Goal: Task Accomplishment & Management: Manage account settings

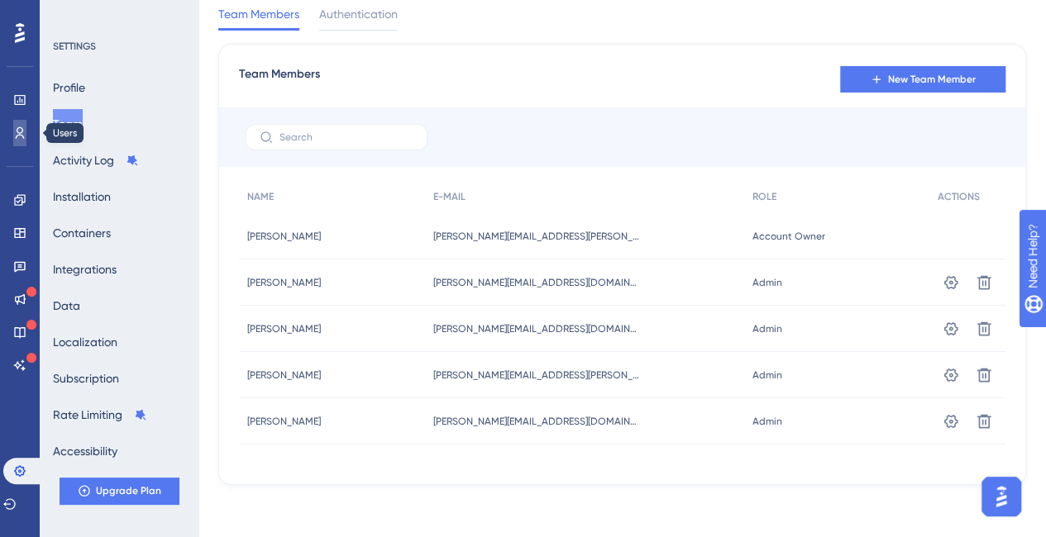
click at [26, 140] on link at bounding box center [19, 133] width 13 height 26
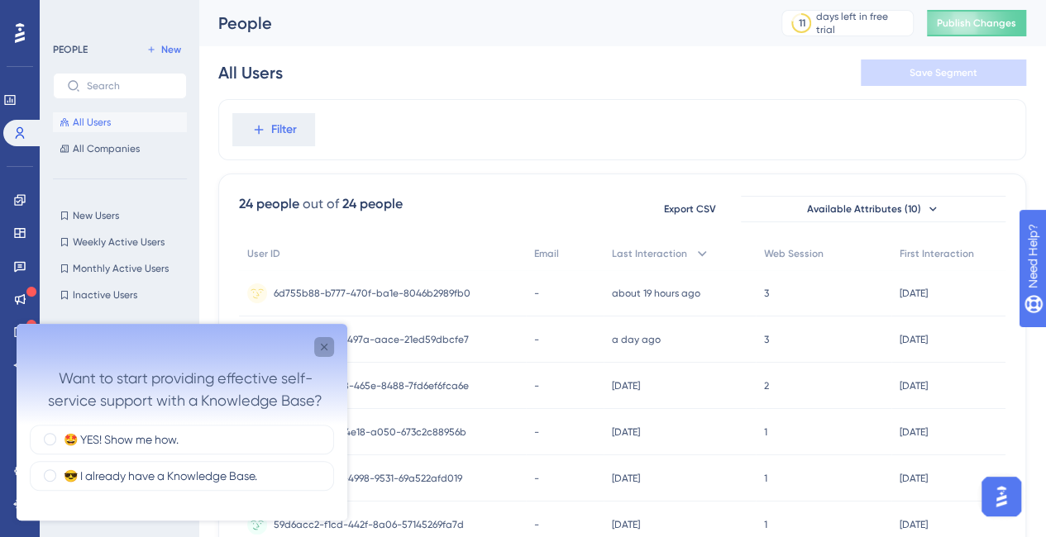
click at [329, 343] on icon "Close survey" at bounding box center [323, 347] width 13 height 13
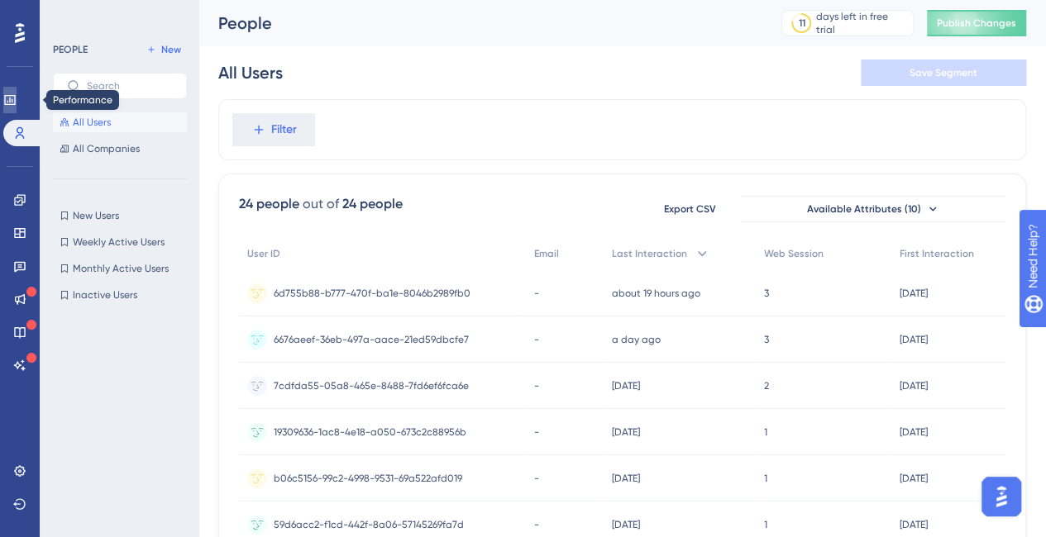
click at [12, 95] on link at bounding box center [9, 100] width 13 height 26
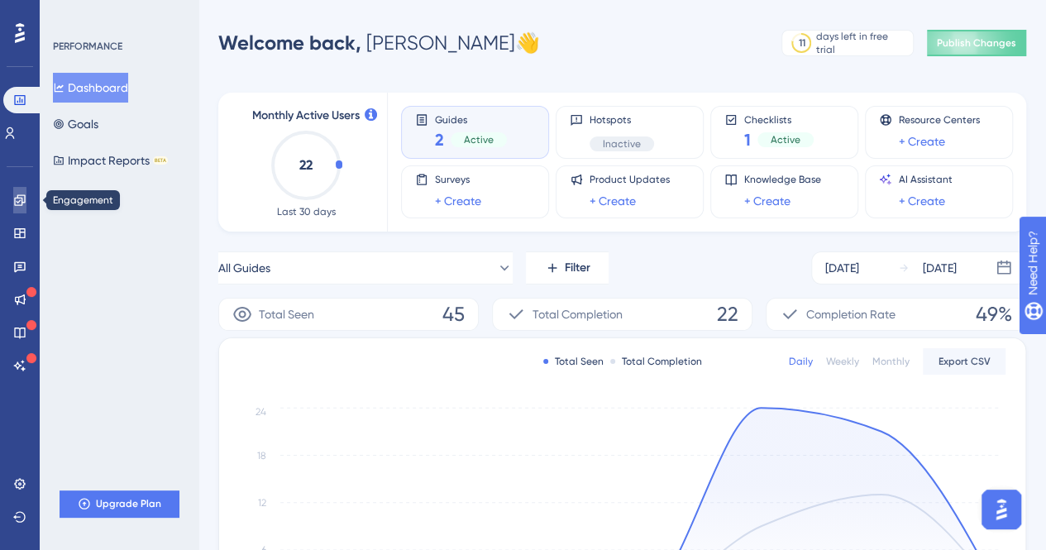
click at [26, 194] on link at bounding box center [19, 200] width 13 height 26
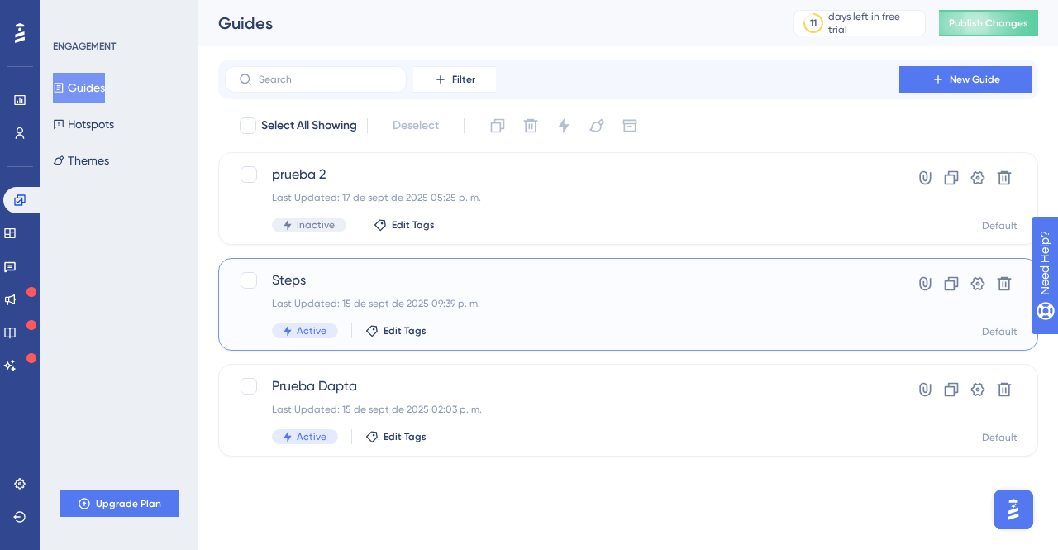
click at [298, 282] on span "Steps" at bounding box center [562, 280] width 580 height 20
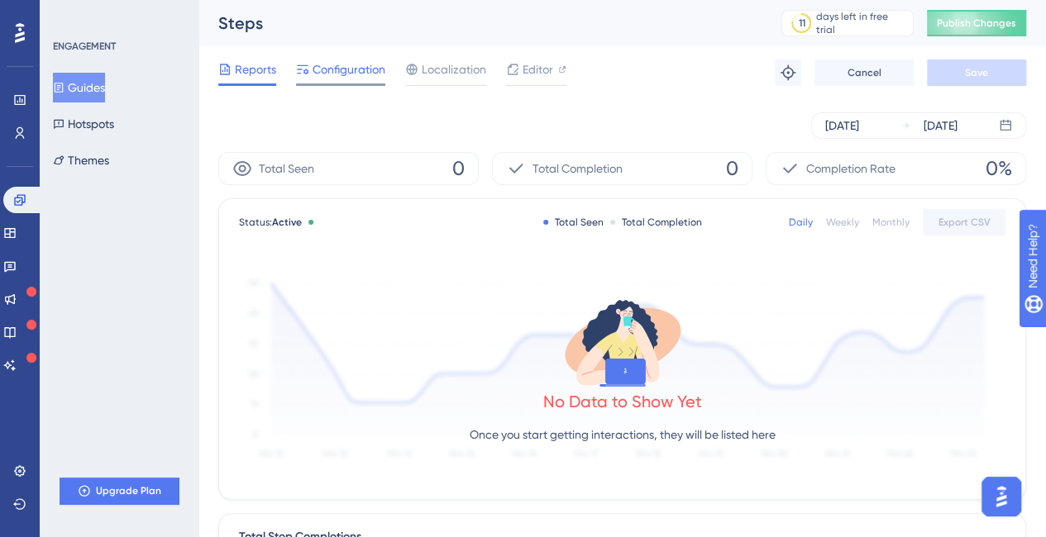
click at [336, 70] on span "Configuration" at bounding box center [348, 70] width 73 height 20
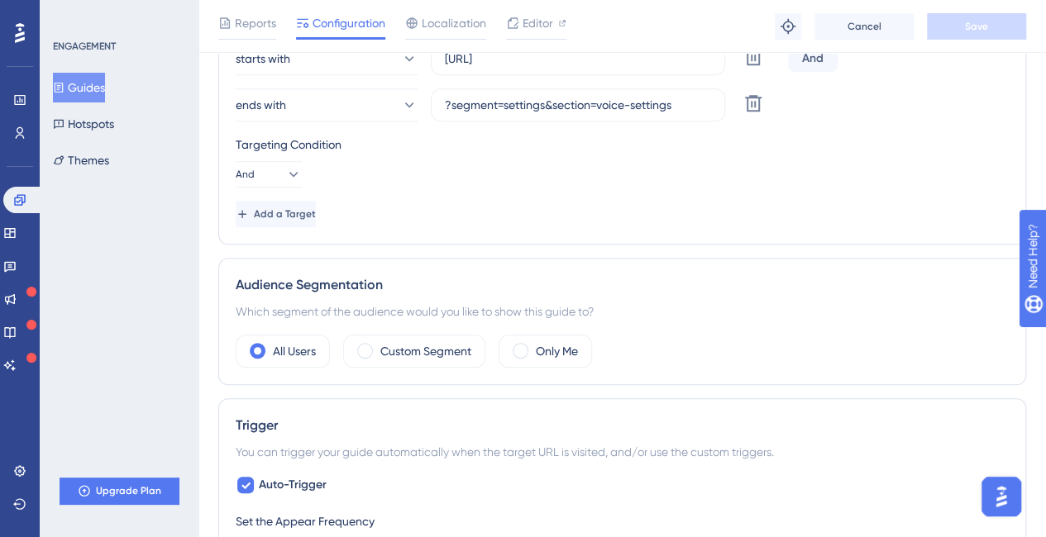
scroll to position [331, 0]
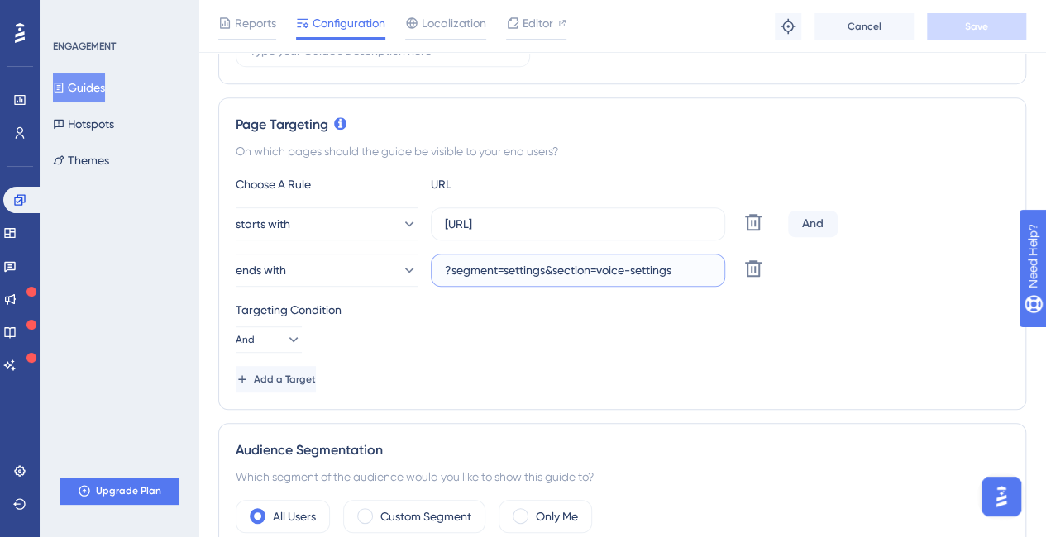
click at [544, 261] on input "?segment=settings&section=voice-settings" at bounding box center [578, 270] width 266 height 18
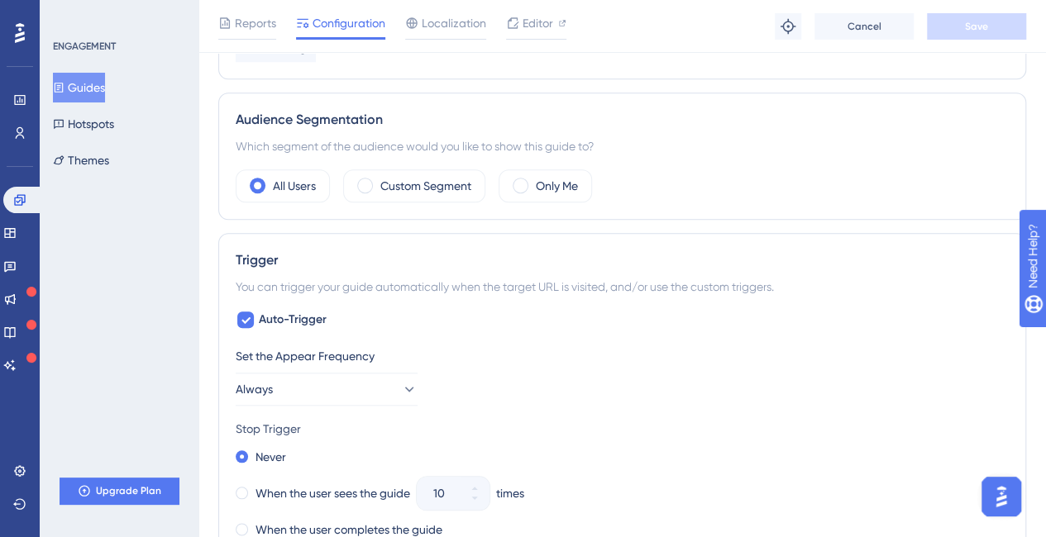
scroll to position [744, 0]
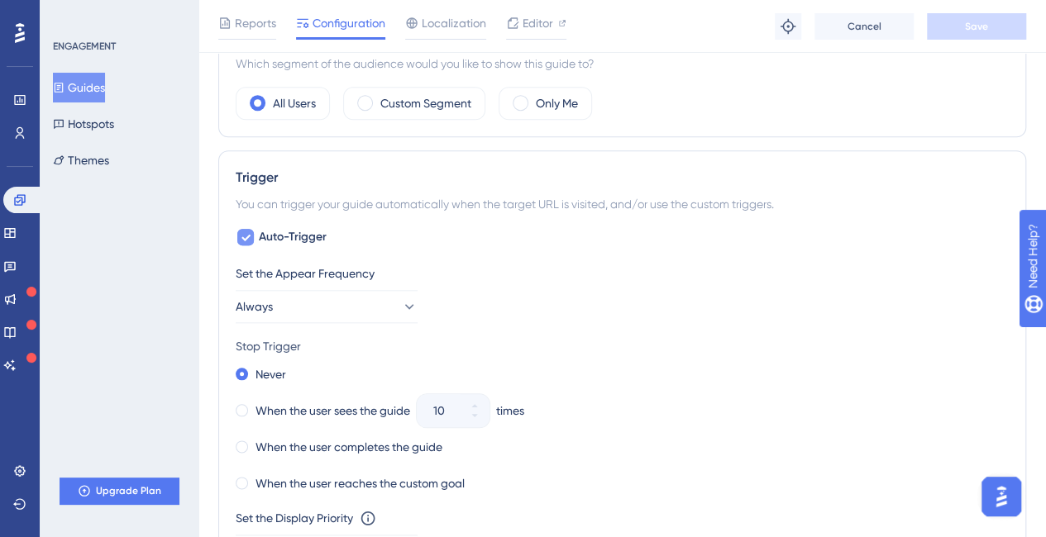
click at [249, 239] on icon at bounding box center [246, 237] width 10 height 13
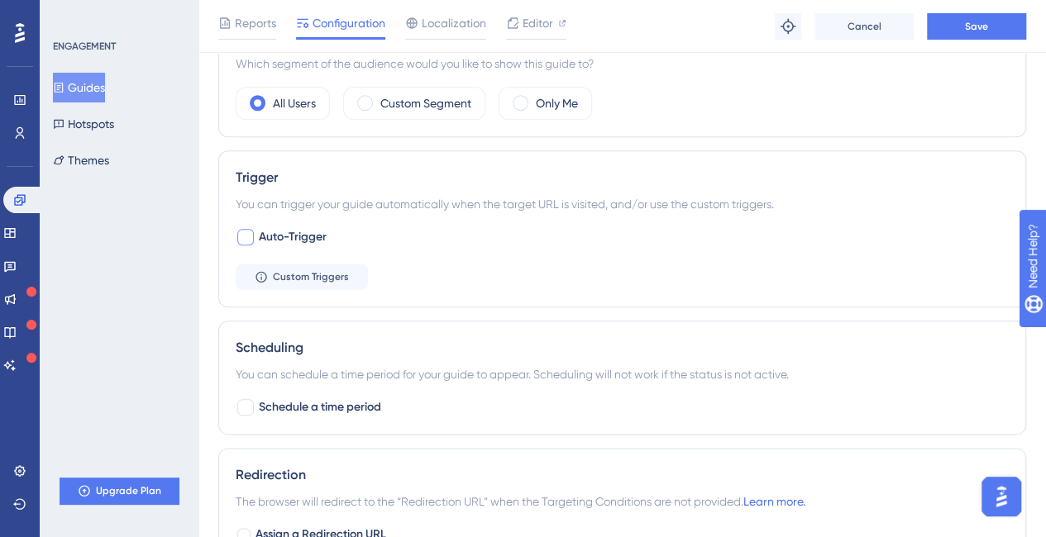
click at [248, 236] on div at bounding box center [245, 237] width 17 height 17
checkbox input "true"
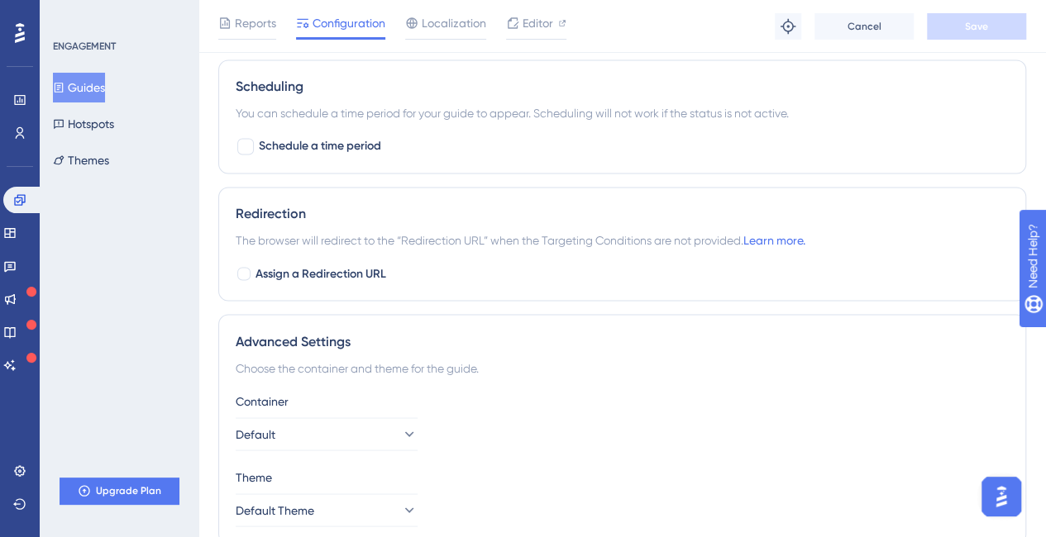
scroll to position [1389, 0]
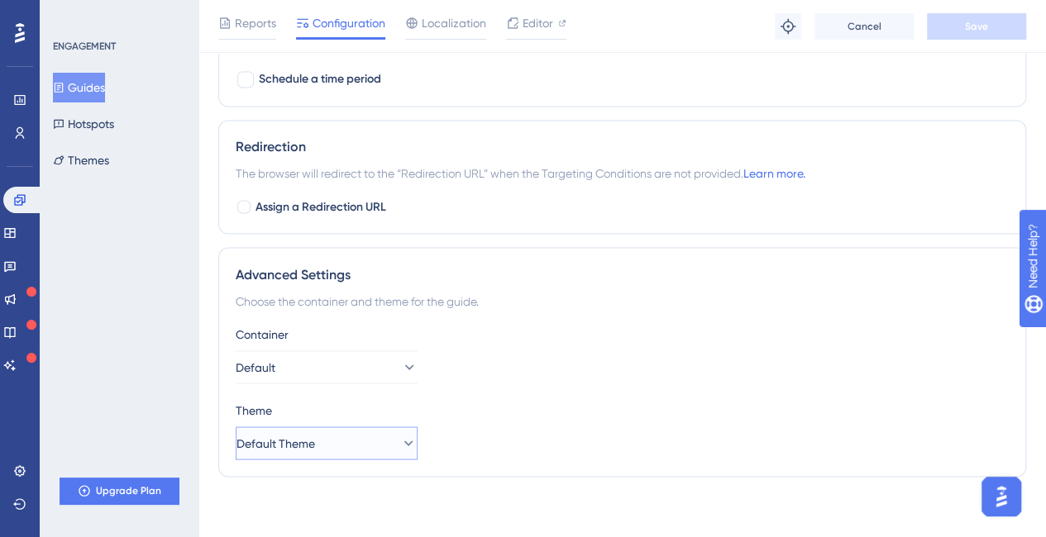
click at [412, 441] on button "Default Theme" at bounding box center [327, 442] width 182 height 33
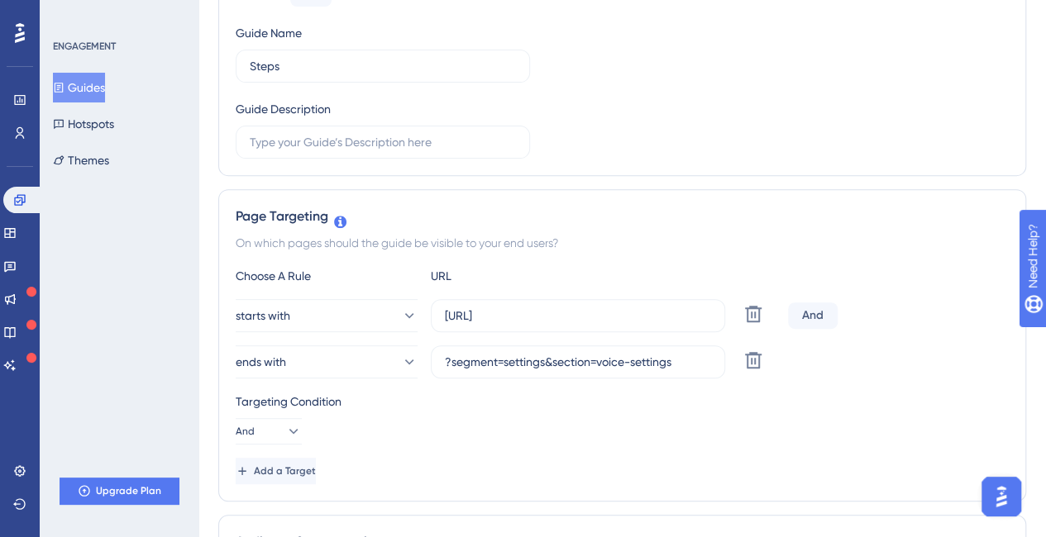
scroll to position [0, 0]
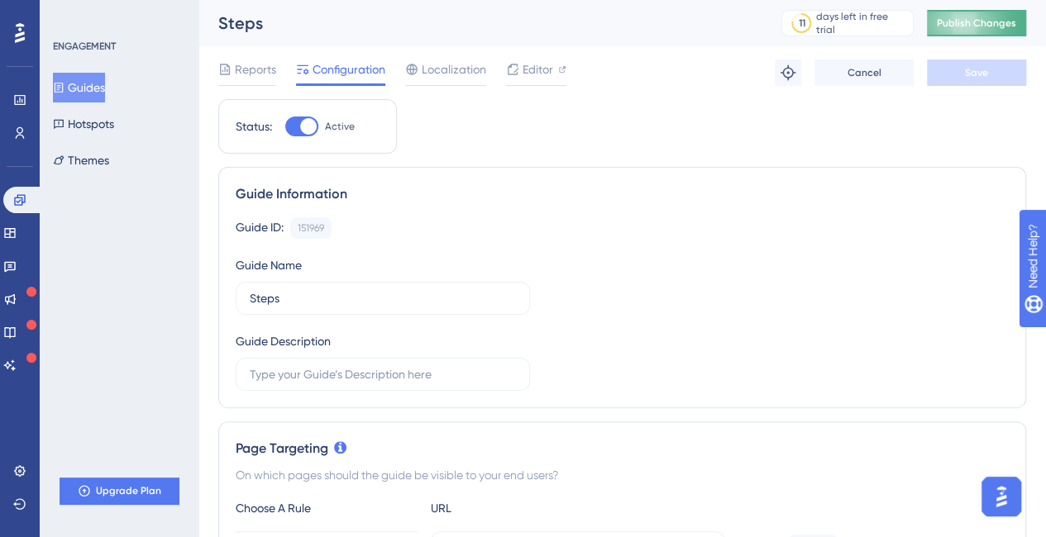
click at [969, 31] on button "Publish Changes" at bounding box center [975, 23] width 99 height 26
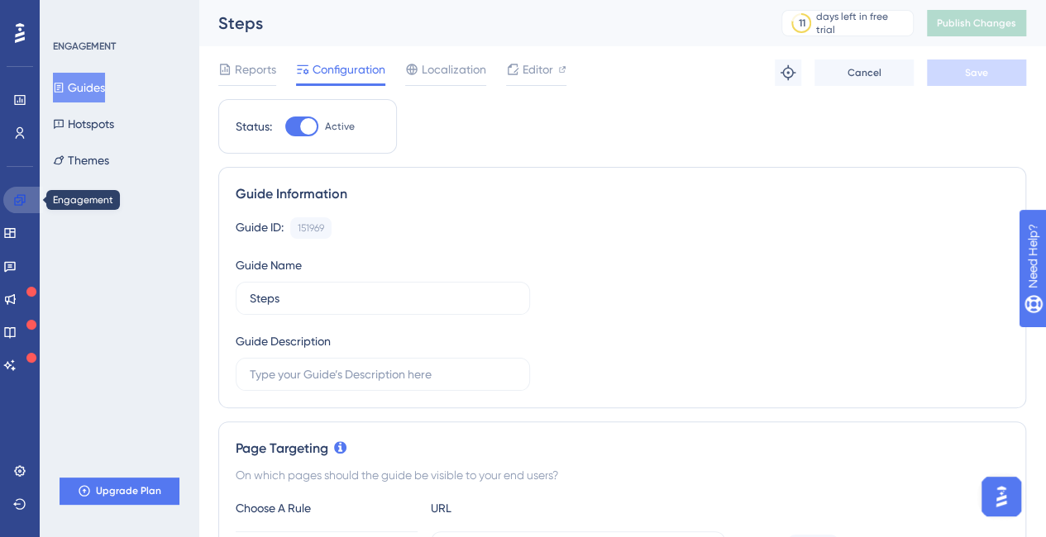
click at [21, 198] on icon at bounding box center [19, 199] width 11 height 11
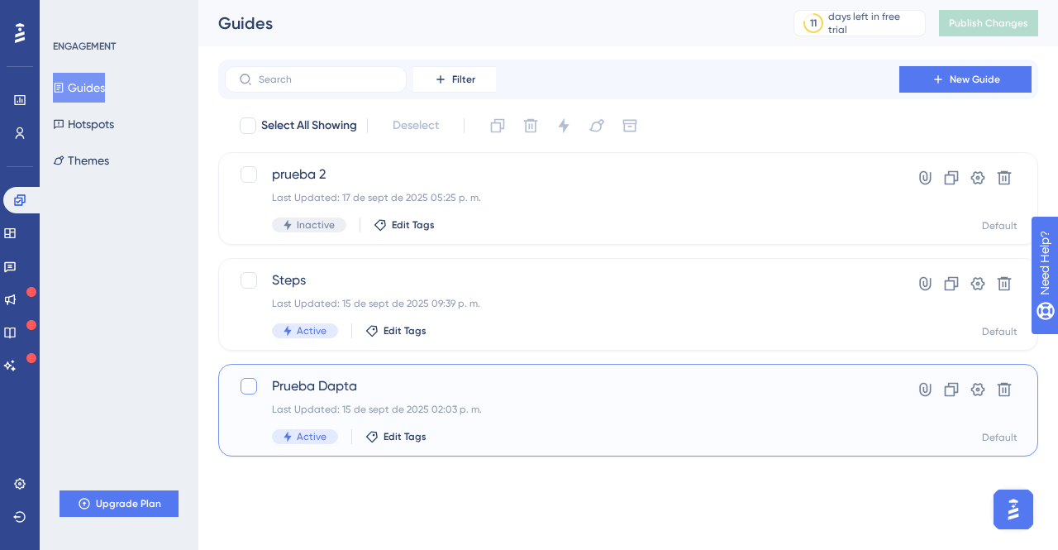
click at [248, 383] on div at bounding box center [249, 386] width 17 height 17
checkbox input "true"
click at [926, 390] on icon at bounding box center [925, 390] width 12 height 14
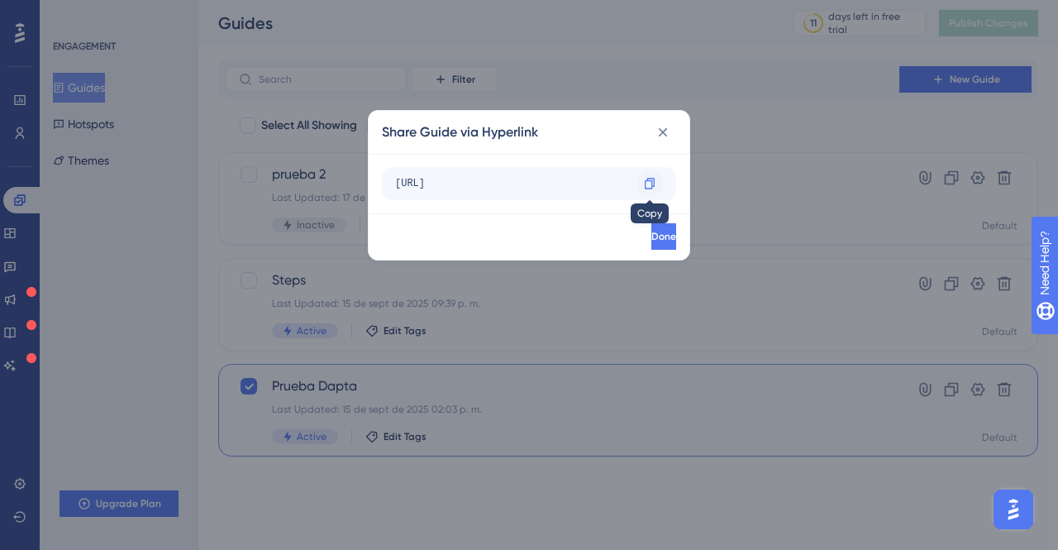
click at [639, 184] on div at bounding box center [649, 183] width 26 height 26
click at [667, 128] on icon at bounding box center [663, 131] width 9 height 9
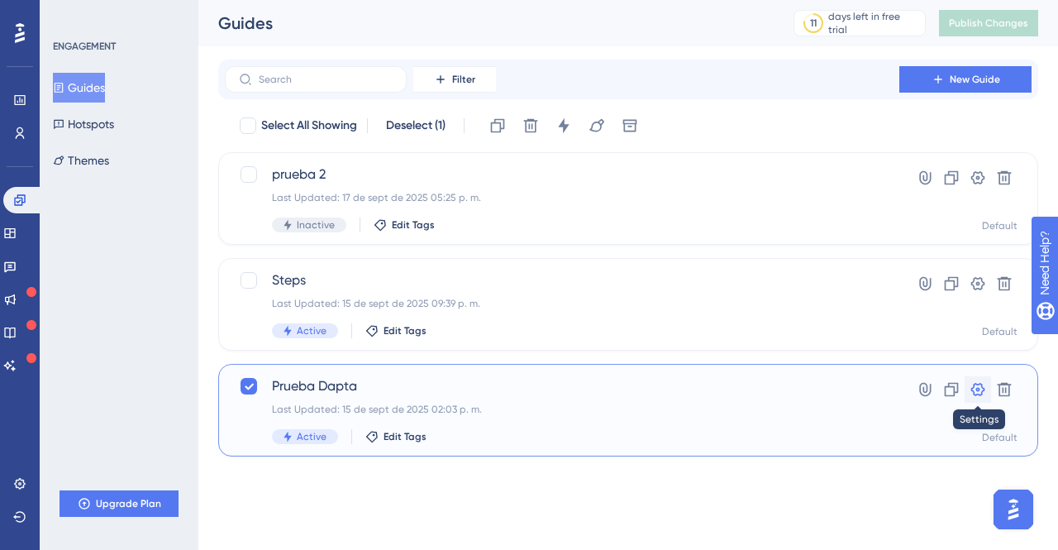
click at [979, 391] on icon at bounding box center [977, 389] width 17 height 17
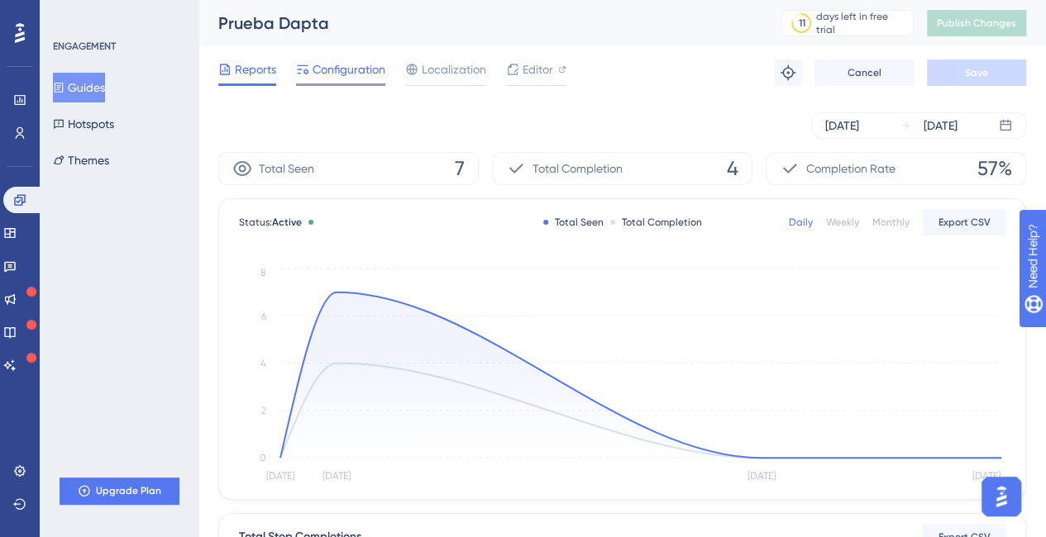
click at [341, 60] on span "Configuration" at bounding box center [348, 70] width 73 height 20
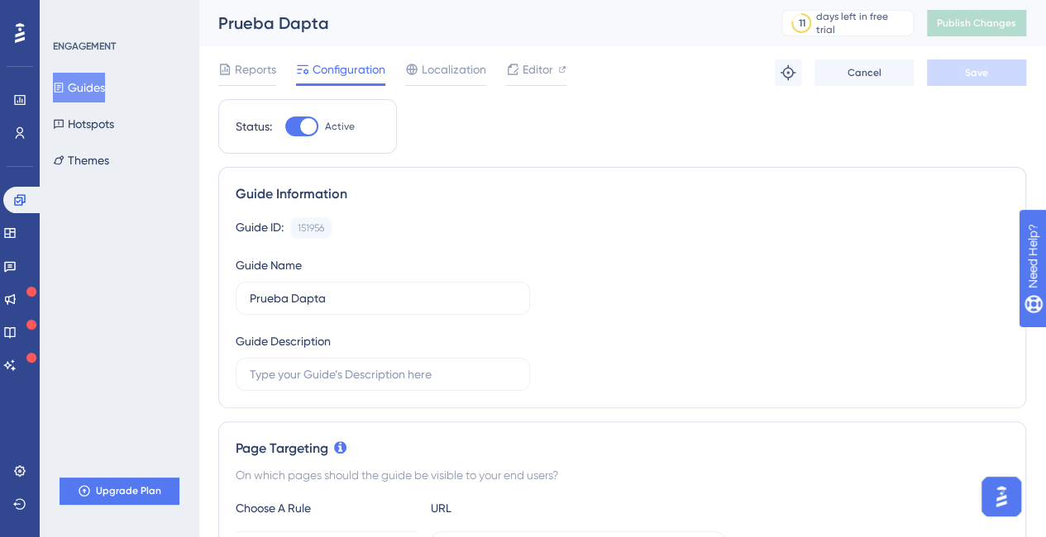
click at [301, 120] on div at bounding box center [301, 127] width 33 height 20
click at [285, 126] on input "Active" at bounding box center [284, 126] width 1 height 1
checkbox input "false"
click at [1006, 79] on button "Save" at bounding box center [975, 73] width 99 height 26
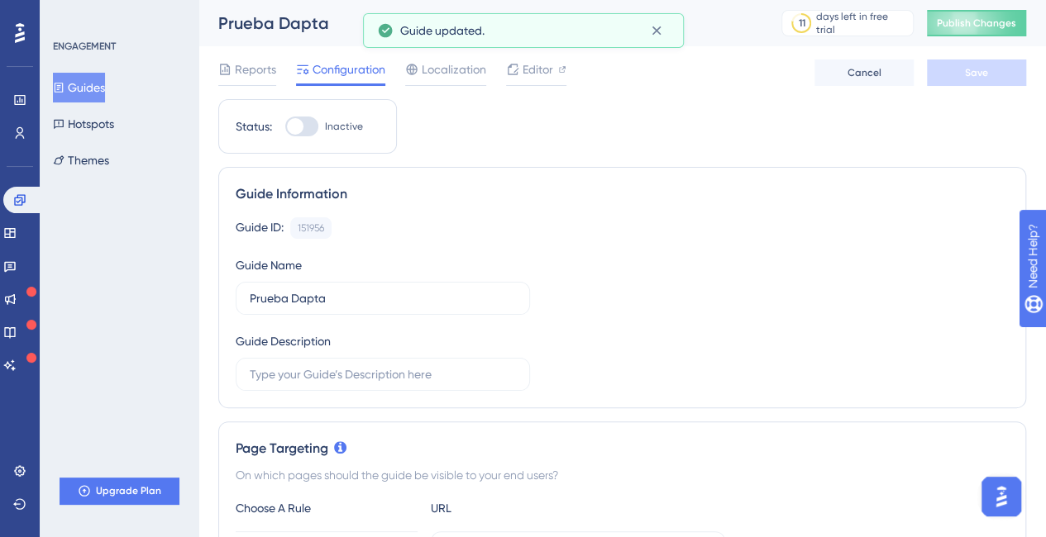
click at [86, 87] on button "Guides" at bounding box center [79, 88] width 52 height 30
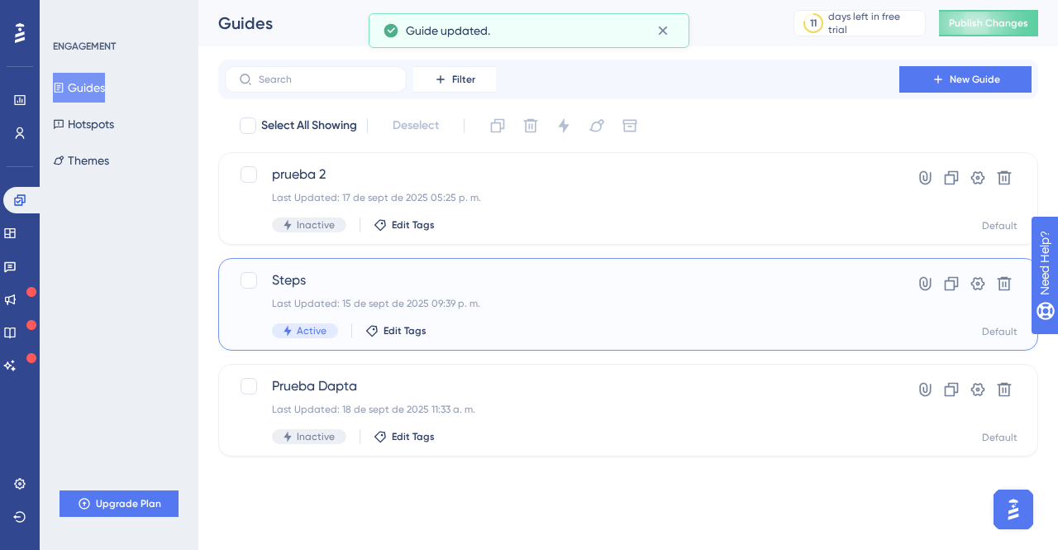
click at [291, 277] on span "Steps" at bounding box center [562, 280] width 580 height 20
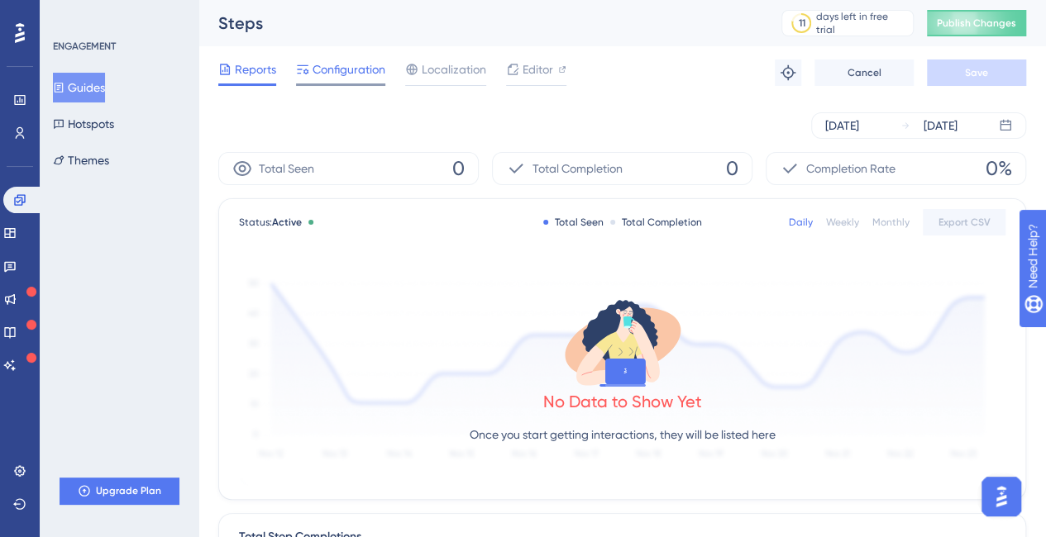
click at [370, 60] on span "Configuration" at bounding box center [348, 70] width 73 height 20
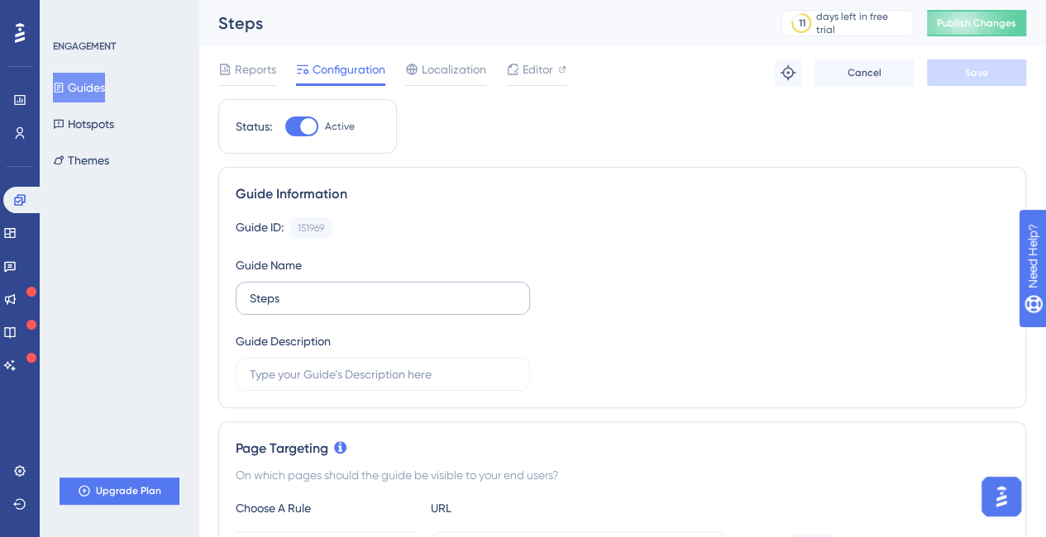
click at [248, 287] on label "Steps" at bounding box center [383, 298] width 294 height 33
click at [250, 289] on input "Steps" at bounding box center [383, 298] width 266 height 18
click at [300, 295] on input "Steps" at bounding box center [383, 298] width 266 height 18
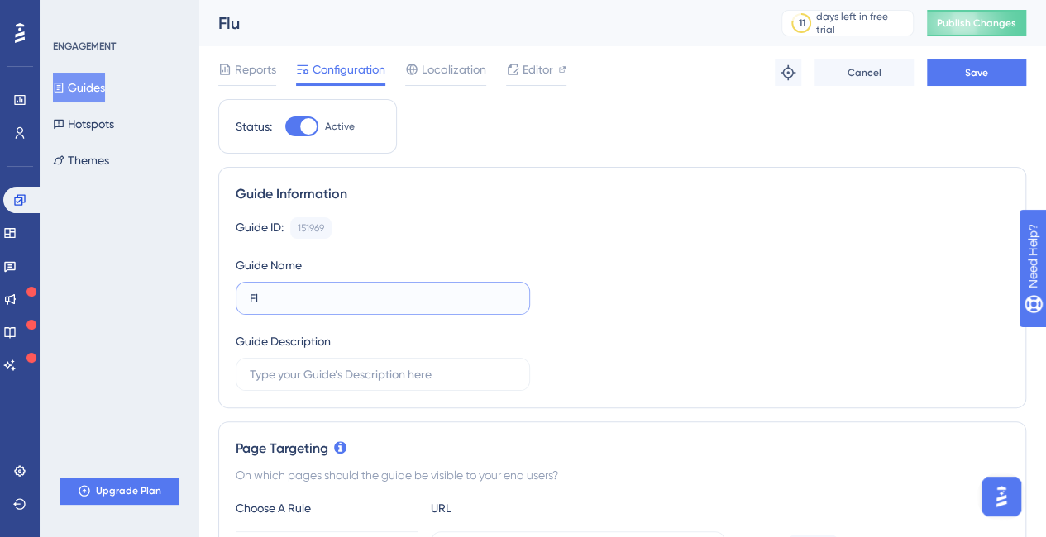
type input "F"
type input "Experimento 1"
click at [414, 358] on label at bounding box center [383, 374] width 294 height 33
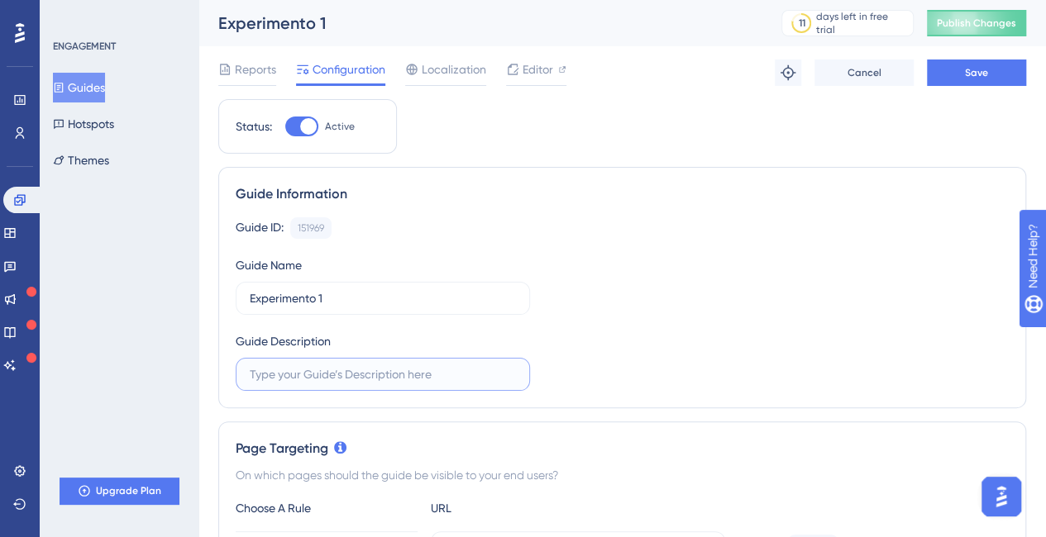
click at [414, 365] on input "text" at bounding box center [383, 374] width 266 height 18
type input "C"
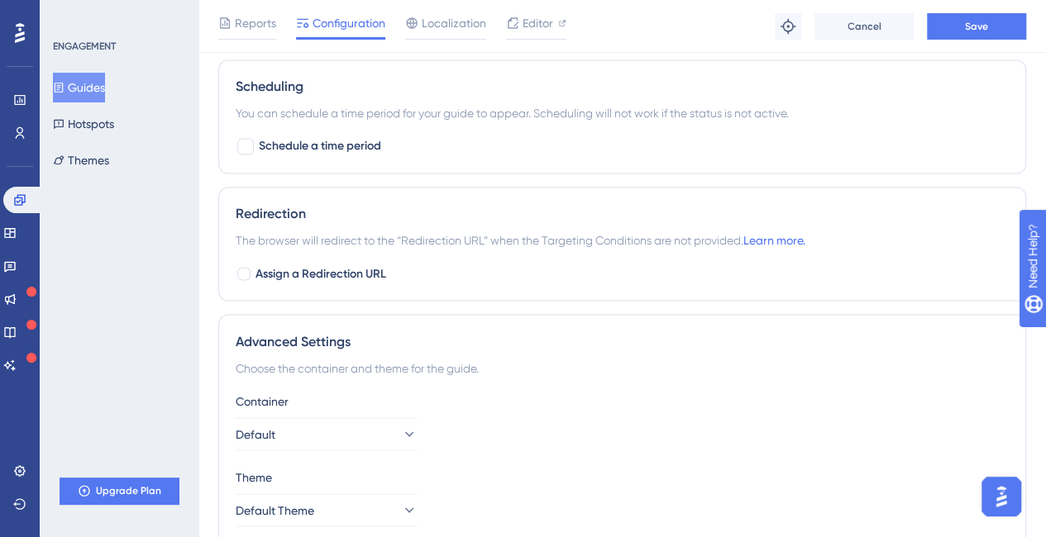
scroll to position [1389, 0]
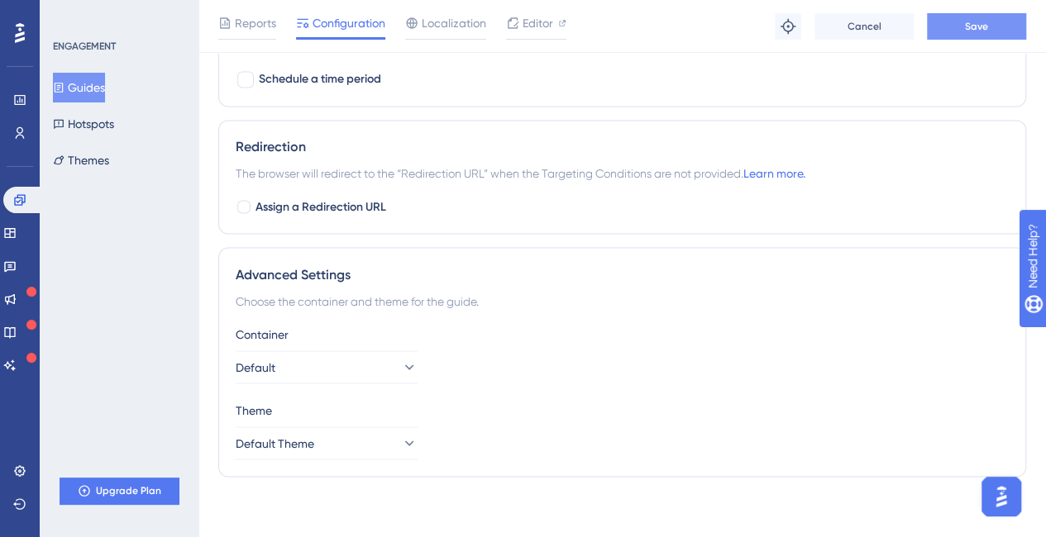
type input "Voice Settings y Voice Recording"
click at [957, 21] on button "Save" at bounding box center [975, 26] width 99 height 26
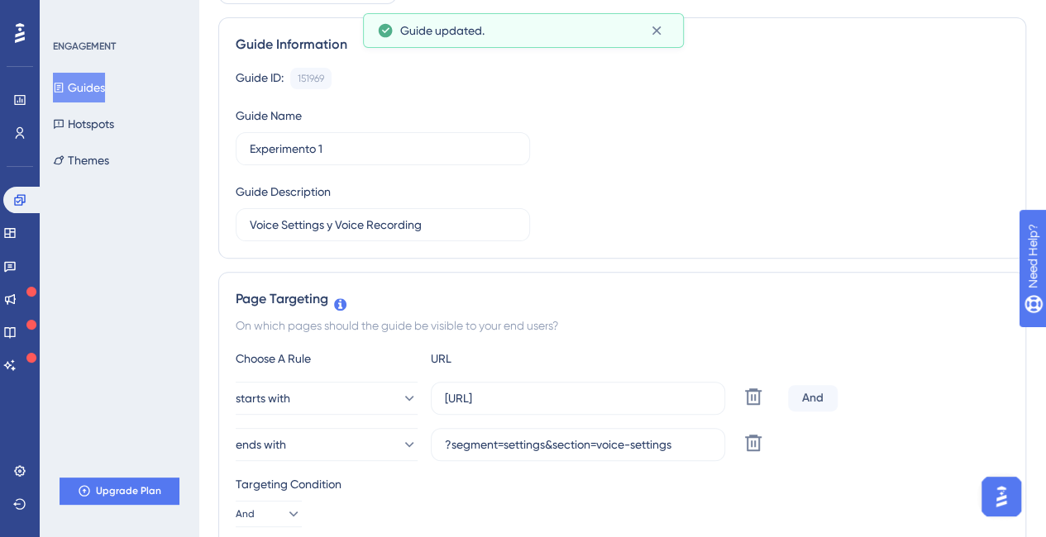
scroll to position [0, 0]
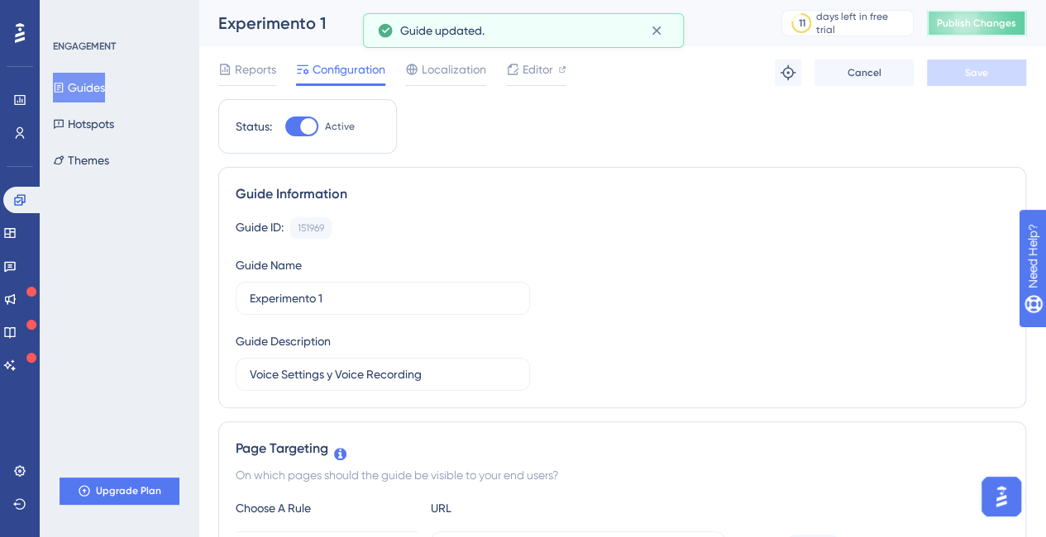
click at [976, 22] on span "Publish Changes" at bounding box center [975, 23] width 79 height 13
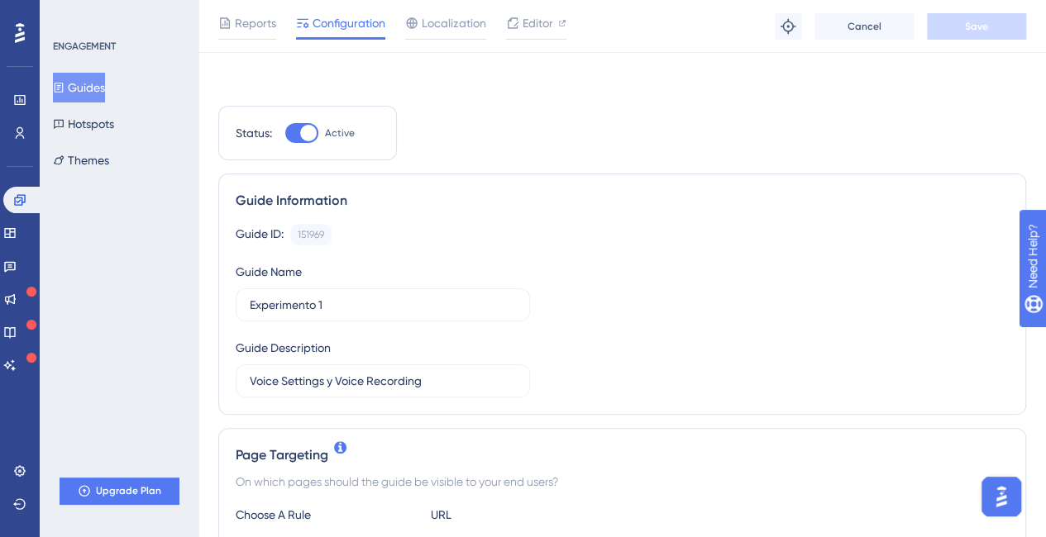
scroll to position [165, 0]
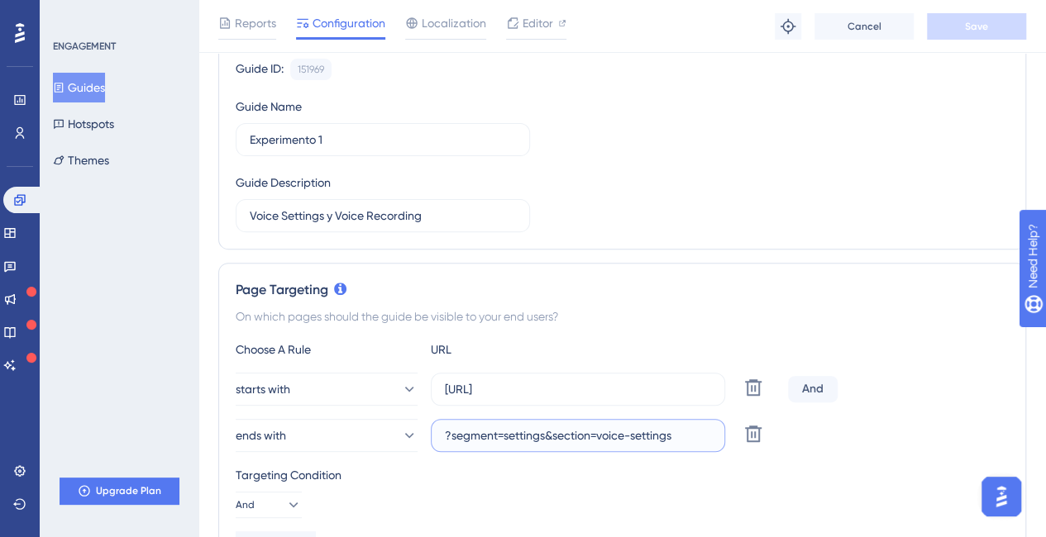
click at [559, 439] on input "?segment=settings&section=voice-settings" at bounding box center [578, 435] width 266 height 18
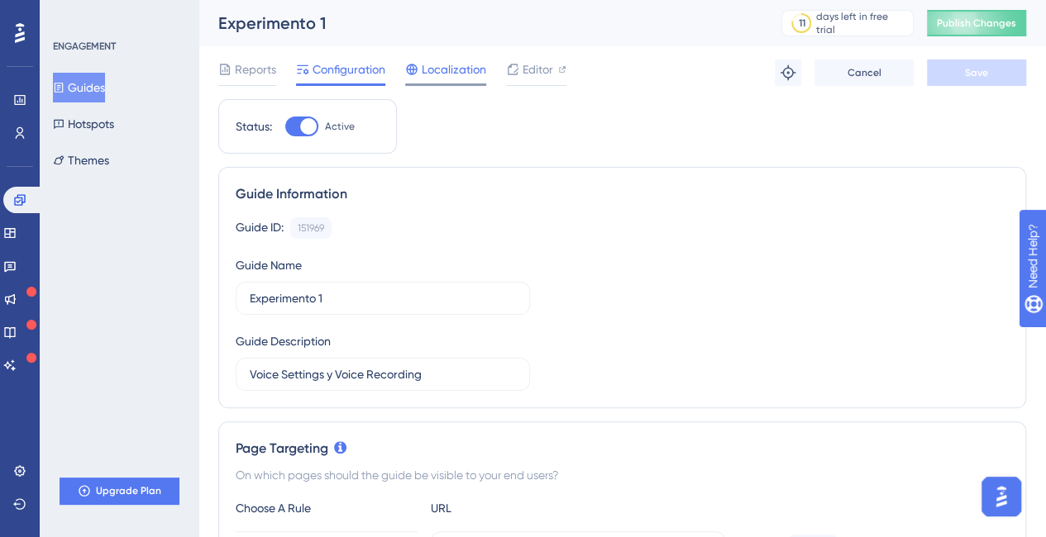
click at [432, 66] on span "Localization" at bounding box center [454, 70] width 64 height 20
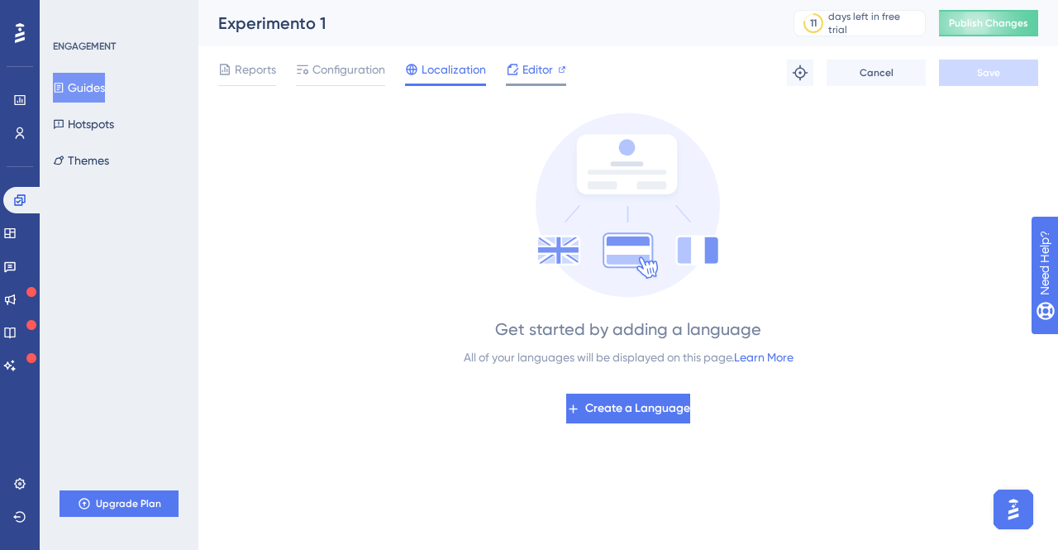
click at [543, 66] on span "Editor" at bounding box center [537, 70] width 31 height 20
click at [332, 64] on span "Configuration" at bounding box center [348, 70] width 73 height 20
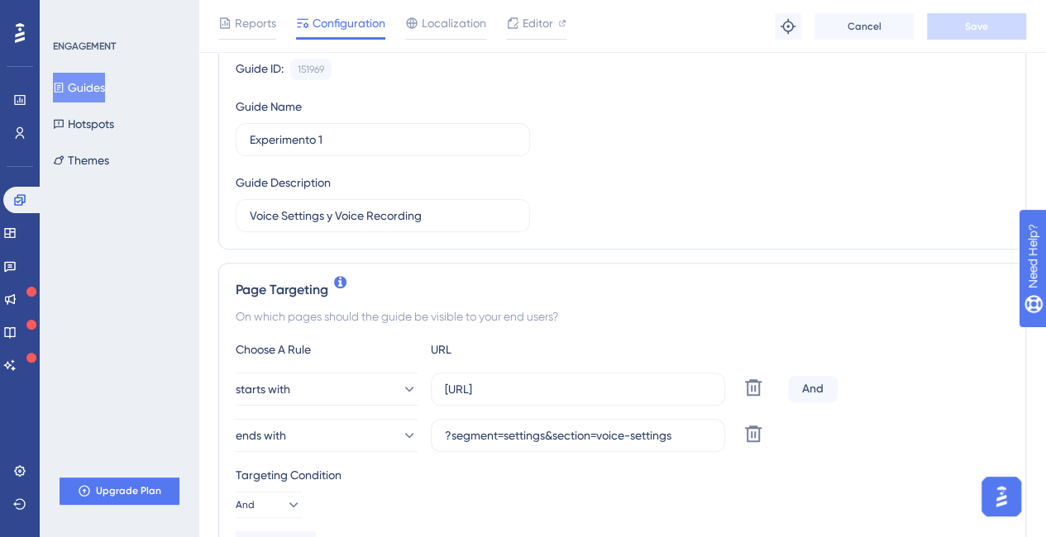
scroll to position [248, 0]
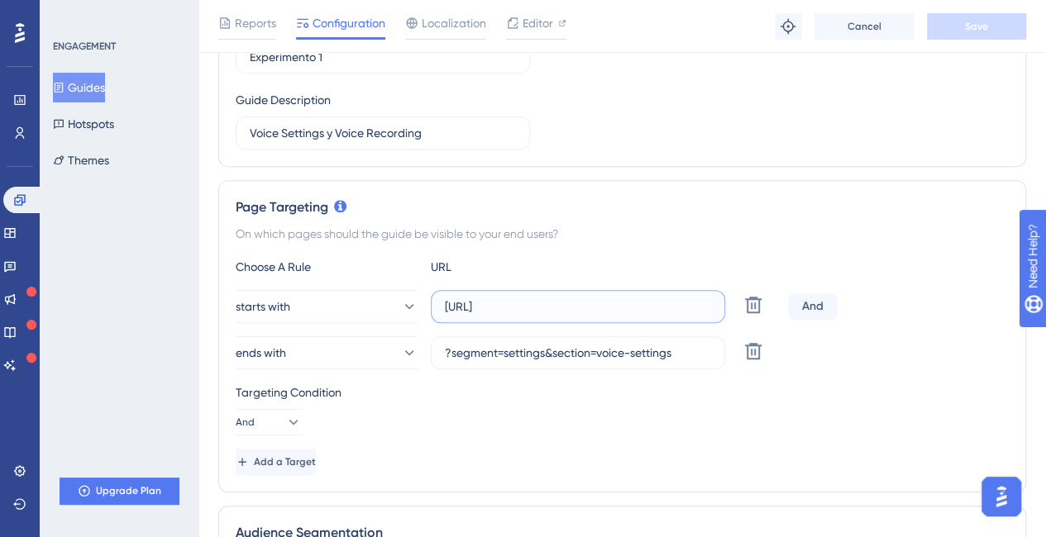
click at [493, 300] on input "https://app.dev.dapta.ai/agents-studio/voice-agents/" at bounding box center [578, 307] width 266 height 18
paste input "text"
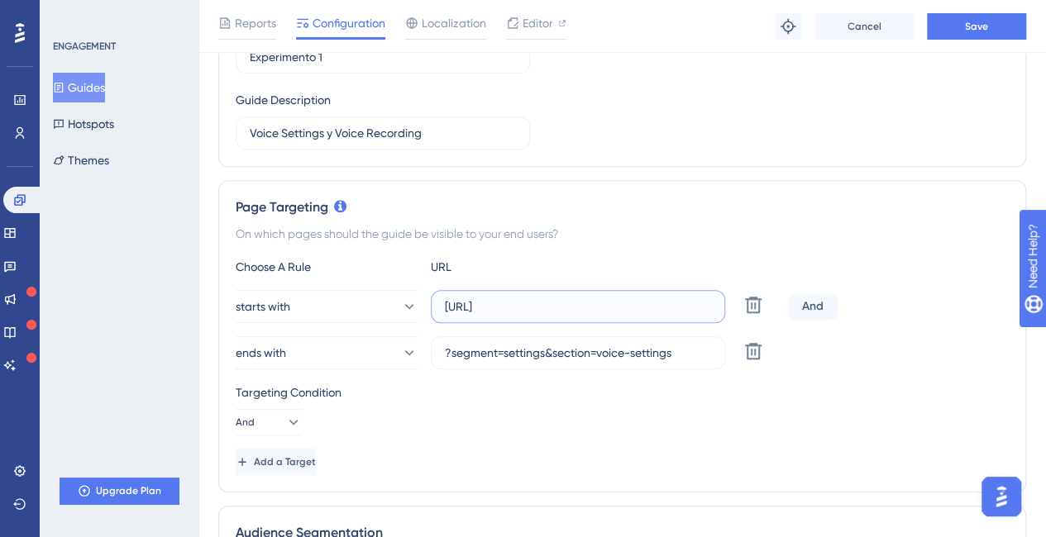
scroll to position [0, 0]
click at [674, 351] on input "?segment=settings&section=voice-settings" at bounding box center [578, 353] width 266 height 18
click at [615, 302] on input "https://app.dapta.ai/agents-studio/voice-agents/" at bounding box center [578, 307] width 266 height 18
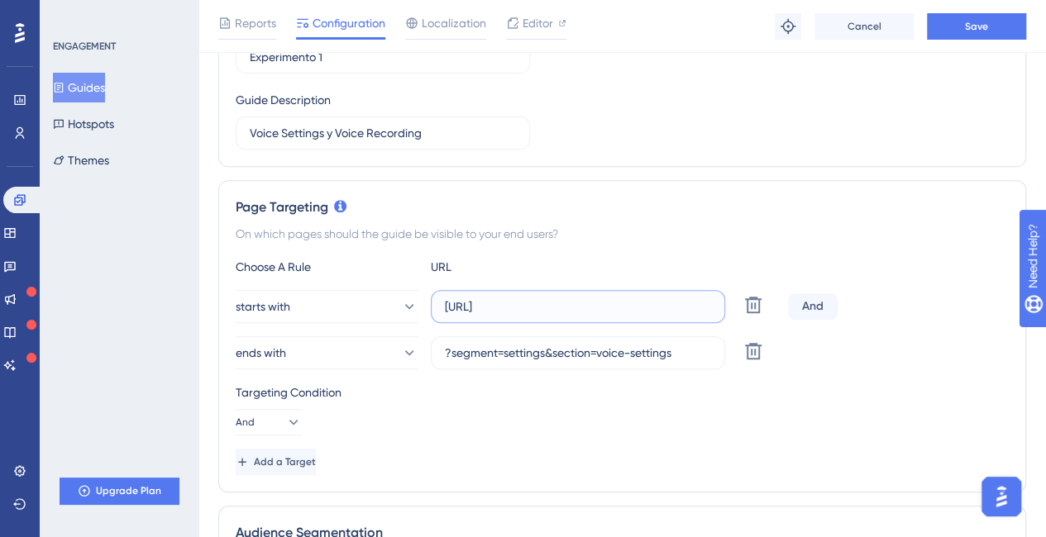
click at [615, 302] on input "https://app.dapta.ai/agents-studio/voice-agents/" at bounding box center [578, 307] width 266 height 18
paste input "text"
type input "https://app.dapta.ai/agents-studio/voice-agents"
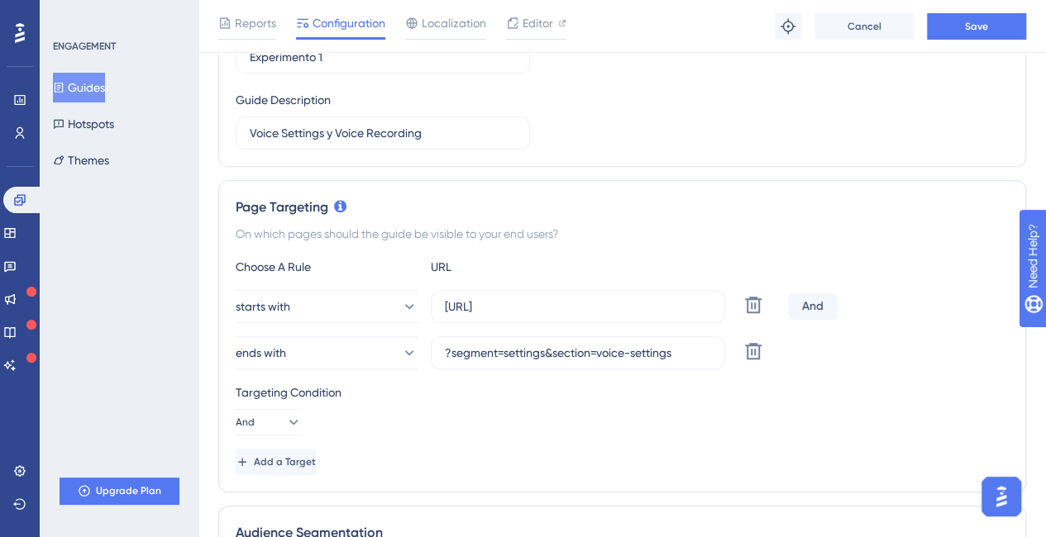
click at [737, 219] on div "Page Targeting On which pages should the guide be visible to your end users? Ch…" at bounding box center [621, 336] width 807 height 312
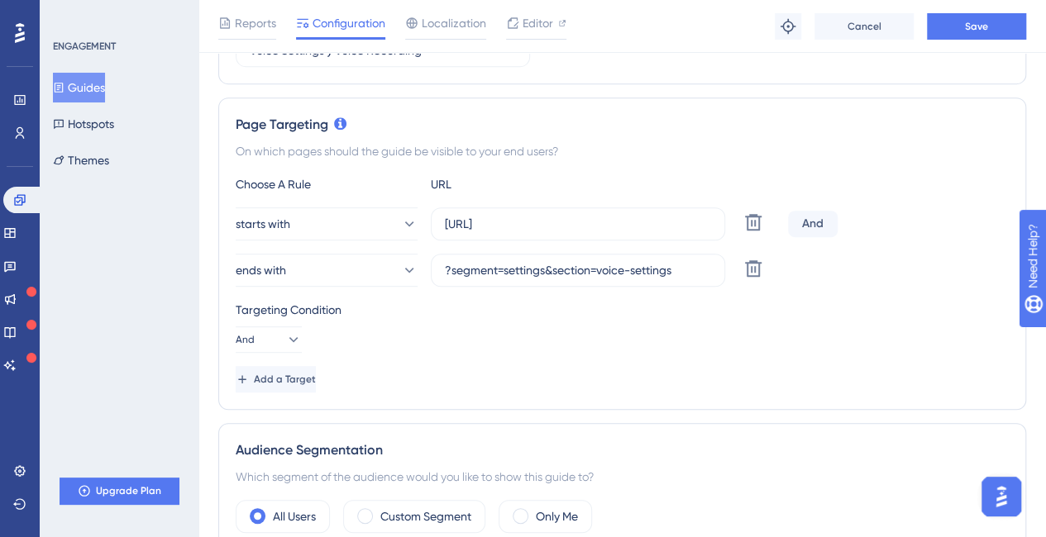
scroll to position [0, 0]
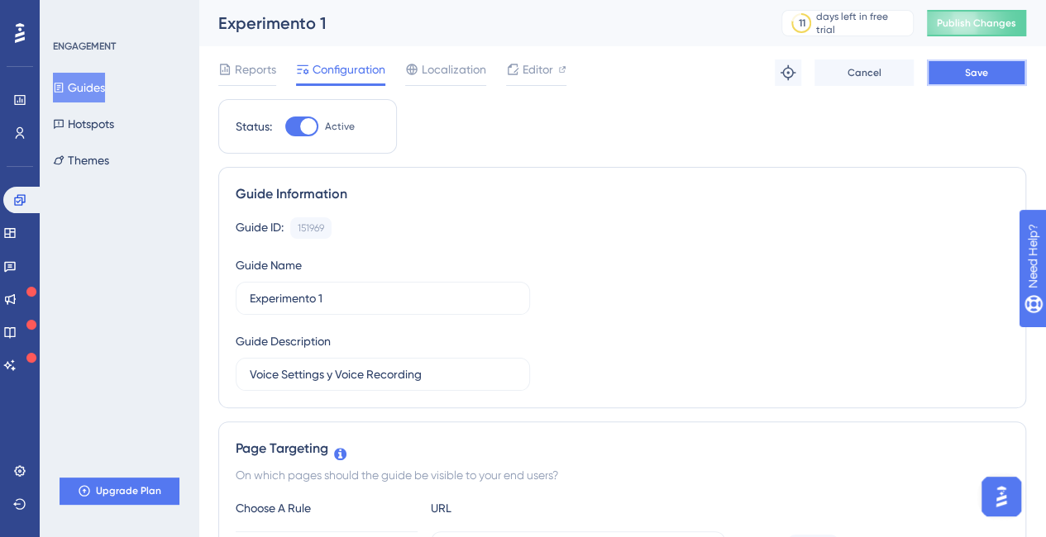
click at [954, 76] on button "Save" at bounding box center [975, 73] width 99 height 26
click at [26, 460] on link at bounding box center [19, 471] width 13 height 26
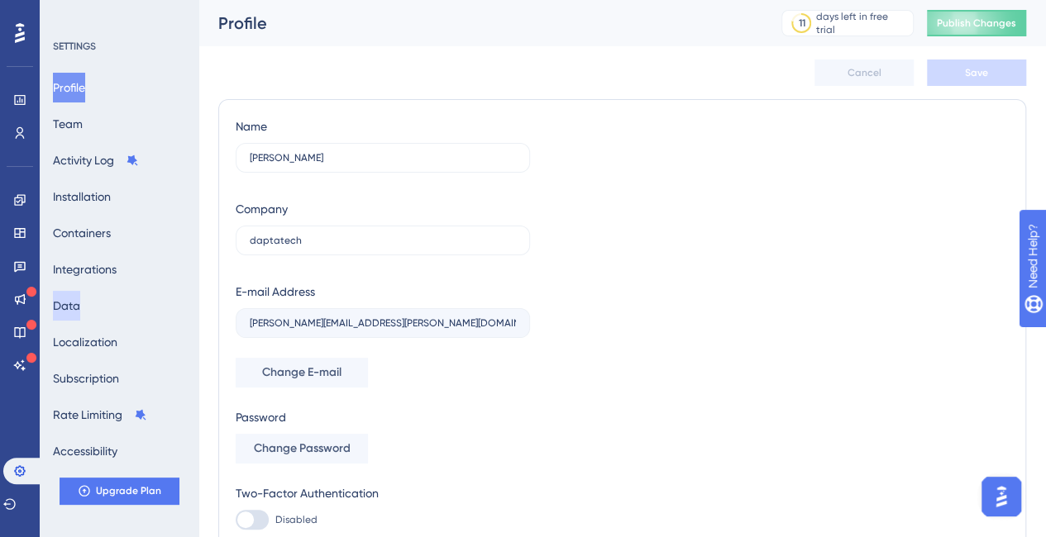
scroll to position [82, 0]
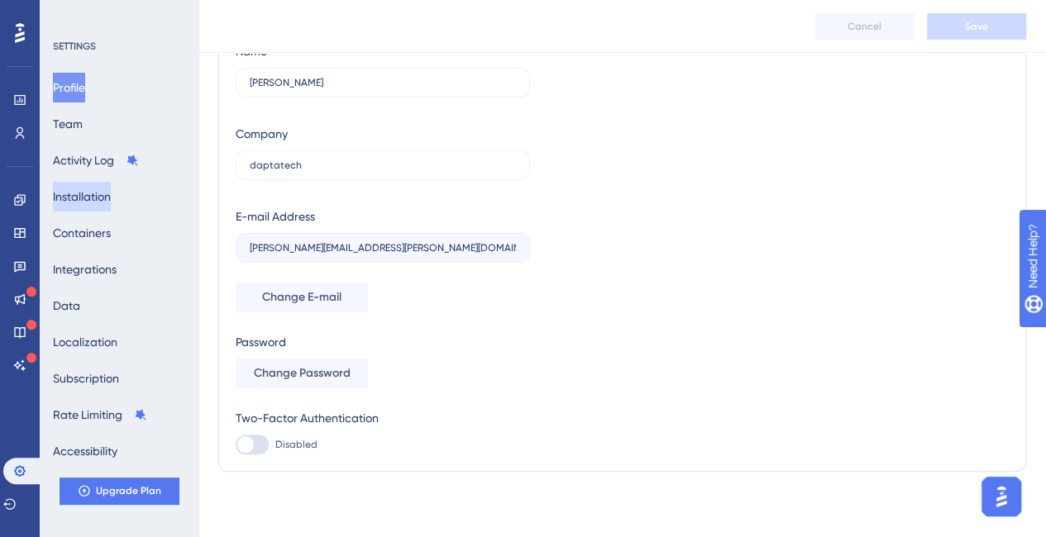
click at [104, 206] on button "Installation" at bounding box center [82, 197] width 58 height 30
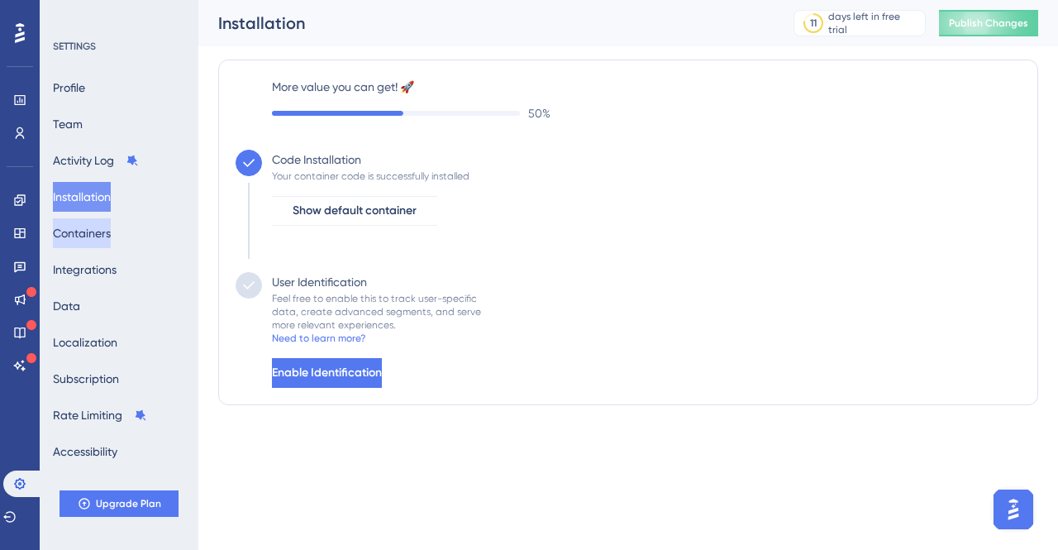
click at [104, 231] on button "Containers" at bounding box center [82, 233] width 58 height 30
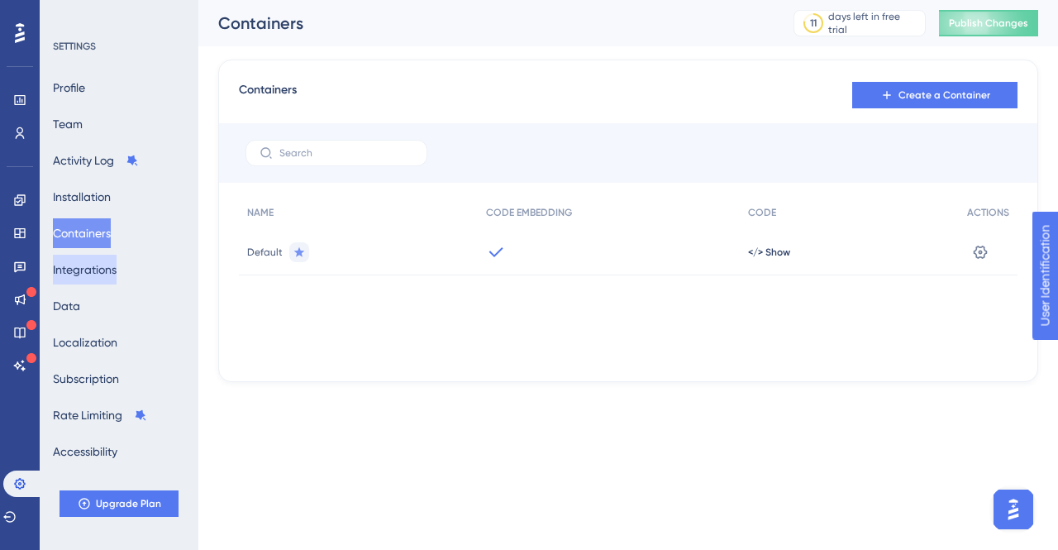
click at [103, 255] on button "Integrations" at bounding box center [85, 270] width 64 height 30
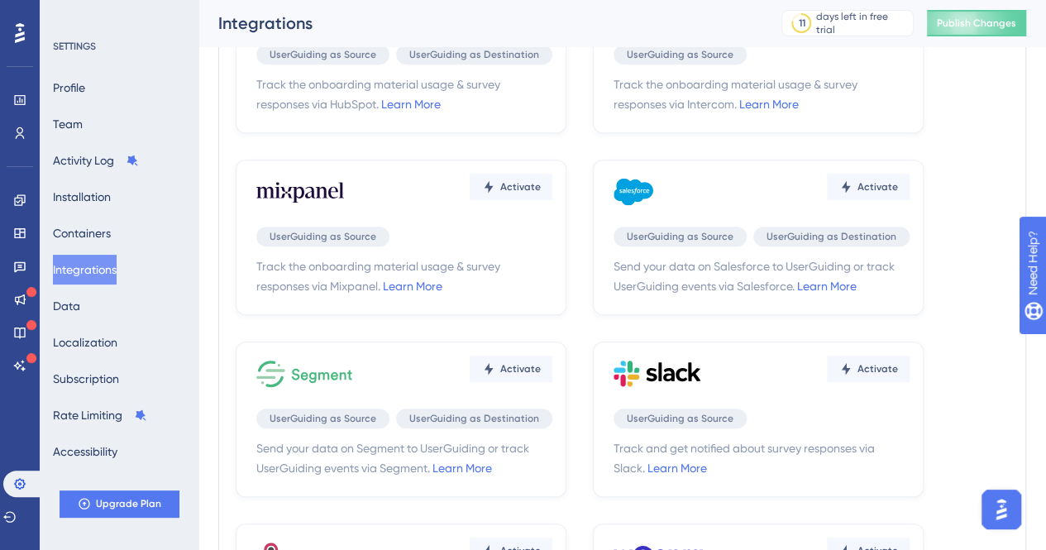
scroll to position [248, 0]
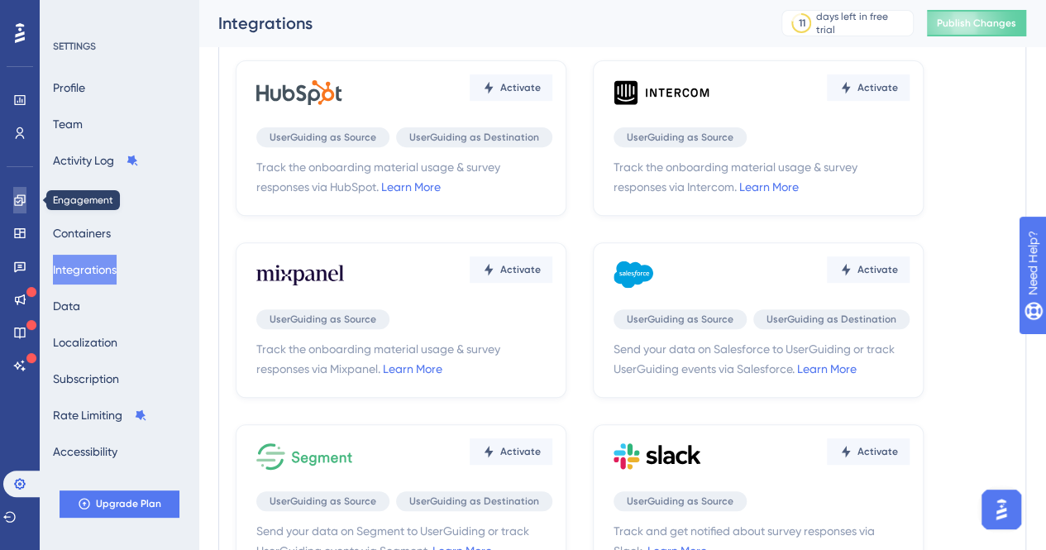
click at [24, 212] on link at bounding box center [19, 200] width 13 height 26
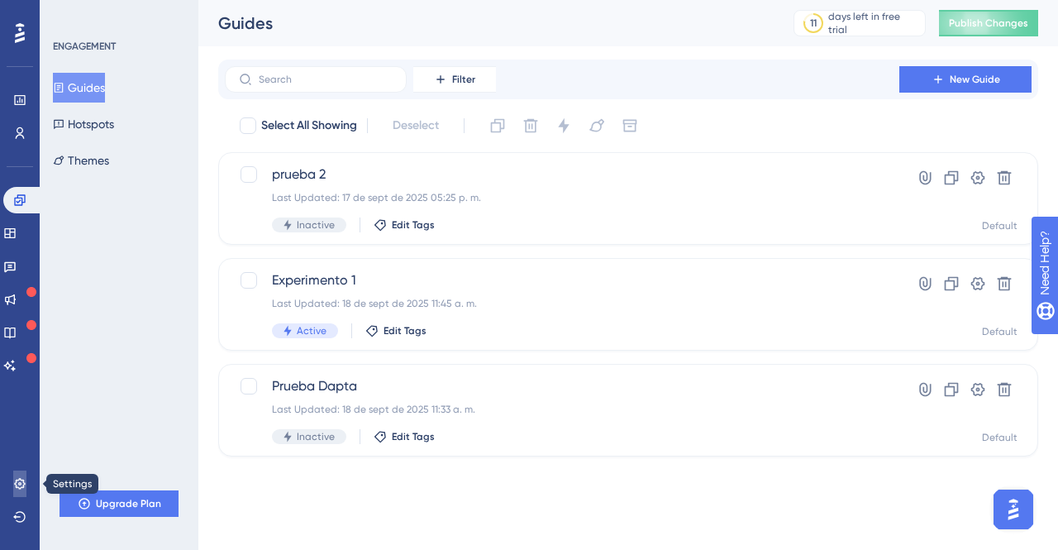
click at [25, 484] on icon at bounding box center [19, 483] width 13 height 13
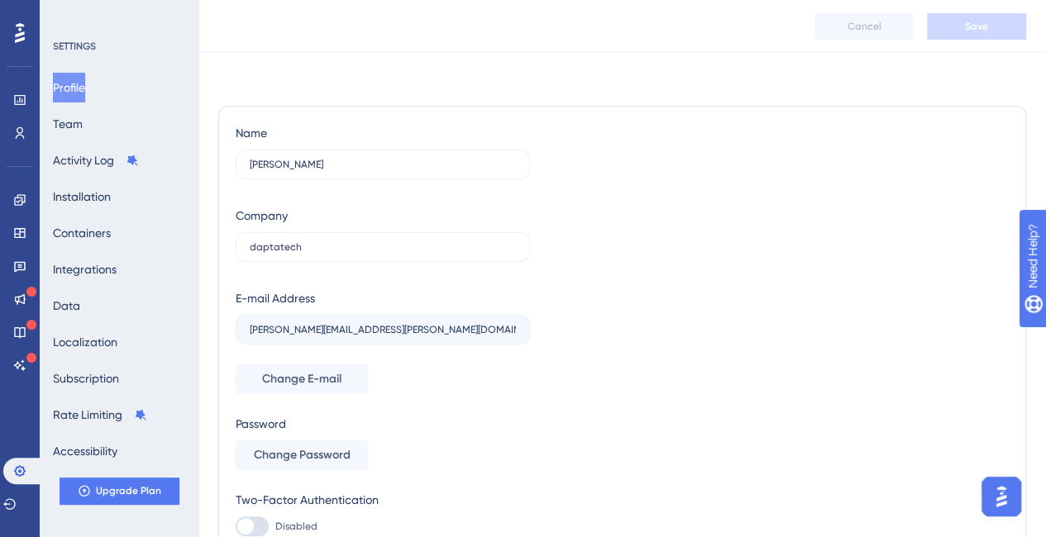
scroll to position [82, 0]
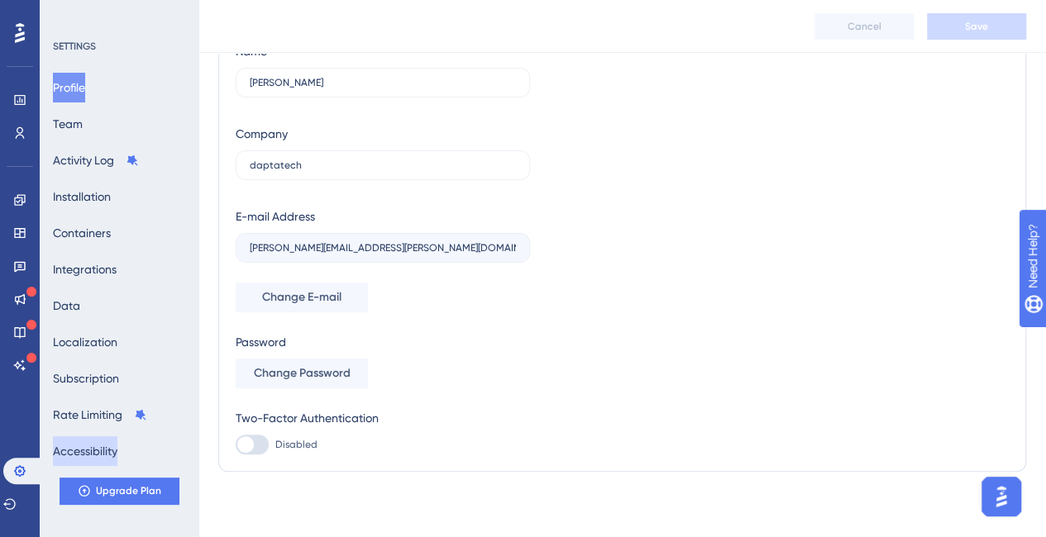
click at [83, 444] on button "Accessibility" at bounding box center [85, 451] width 64 height 30
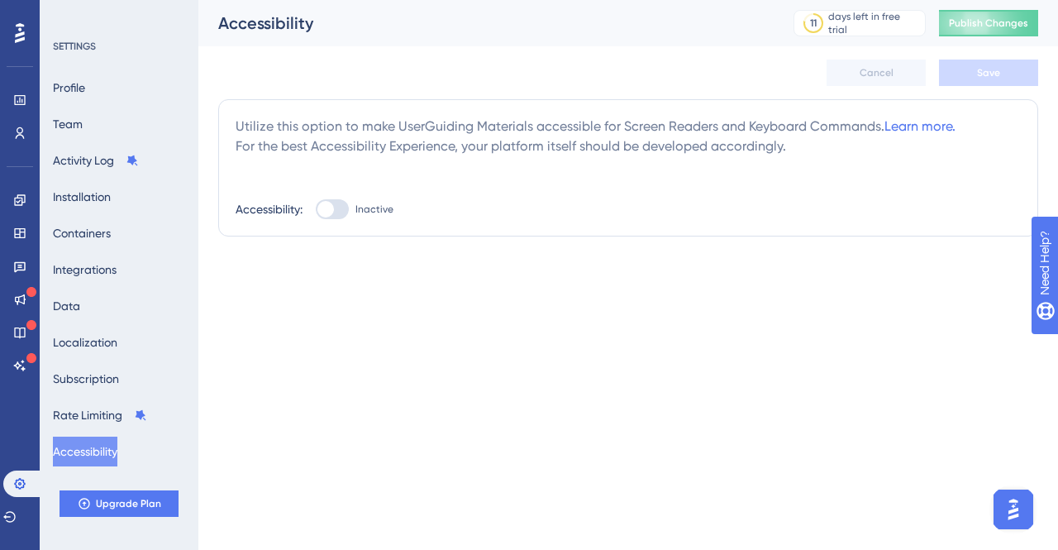
click at [98, 176] on div "Profile Team Activity Log Installation Containers Integrations Data Localizatio…" at bounding box center [120, 269] width 134 height 393
click at [101, 165] on button "Activity Log" at bounding box center [96, 160] width 86 height 30
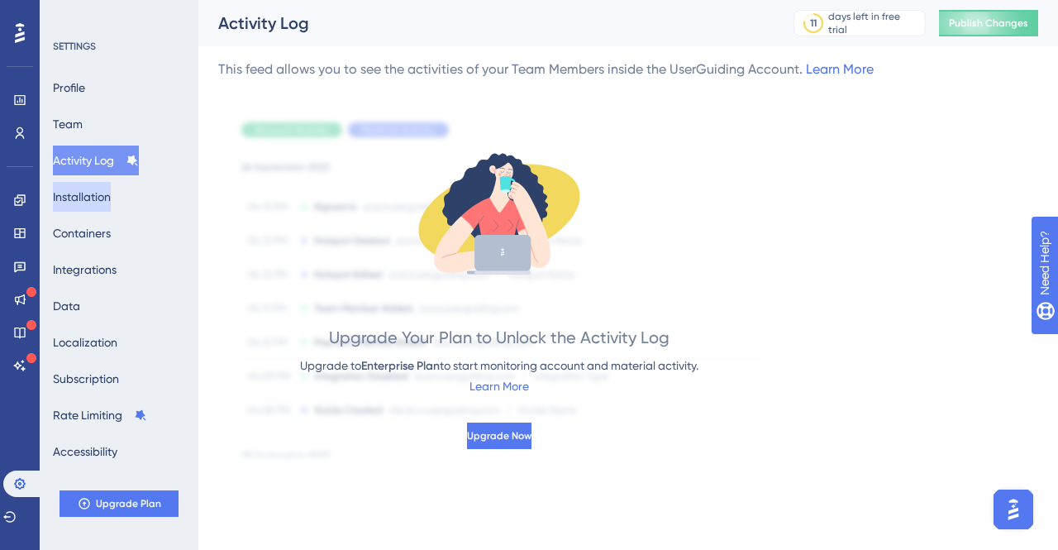
click at [103, 198] on button "Installation" at bounding box center [82, 197] width 58 height 30
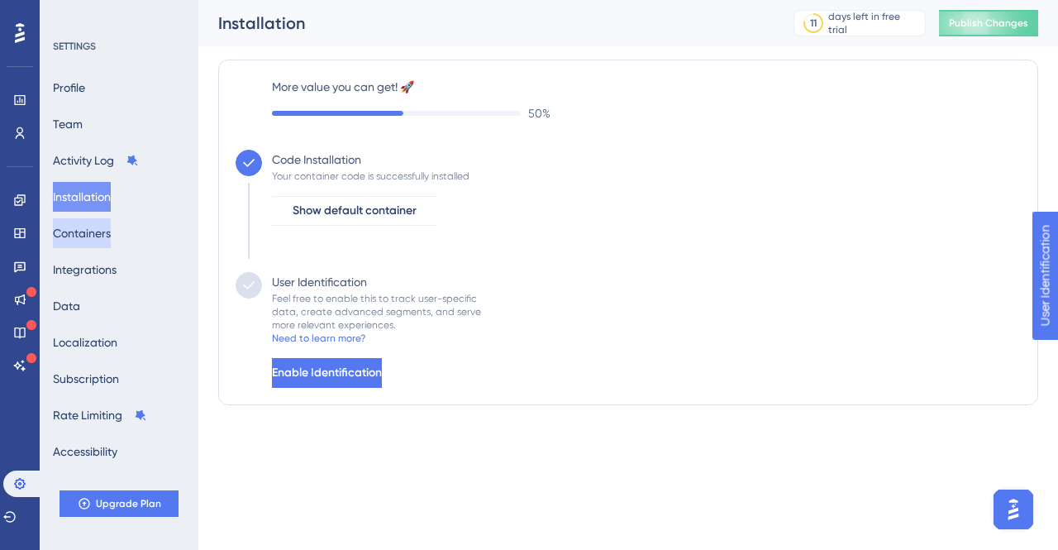
click at [102, 232] on button "Containers" at bounding box center [82, 233] width 58 height 30
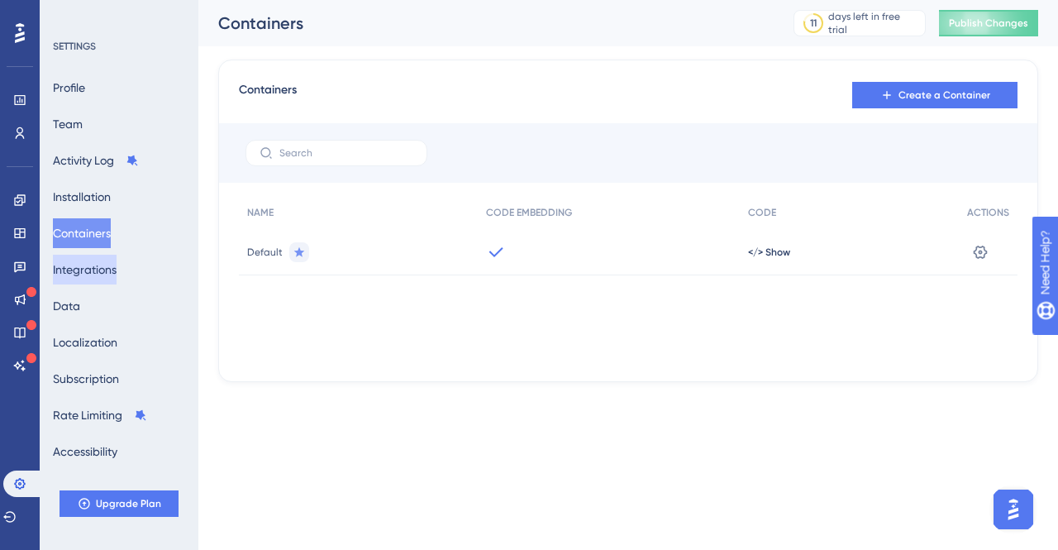
click at [107, 269] on button "Integrations" at bounding box center [85, 270] width 64 height 30
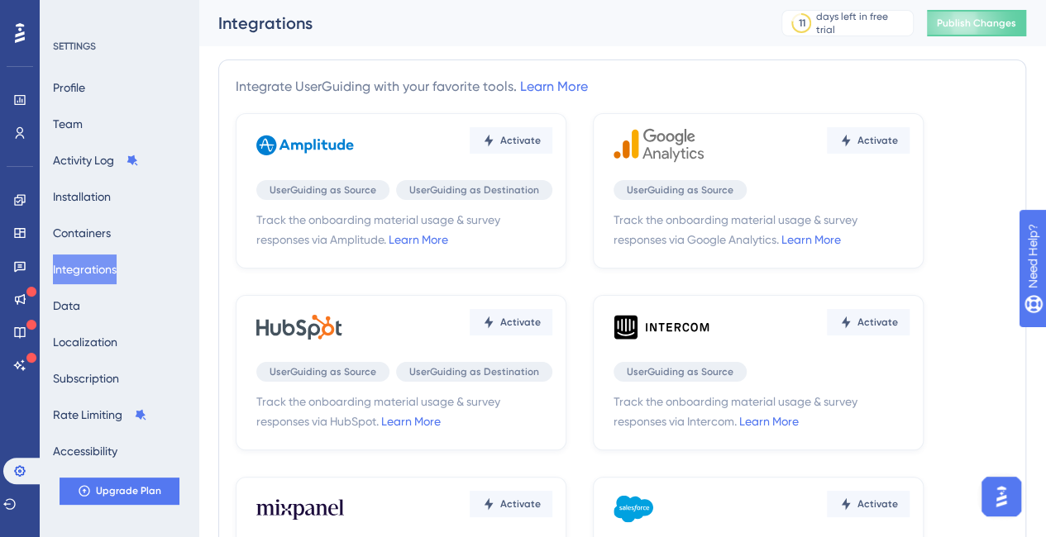
click at [106, 308] on div "Profile Team Activity Log Installation Containers Integrations Data Localizatio…" at bounding box center [120, 269] width 134 height 393
click at [50, 310] on div "SETTINGS Profile Team Activity Log Installation Containers Integrations Data Lo…" at bounding box center [119, 268] width 159 height 537
click at [64, 310] on button "Data" at bounding box center [66, 306] width 27 height 30
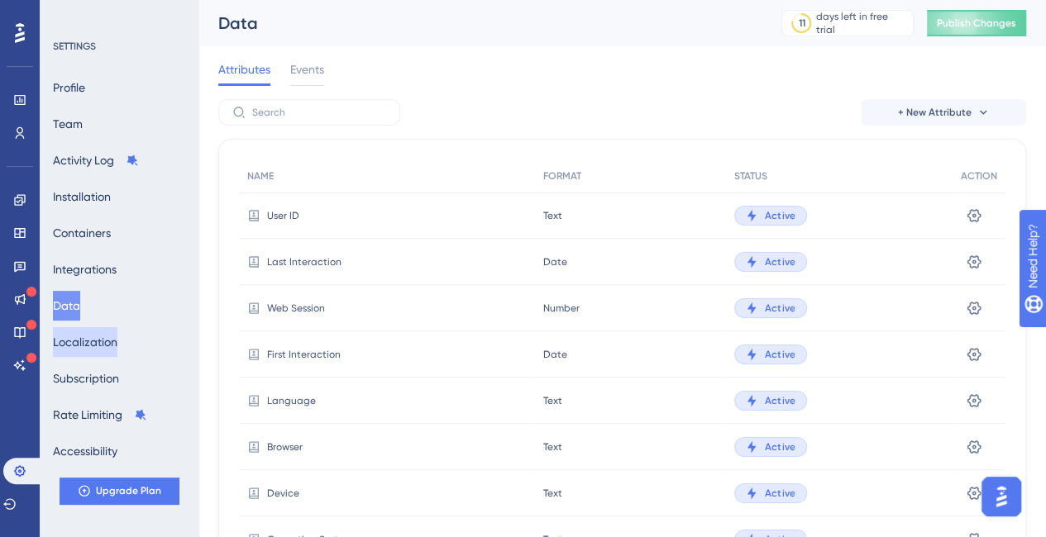
click at [69, 336] on button "Localization" at bounding box center [85, 342] width 64 height 30
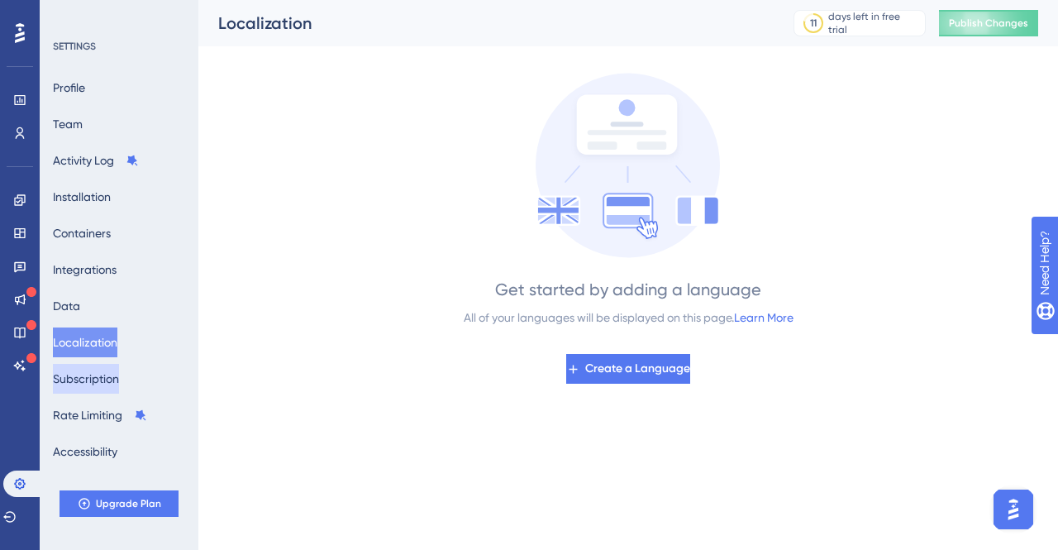
click at [91, 386] on button "Subscription" at bounding box center [86, 379] width 66 height 30
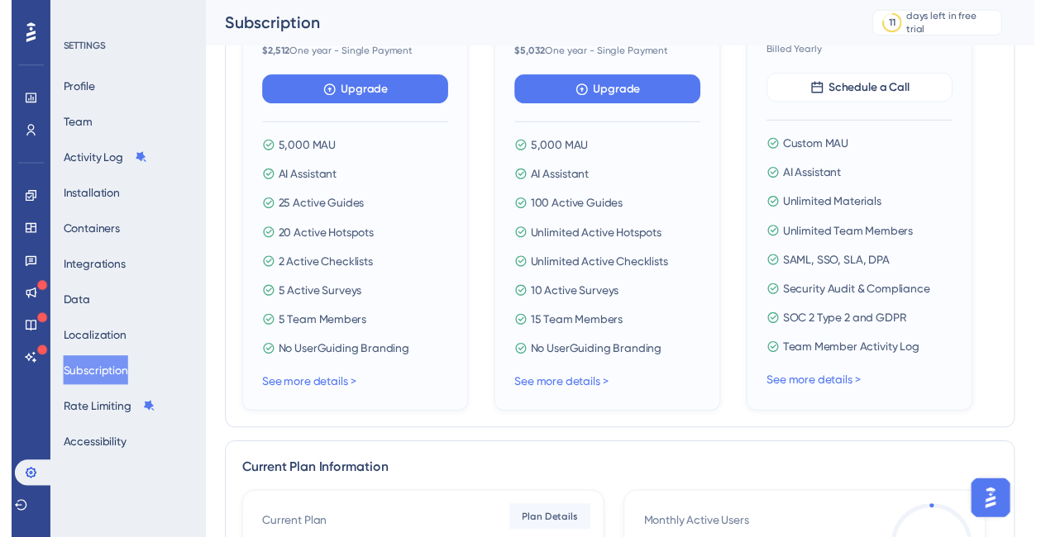
scroll to position [35, 0]
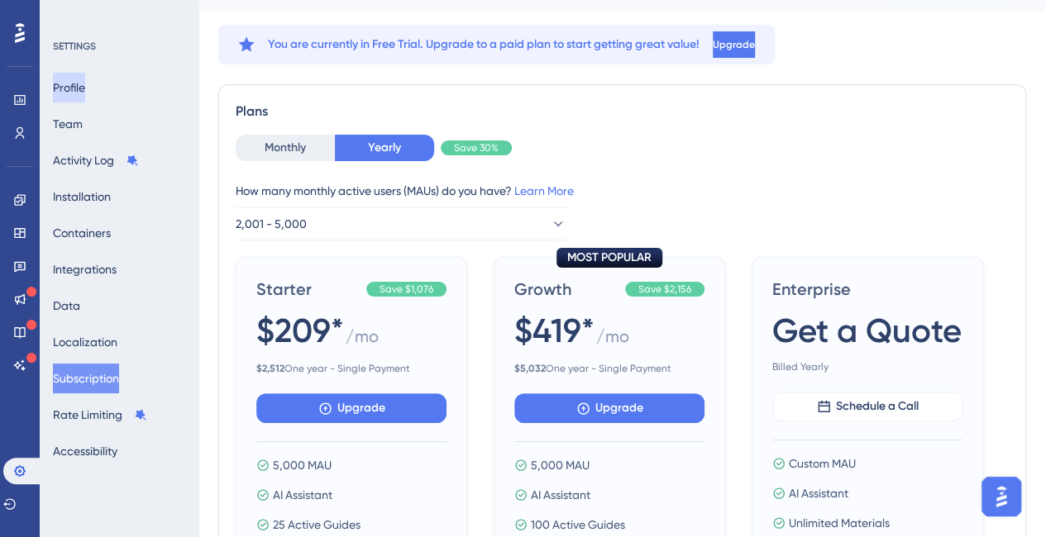
click at [74, 93] on button "Profile" at bounding box center [69, 88] width 32 height 30
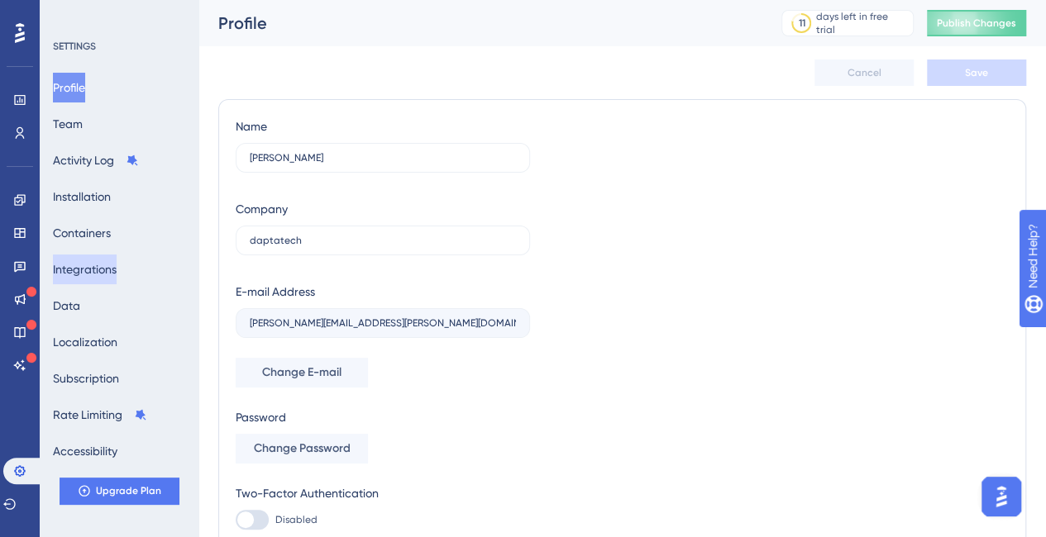
click at [101, 270] on button "Integrations" at bounding box center [85, 270] width 64 height 30
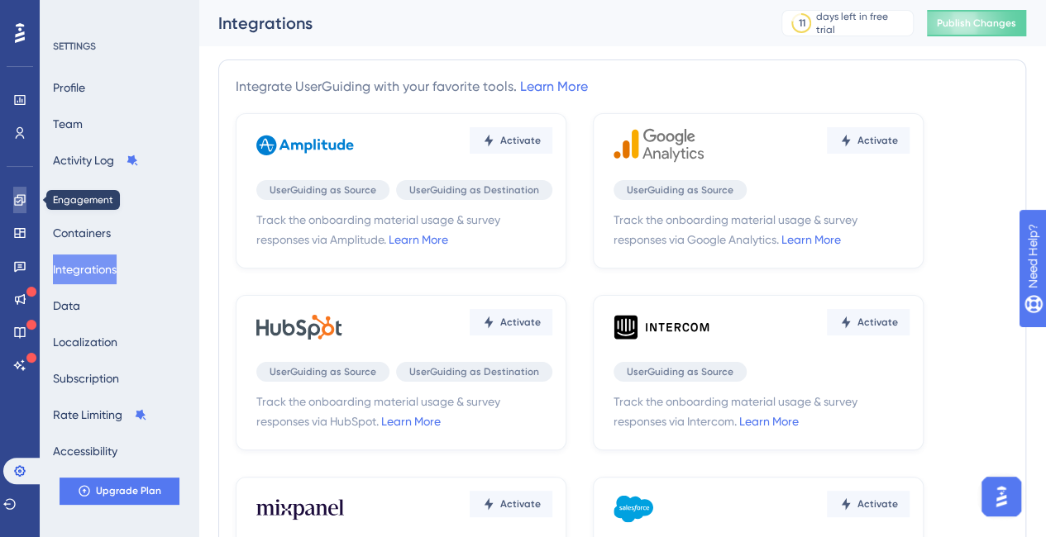
click at [25, 207] on link at bounding box center [19, 200] width 13 height 26
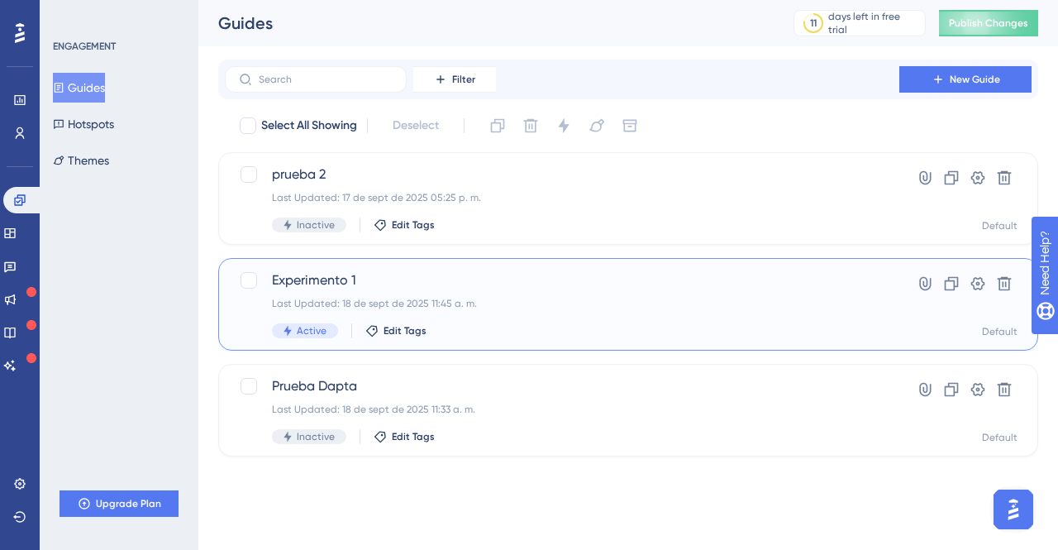
click at [302, 285] on span "Experimento 1" at bounding box center [562, 280] width 580 height 20
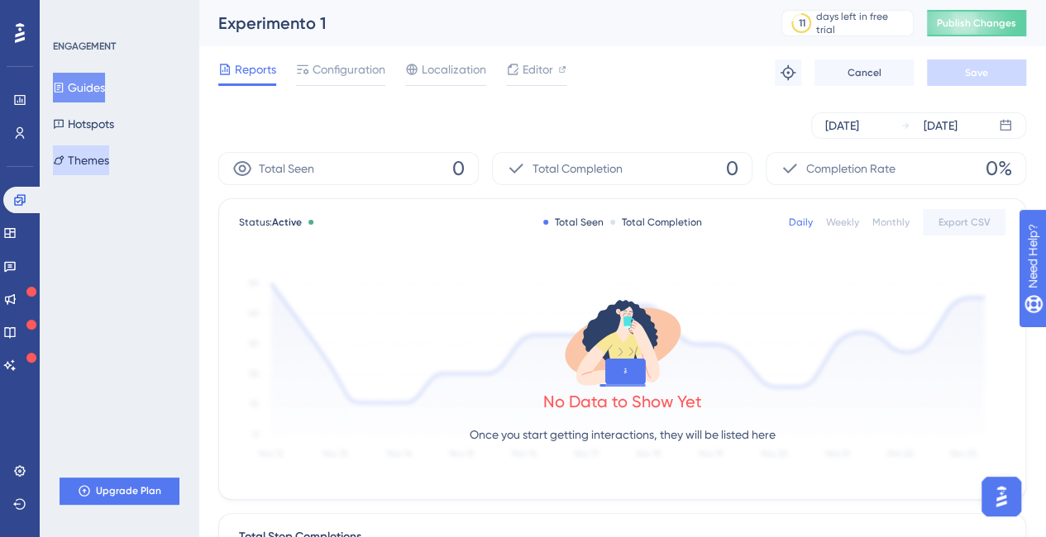
click at [93, 159] on button "Themes" at bounding box center [81, 160] width 56 height 30
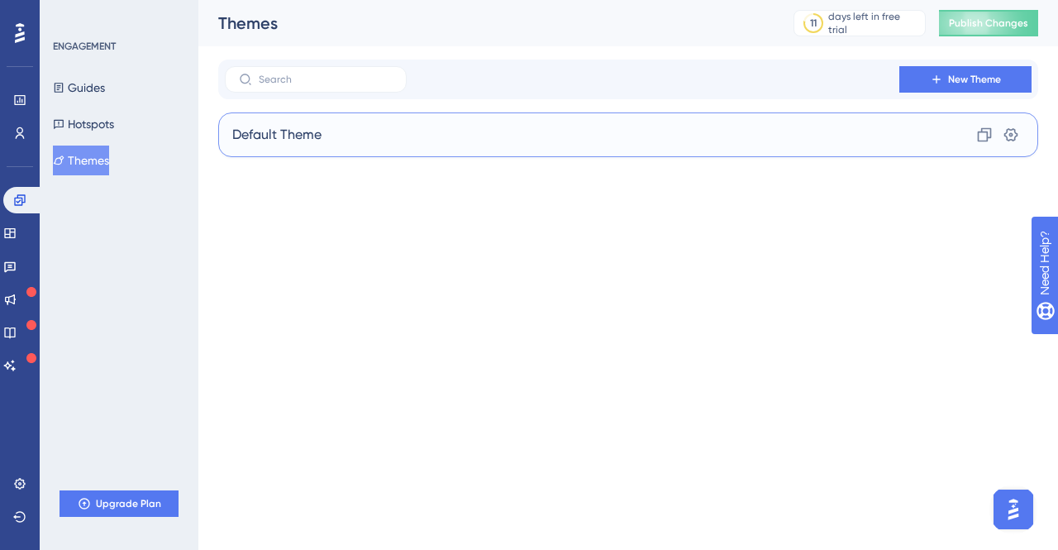
click at [281, 125] on span "Default Theme" at bounding box center [276, 135] width 89 height 20
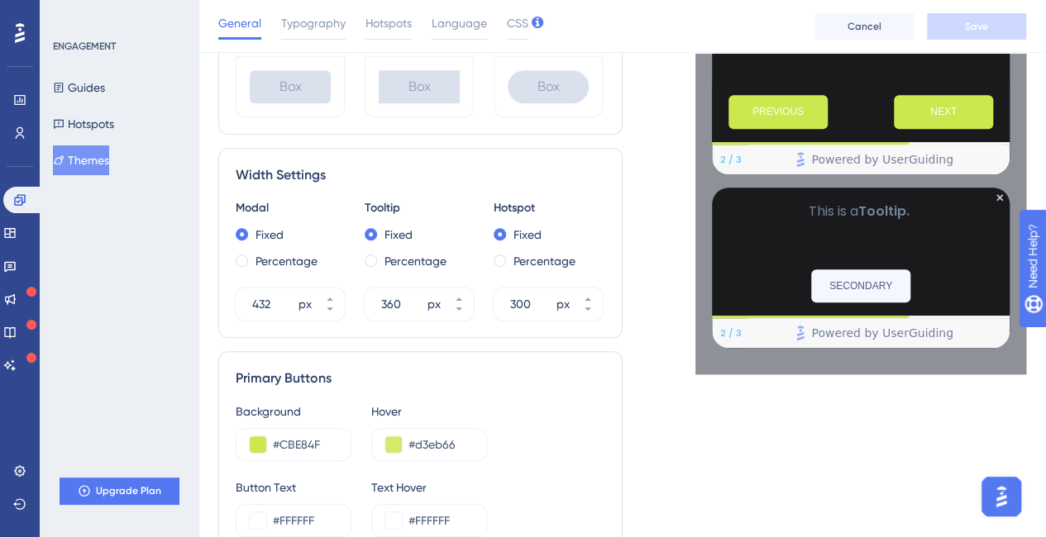
scroll to position [744, 0]
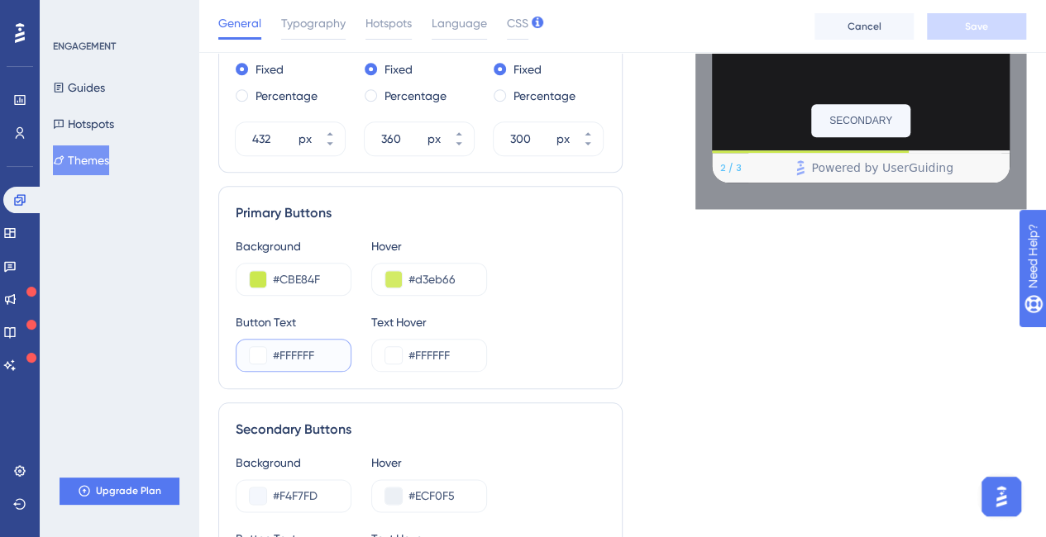
drag, startPoint x: 324, startPoint y: 355, endPoint x: 279, endPoint y: 353, distance: 44.7
click at [279, 353] on input "#FFFFFF" at bounding box center [305, 355] width 64 height 20
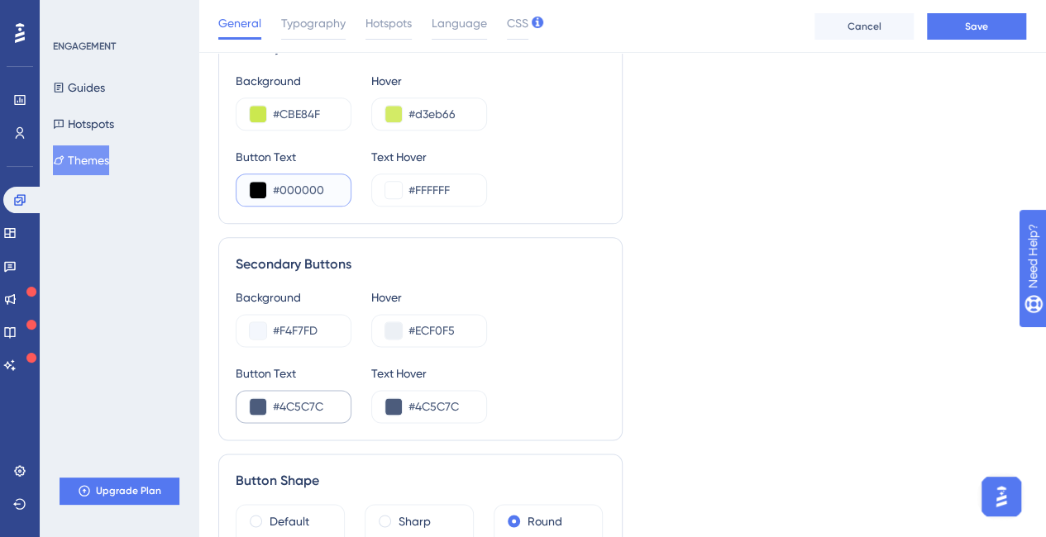
type input "#000000"
drag, startPoint x: 320, startPoint y: 398, endPoint x: 279, endPoint y: 406, distance: 42.0
click at [279, 406] on input "#4C5C7C" at bounding box center [305, 407] width 64 height 20
click at [306, 332] on input "#F4F7FD" at bounding box center [305, 331] width 64 height 20
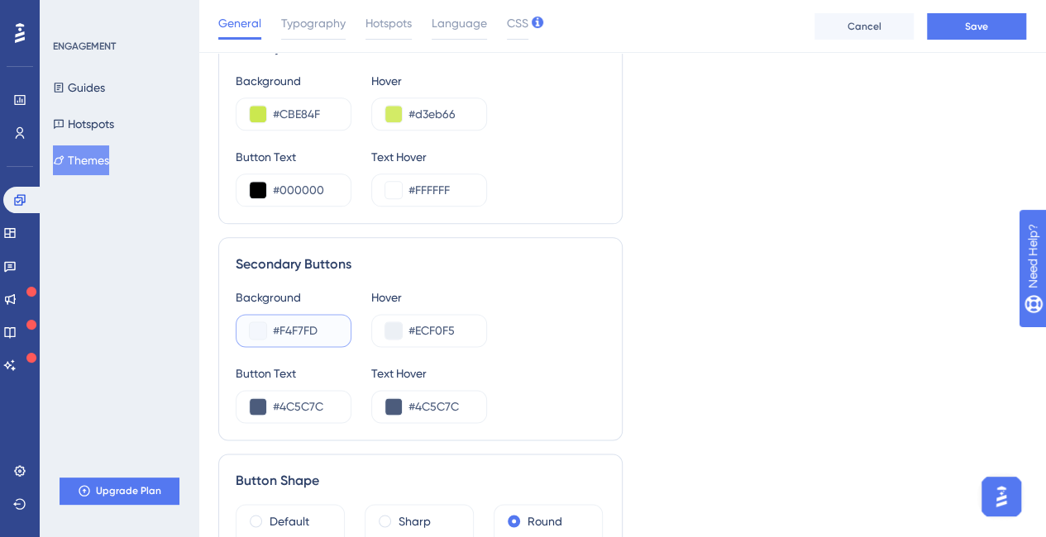
paste input "4C5C7C"
type input "#4C5C7C"
drag, startPoint x: 322, startPoint y: 113, endPoint x: 279, endPoint y: 112, distance: 42.2
click at [279, 112] on input "#CBE84F" at bounding box center [305, 114] width 64 height 20
drag, startPoint x: 326, startPoint y: 401, endPoint x: 280, endPoint y: 405, distance: 45.6
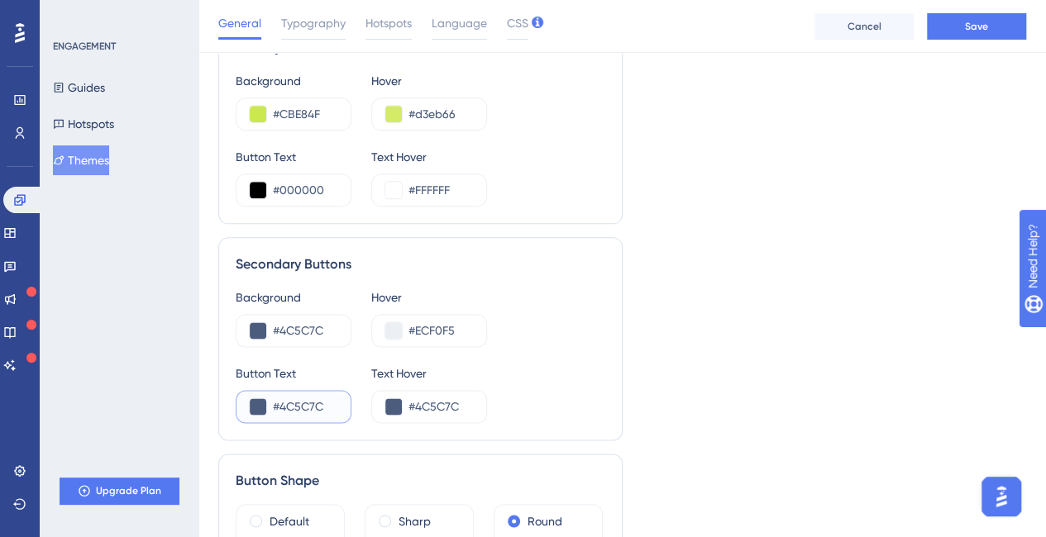
click at [280, 405] on input "#4C5C7C" at bounding box center [305, 407] width 64 height 20
paste input "CBE84F"
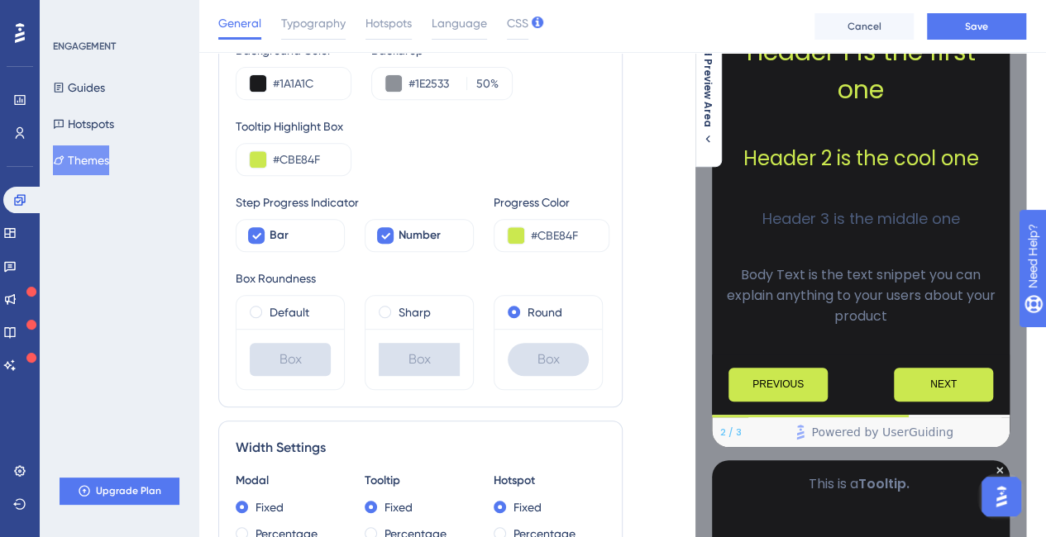
scroll to position [0, 0]
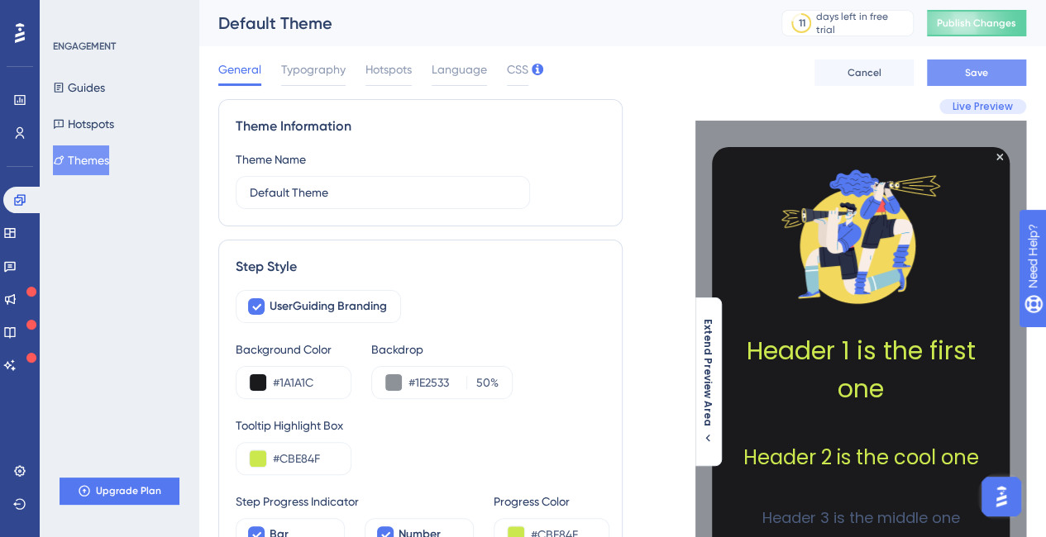
type input "#CBE84F"
click at [977, 83] on button "Save" at bounding box center [975, 73] width 99 height 26
click at [1002, 160] on div at bounding box center [861, 236] width 298 height 179
click at [998, 156] on icon "Close Preview" at bounding box center [999, 157] width 7 height 7
click at [94, 88] on button "Guides" at bounding box center [79, 88] width 52 height 30
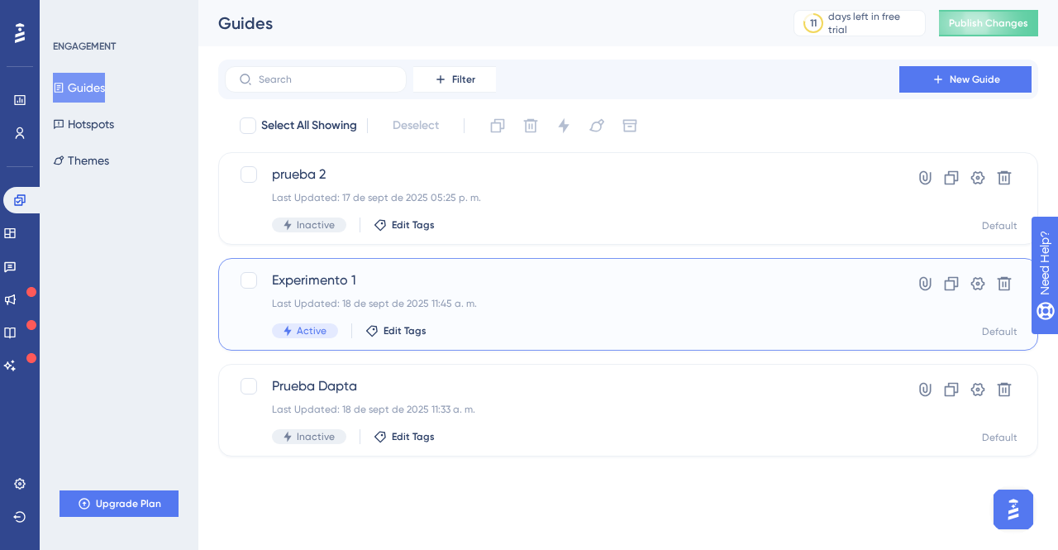
click at [329, 283] on span "Experimento 1" at bounding box center [562, 280] width 580 height 20
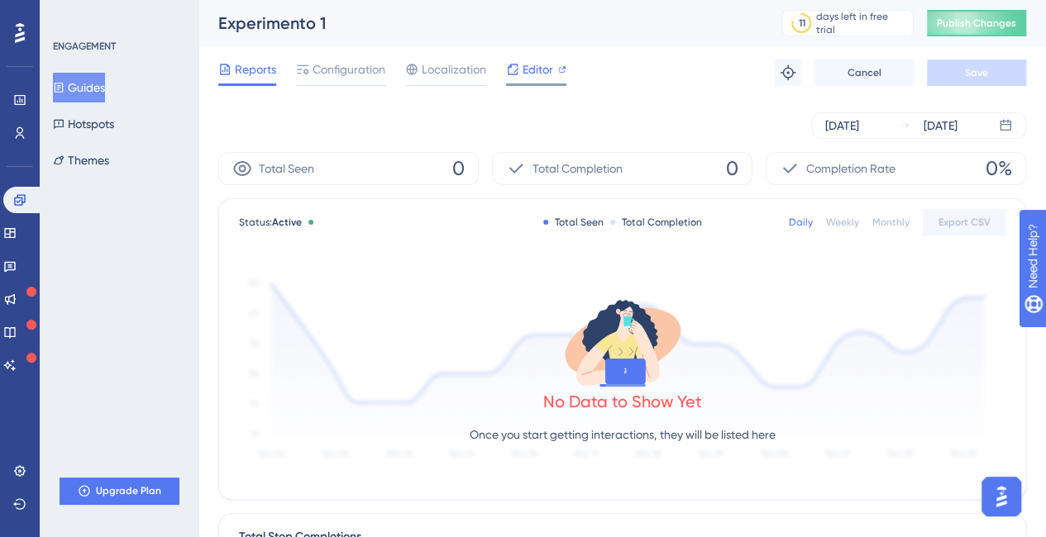
click at [544, 61] on span "Editor" at bounding box center [537, 70] width 31 height 20
click at [329, 59] on div "Reports Configuration Localization Editor Troubleshoot Cancel Save" at bounding box center [621, 72] width 807 height 53
click at [333, 70] on span "Configuration" at bounding box center [348, 70] width 73 height 20
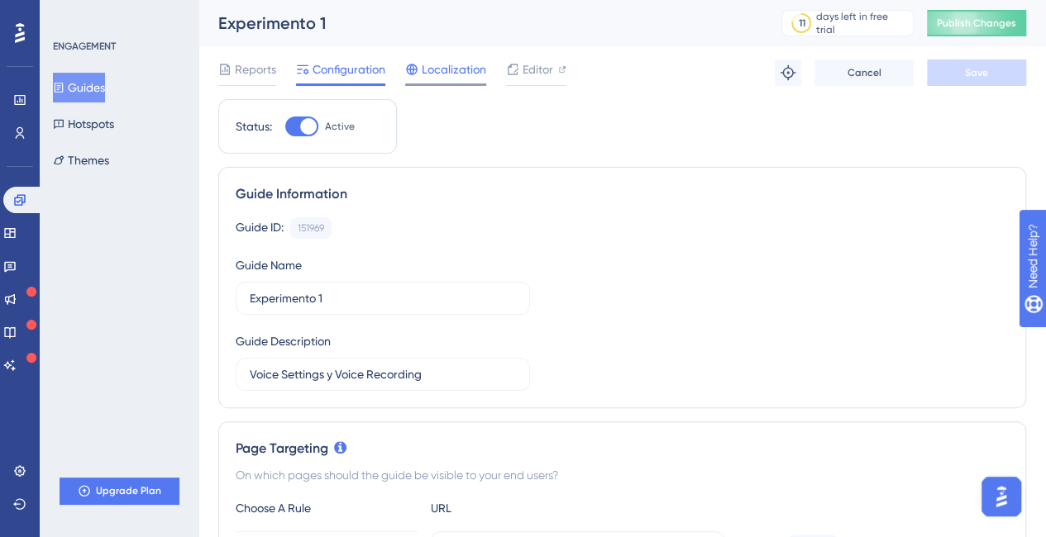
click at [431, 62] on span "Localization" at bounding box center [454, 70] width 64 height 20
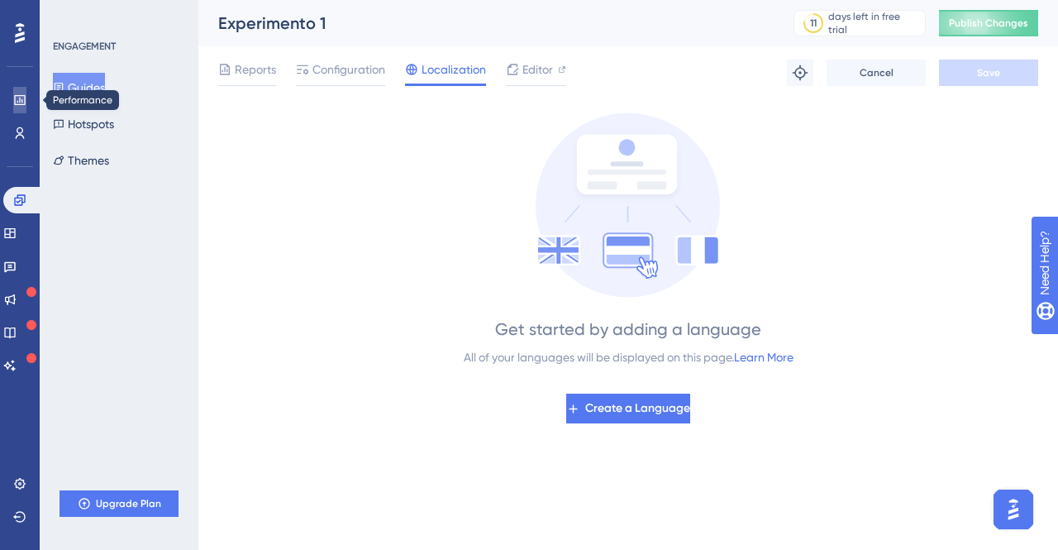
click at [20, 101] on icon at bounding box center [19, 100] width 11 height 10
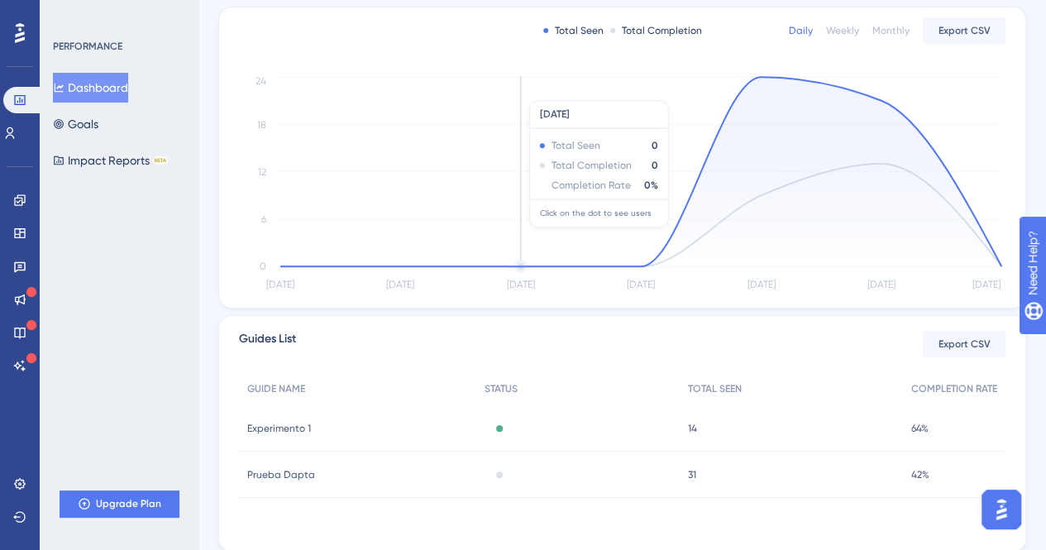
scroll to position [384, 0]
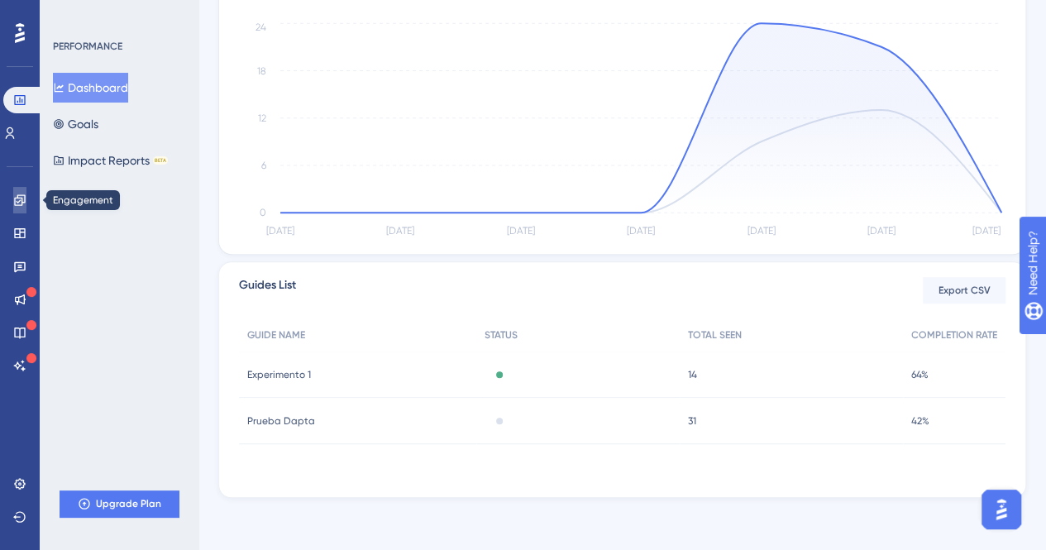
click at [20, 196] on icon at bounding box center [19, 199] width 13 height 13
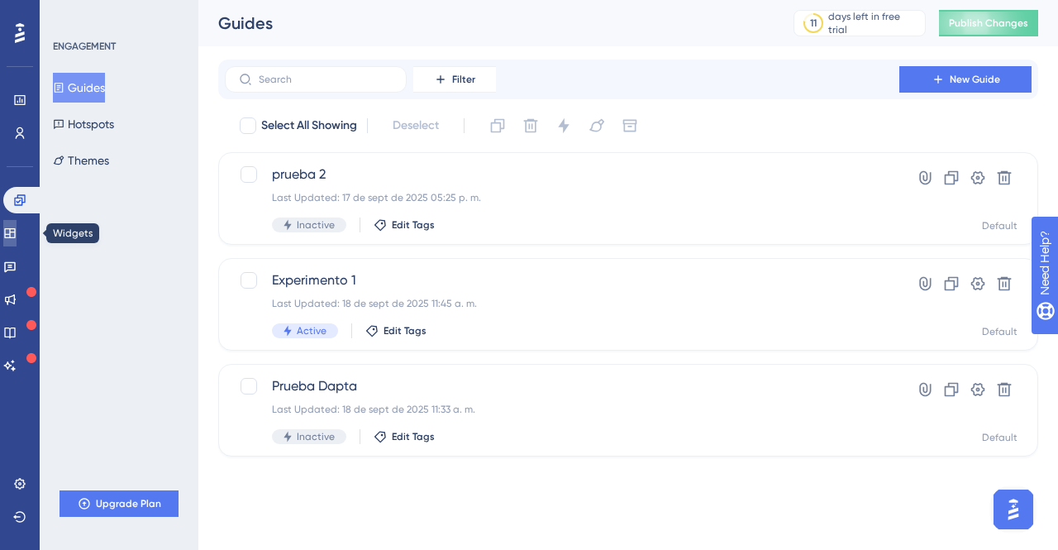
click at [15, 232] on icon at bounding box center [9, 233] width 11 height 10
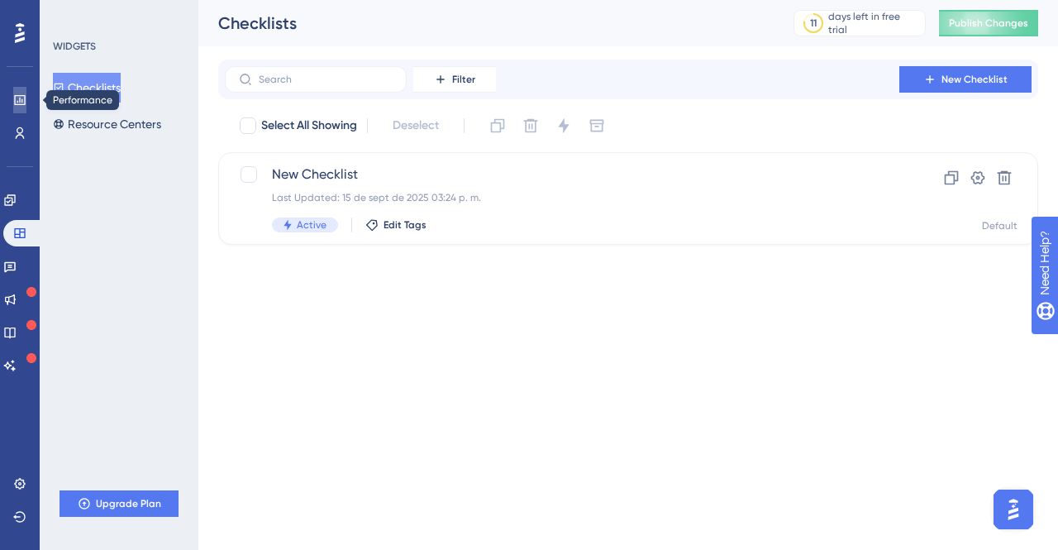
click at [24, 103] on icon at bounding box center [19, 100] width 11 height 10
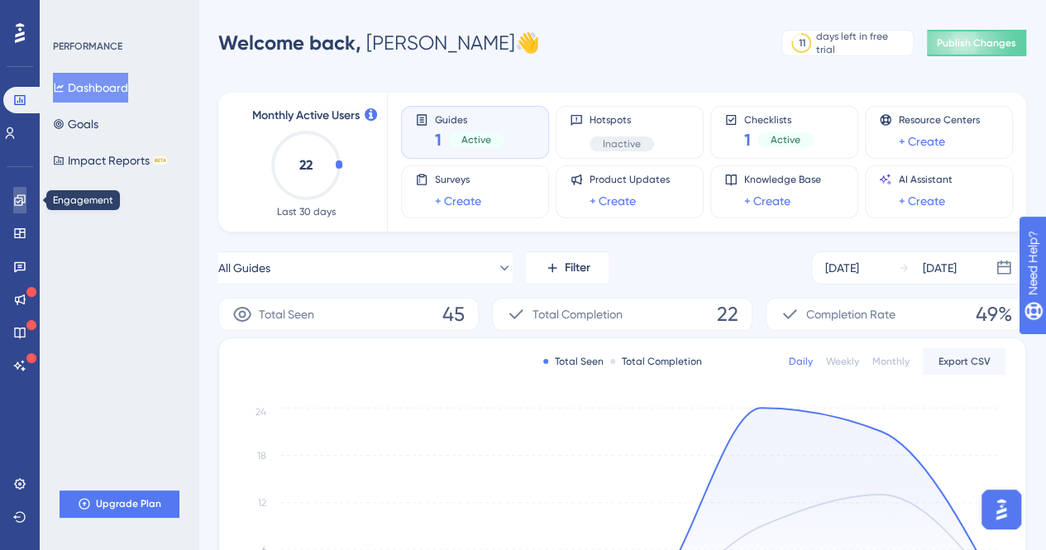
click at [13, 198] on icon at bounding box center [19, 199] width 13 height 13
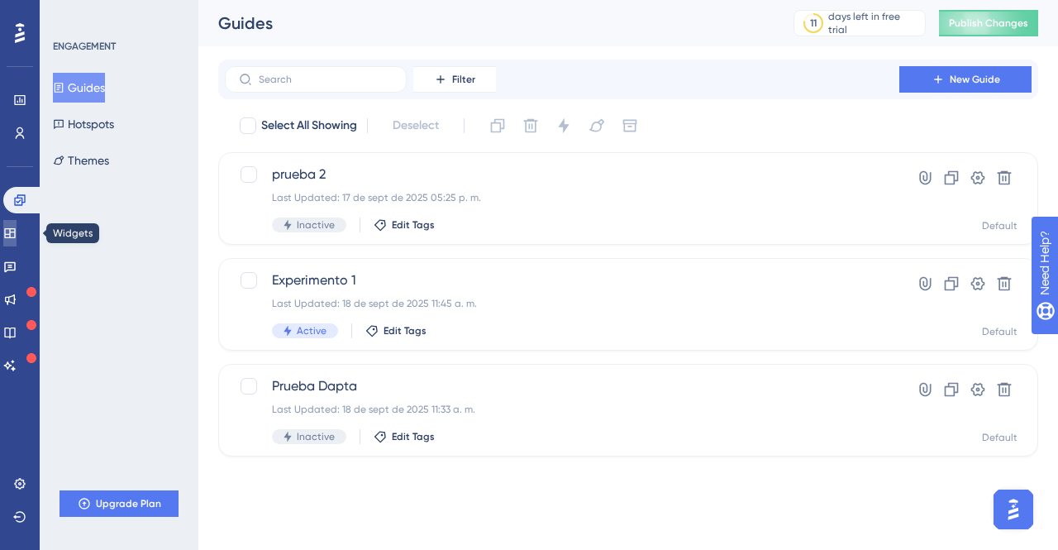
click at [17, 232] on icon at bounding box center [9, 232] width 13 height 13
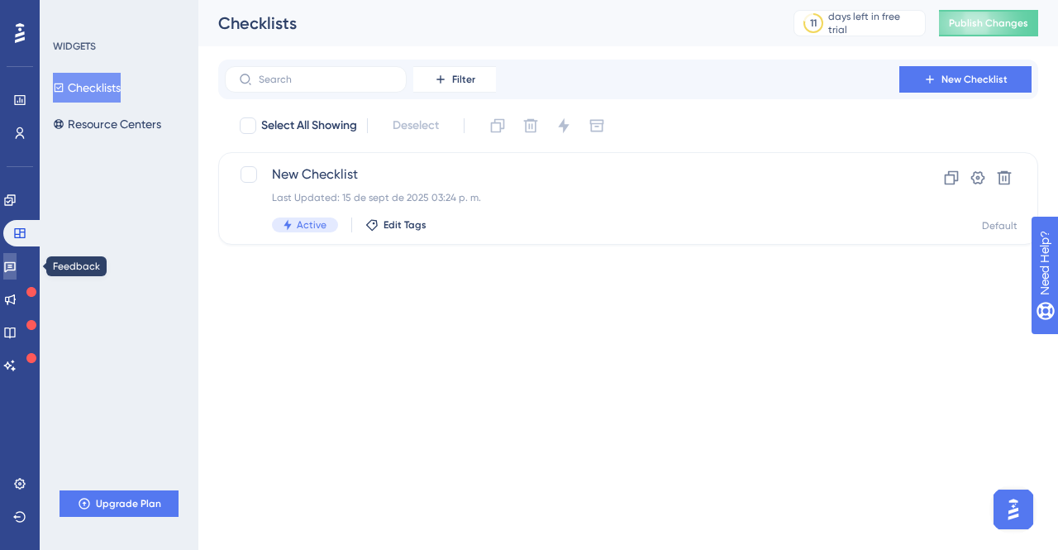
click at [17, 267] on icon at bounding box center [9, 266] width 13 height 13
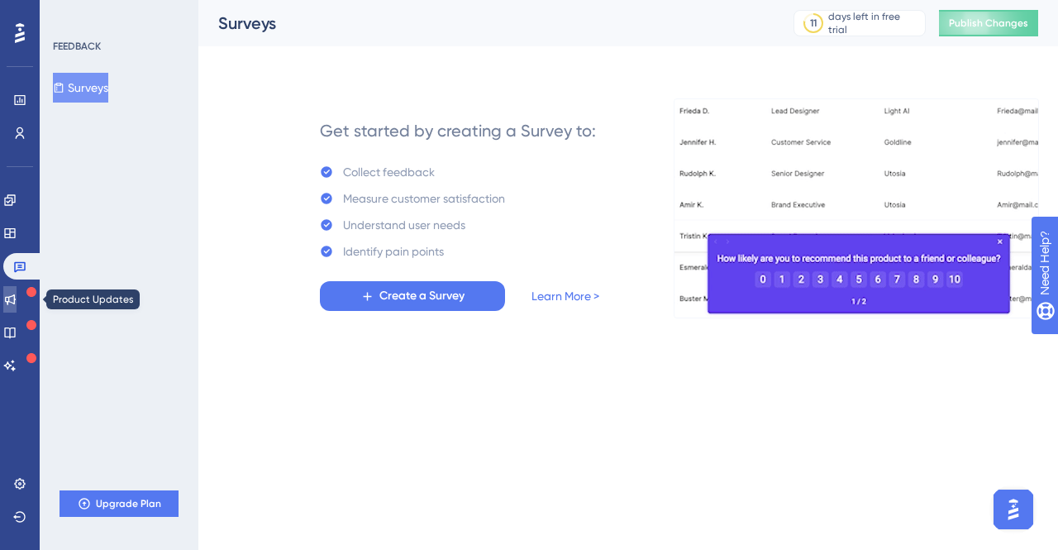
click at [17, 300] on icon at bounding box center [9, 299] width 13 height 13
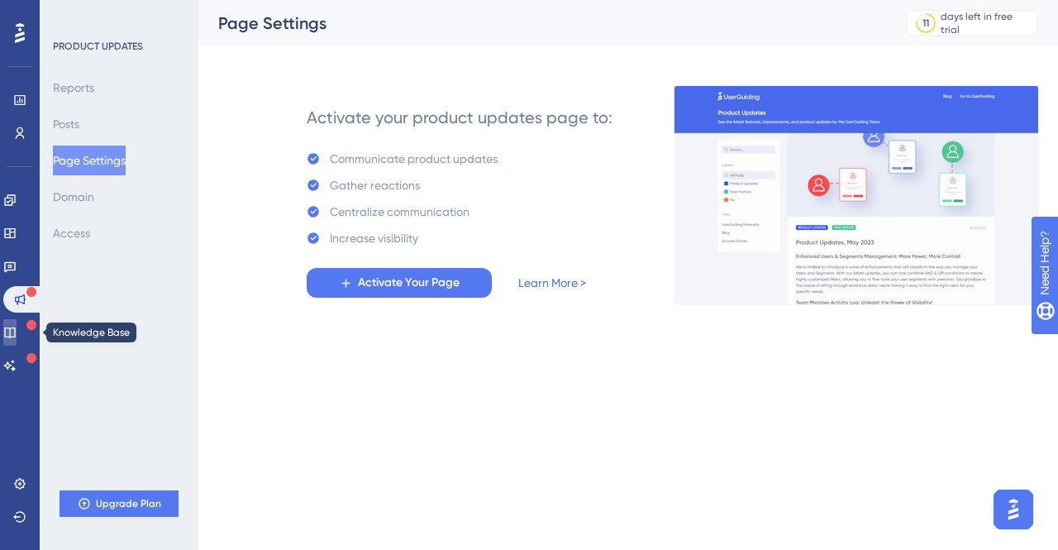
click at [17, 323] on link at bounding box center [9, 332] width 13 height 26
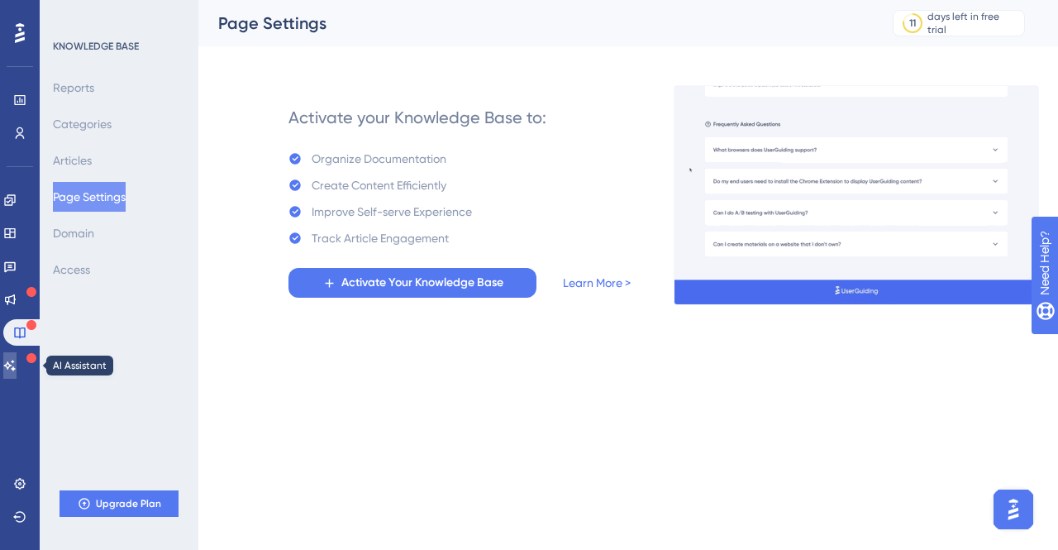
click at [16, 362] on icon at bounding box center [10, 365] width 12 height 11
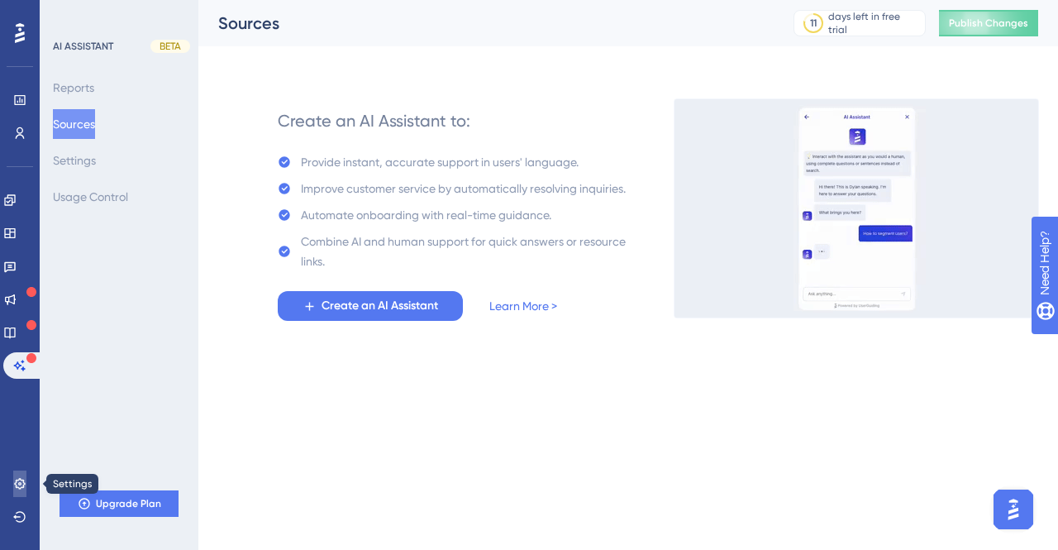
click at [23, 482] on icon at bounding box center [19, 483] width 11 height 11
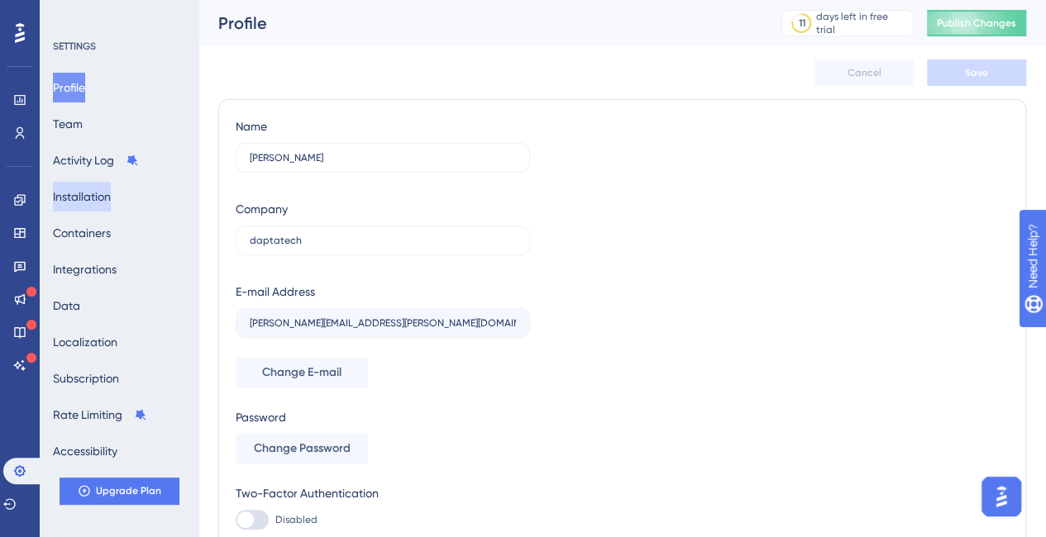
click at [95, 191] on button "Installation" at bounding box center [82, 197] width 58 height 30
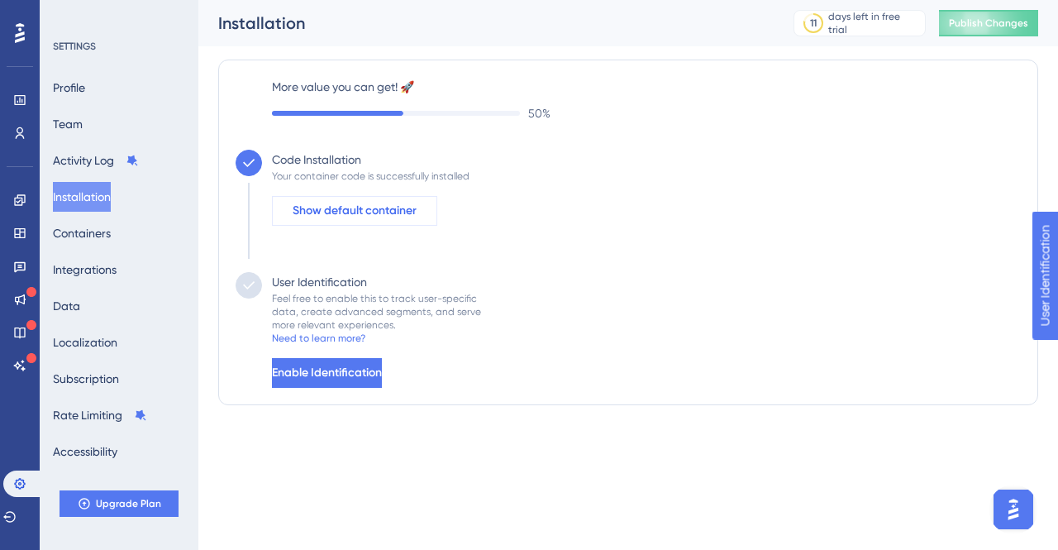
click at [342, 209] on span "Show default container" at bounding box center [355, 211] width 124 height 20
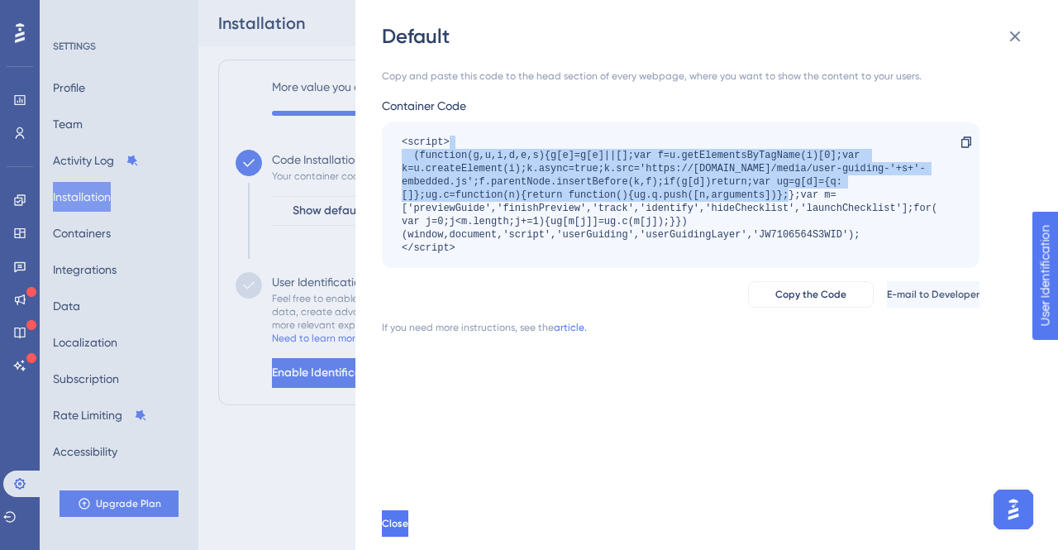
drag, startPoint x: 466, startPoint y: 147, endPoint x: 737, endPoint y: 193, distance: 274.9
click at [737, 193] on div "<script> (function(g,u,i,d,e,s){g[e]=g[e]||[];var f=u.getElementsByTagName(i)[0…" at bounding box center [672, 195] width 541 height 119
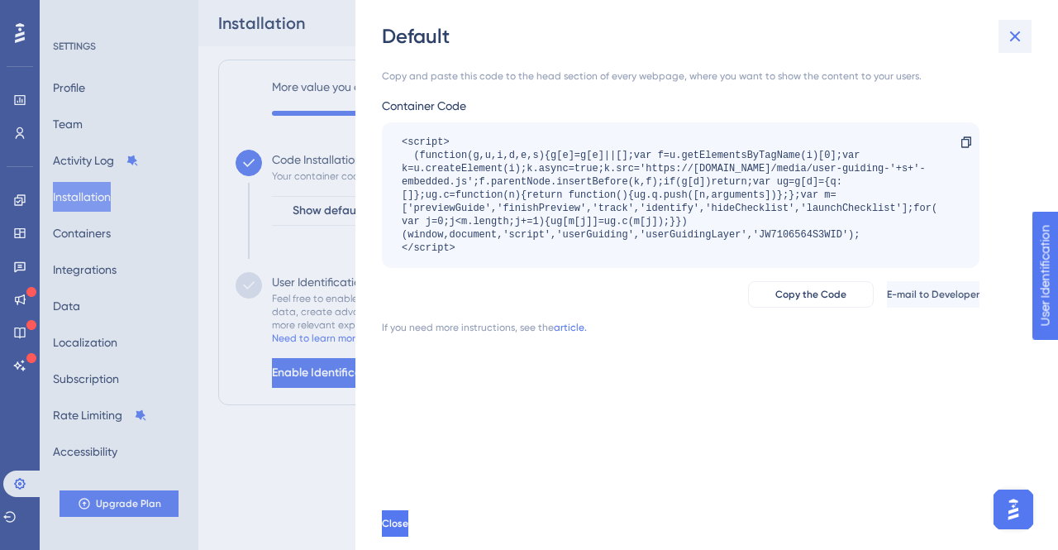
click at [1007, 34] on icon at bounding box center [1015, 36] width 20 height 20
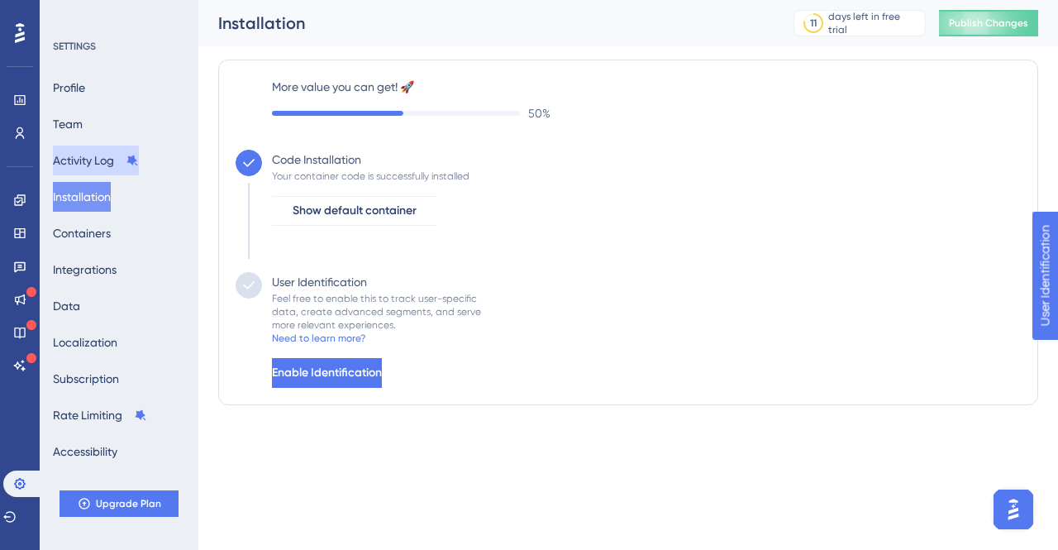
click at [95, 150] on button "Activity Log" at bounding box center [96, 160] width 86 height 30
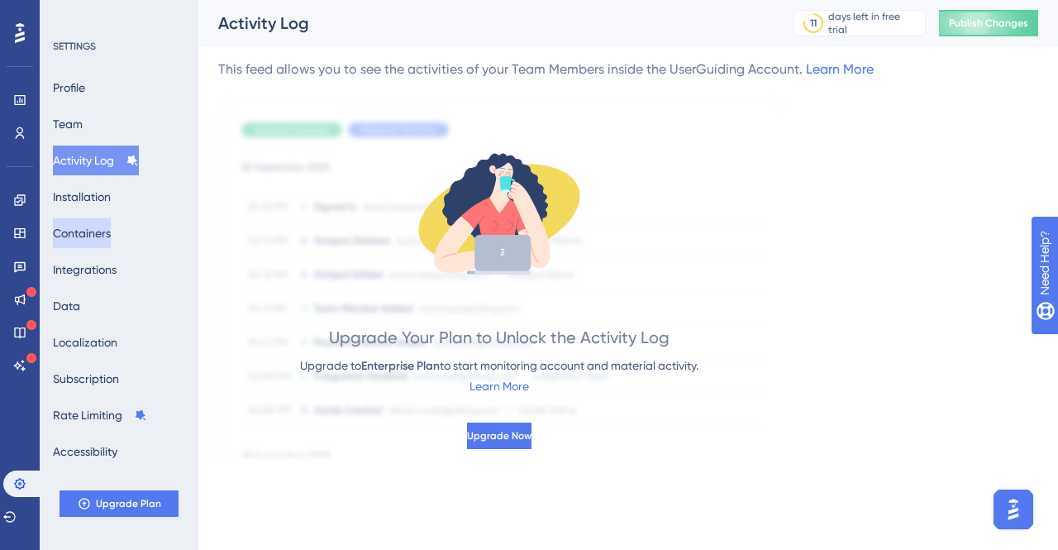
click at [99, 234] on button "Containers" at bounding box center [82, 233] width 58 height 30
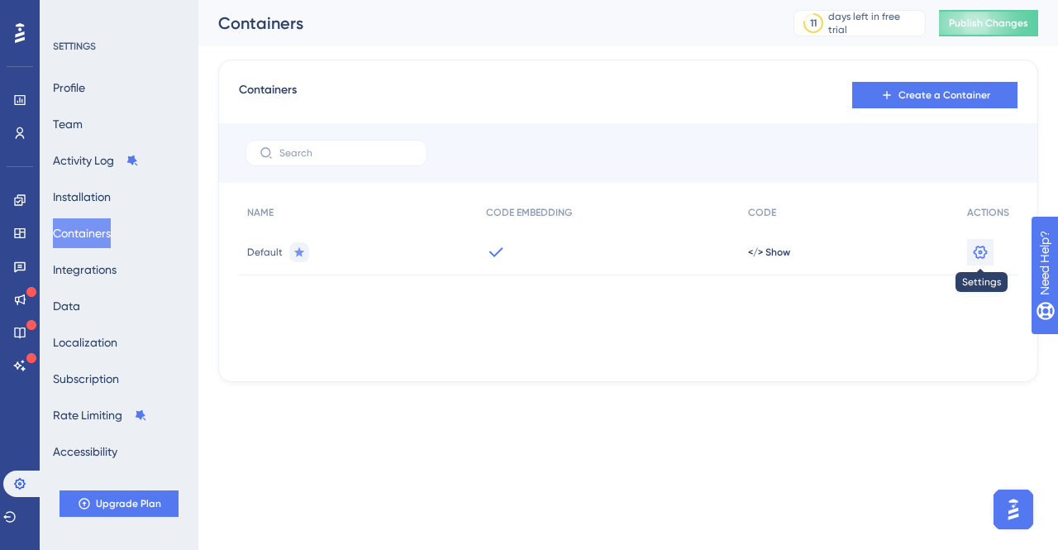
click at [983, 254] on icon at bounding box center [980, 252] width 17 height 17
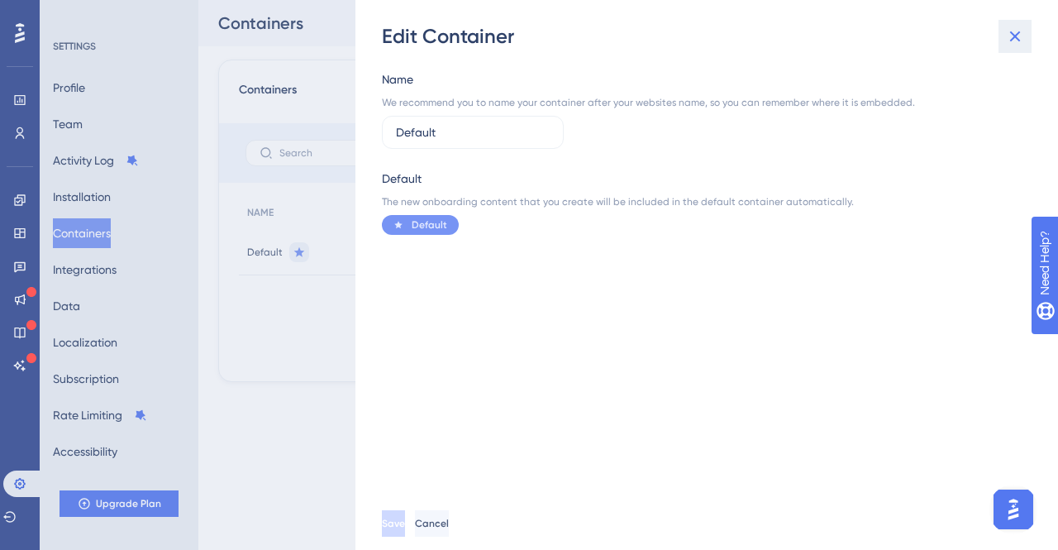
click at [1017, 34] on icon at bounding box center [1015, 36] width 11 height 11
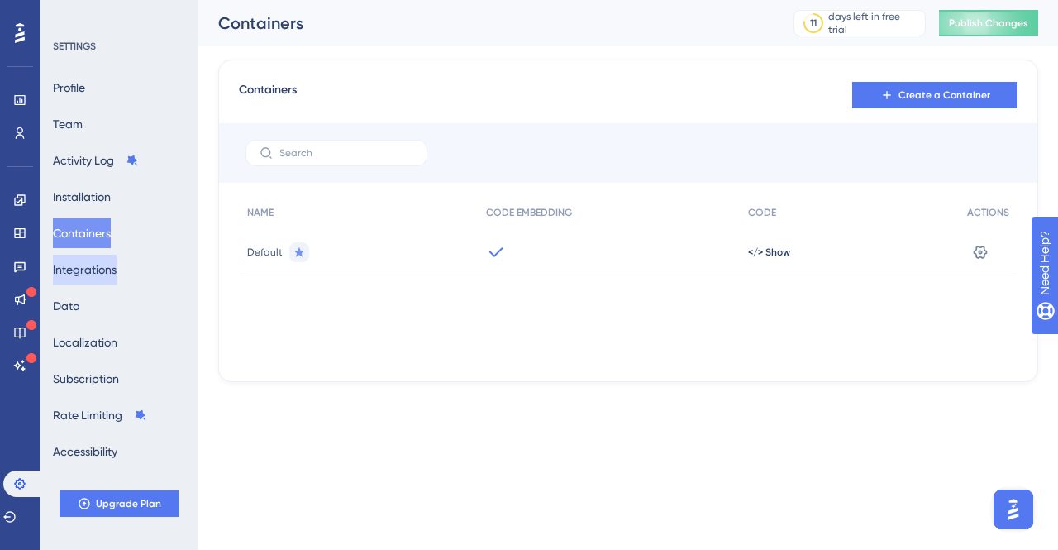
click at [84, 274] on button "Integrations" at bounding box center [85, 270] width 64 height 30
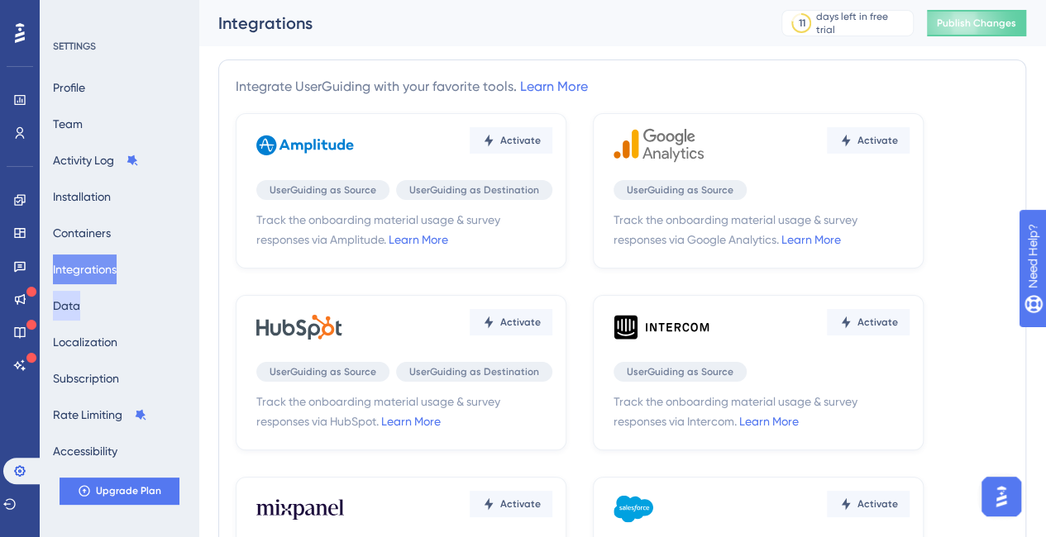
click at [80, 306] on button "Data" at bounding box center [66, 306] width 27 height 30
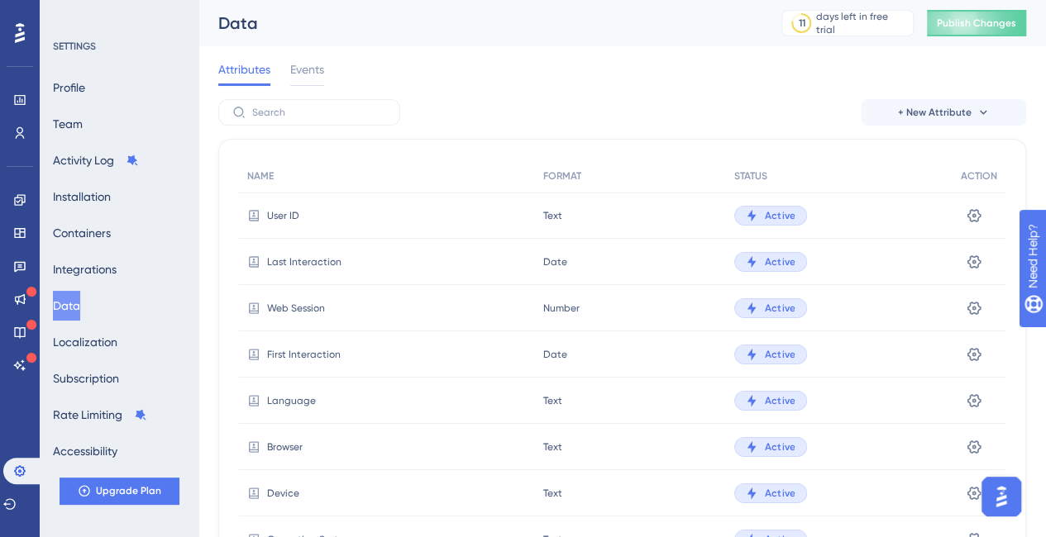
click at [19, 50] on div "Performance Users" at bounding box center [20, 96] width 26 height 100
click at [19, 42] on icon at bounding box center [20, 32] width 10 height 21
click at [22, 193] on icon at bounding box center [19, 199] width 13 height 13
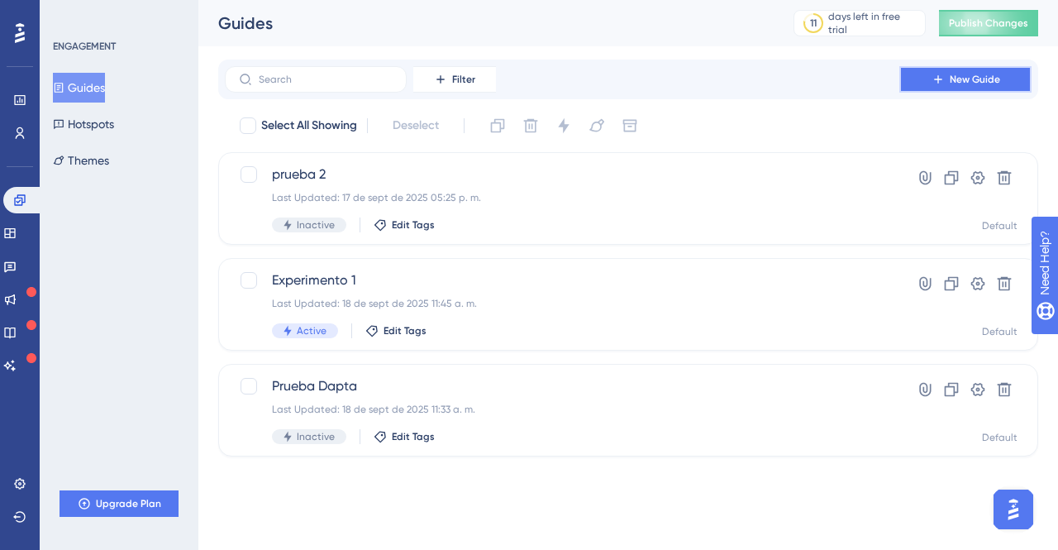
click at [950, 88] on button "New Guide" at bounding box center [965, 79] width 132 height 26
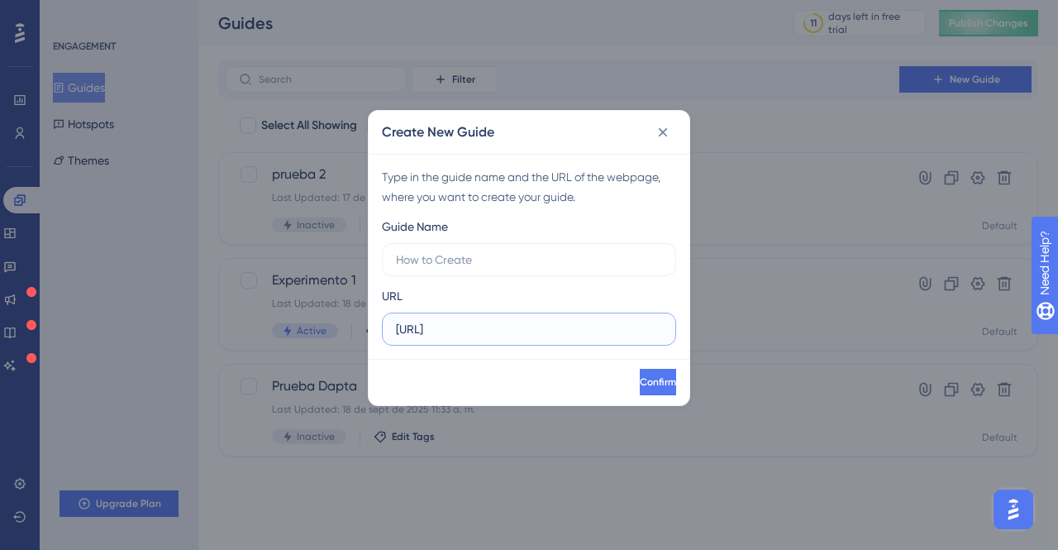
click at [479, 324] on input "https://app.dev.dapta.ai" at bounding box center [529, 329] width 266 height 18
type input "https://app.dapta.ai"
click at [478, 269] on label at bounding box center [529, 259] width 294 height 33
click at [478, 269] on input "text" at bounding box center [529, 259] width 266 height 18
type input "Experimento 1"
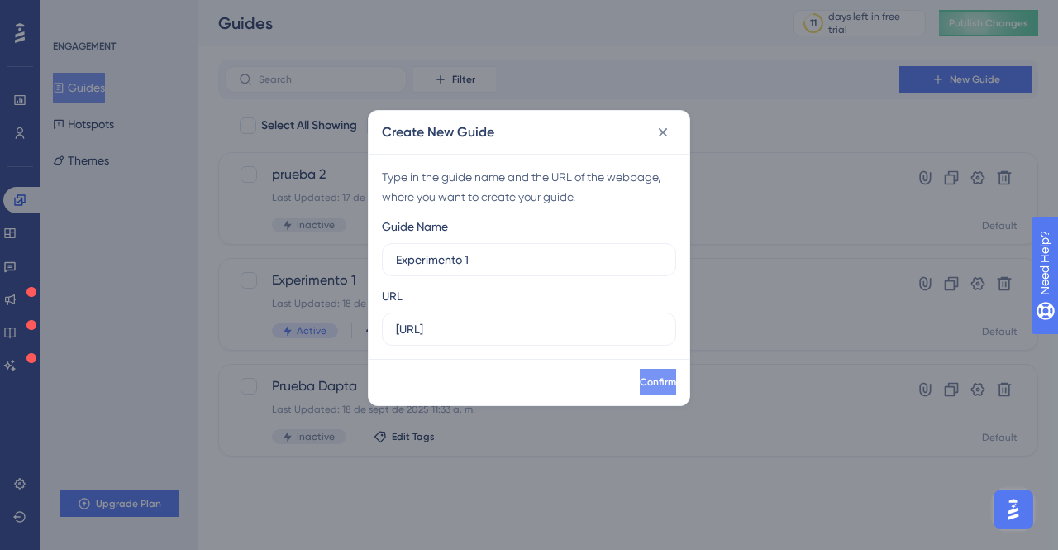
click at [640, 369] on button "Confirm" at bounding box center [658, 382] width 36 height 26
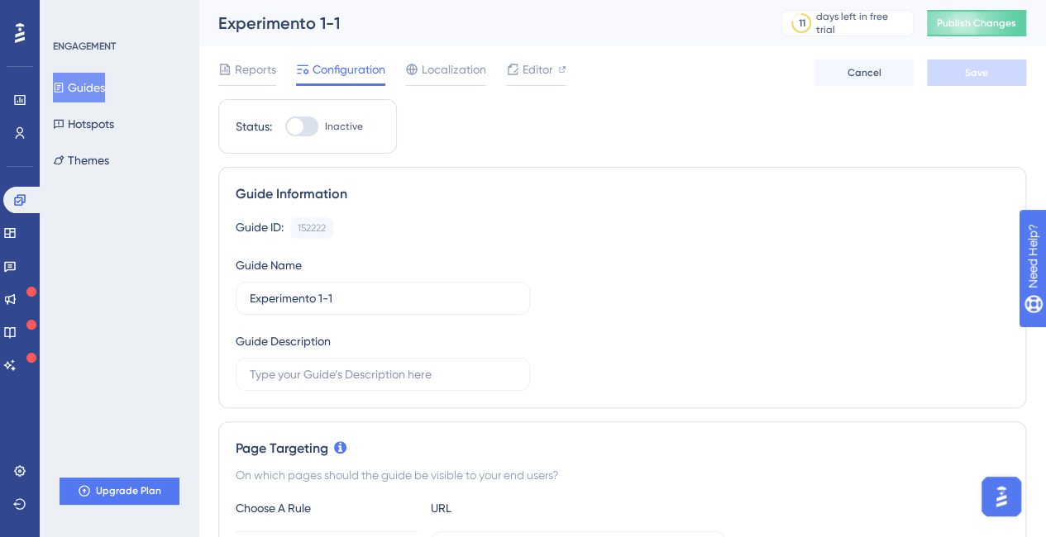
click at [105, 76] on button "Guides" at bounding box center [79, 88] width 52 height 30
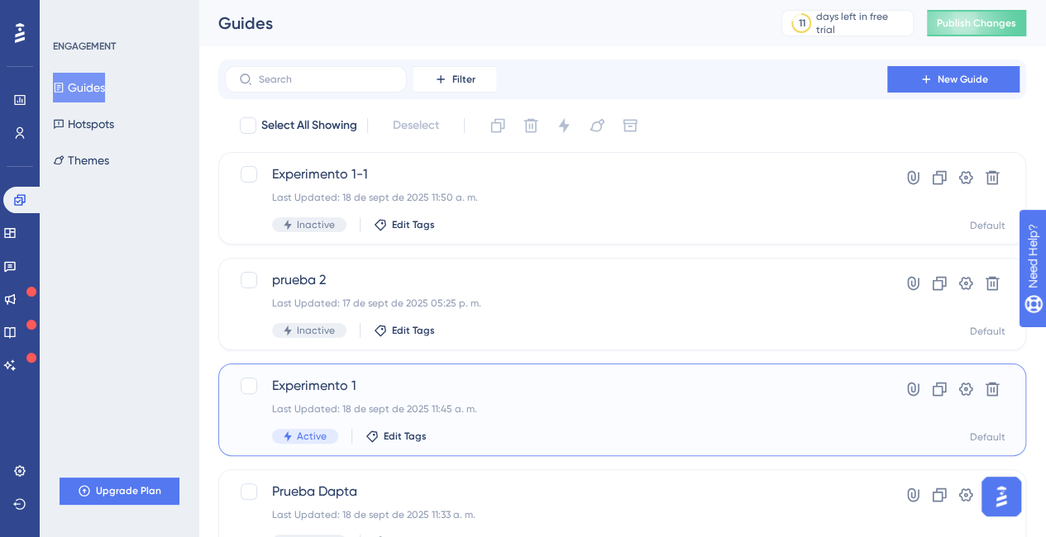
click at [325, 385] on span "Experimento 1" at bounding box center [556, 386] width 568 height 20
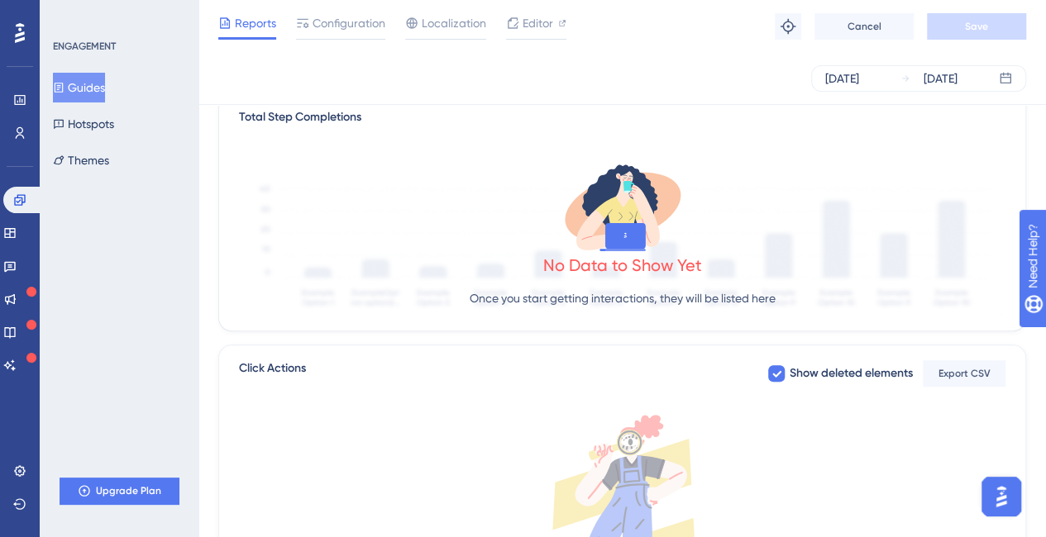
scroll to position [83, 0]
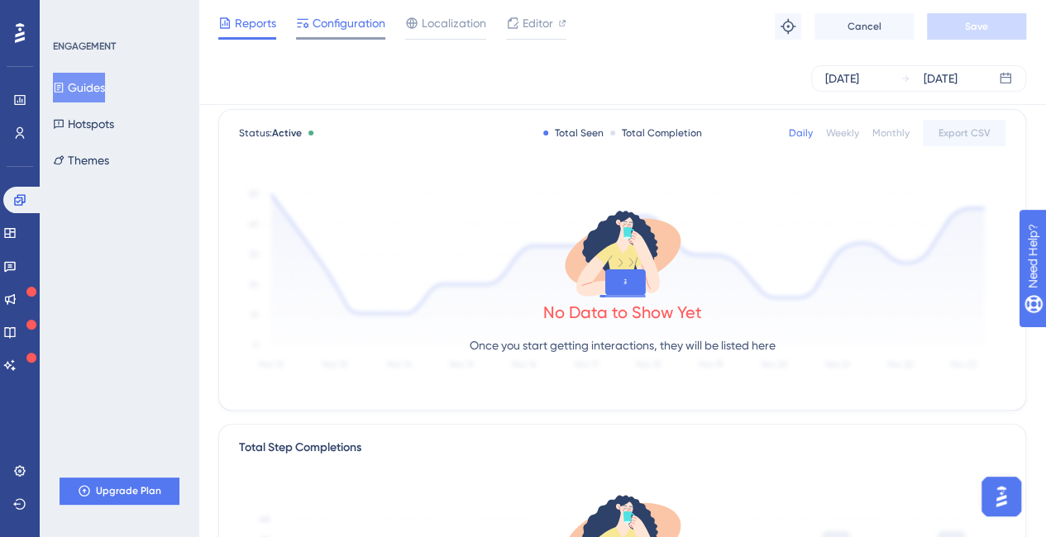
click at [336, 18] on span "Configuration" at bounding box center [348, 23] width 73 height 20
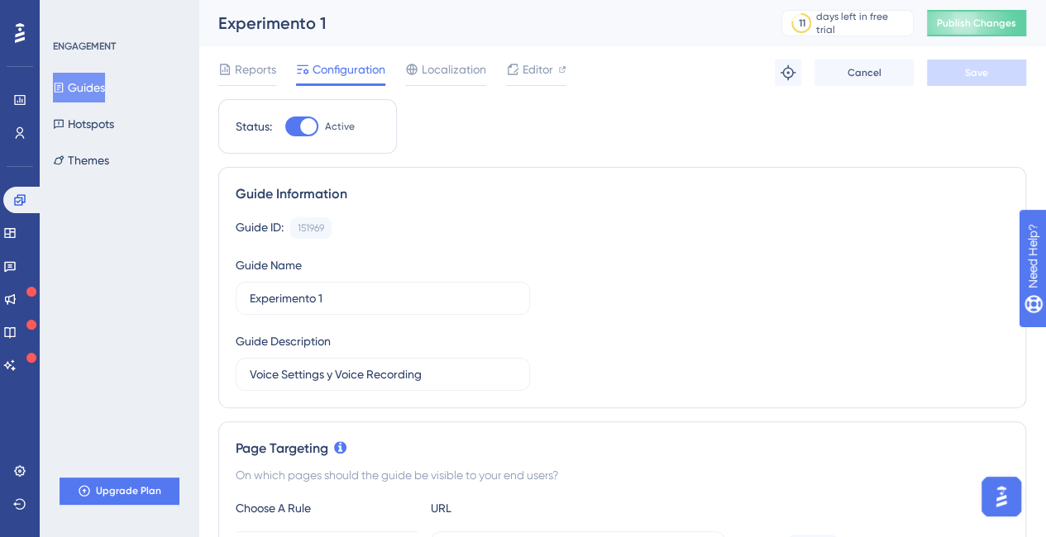
click at [291, 121] on div at bounding box center [301, 127] width 33 height 20
click at [285, 126] on input "Active" at bounding box center [284, 126] width 1 height 1
checkbox input "false"
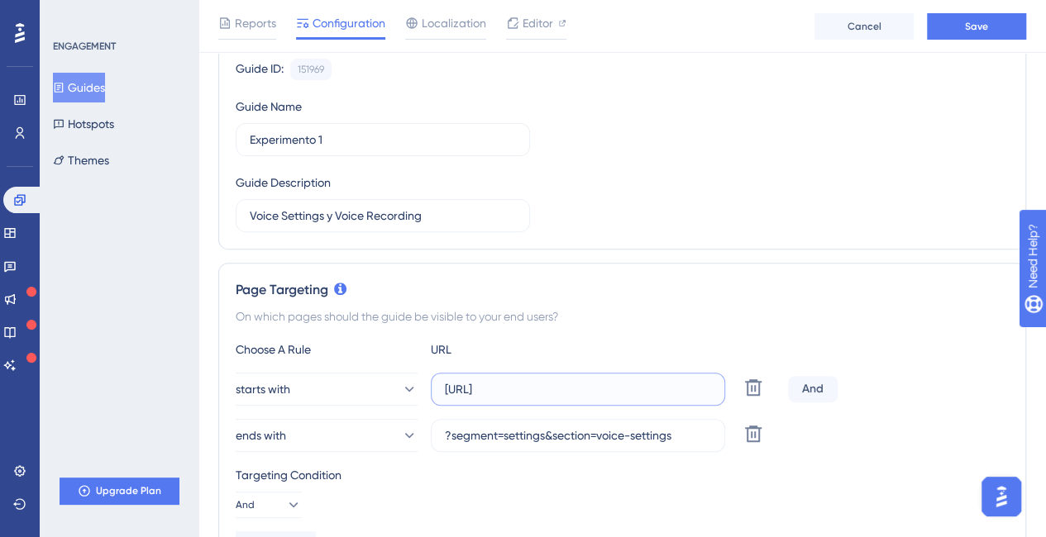
click at [597, 391] on input "https://app.dapta.ai/agents-studio/voice-agents" at bounding box center [578, 389] width 266 height 18
click at [598, 438] on input "?segment=settings&section=voice-settings" at bounding box center [578, 435] width 266 height 18
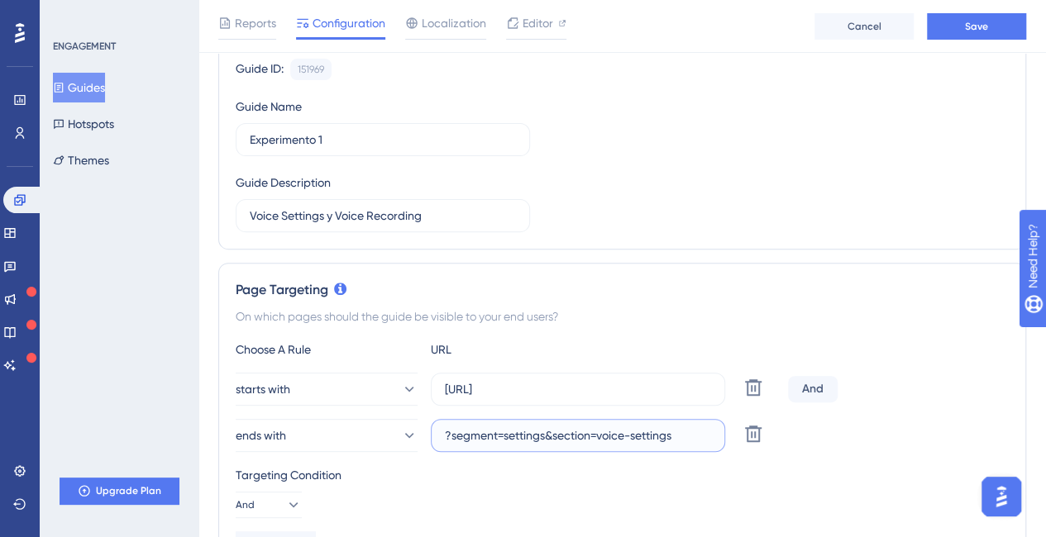
click at [598, 438] on input "?segment=settings&section=voice-settings" at bounding box center [578, 435] width 266 height 18
click at [241, 27] on span "Reports" at bounding box center [255, 23] width 41 height 20
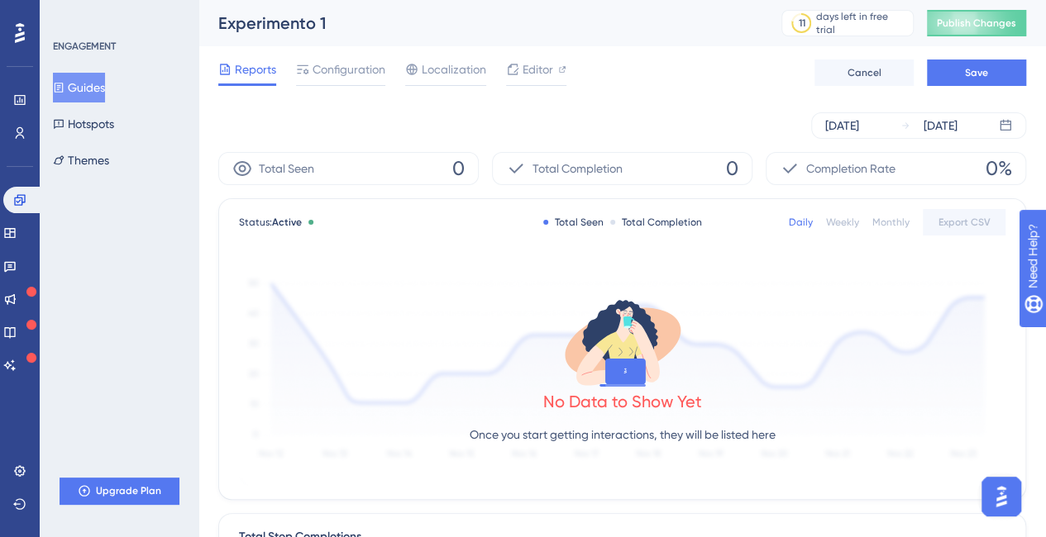
click at [100, 82] on button "Guides" at bounding box center [79, 88] width 52 height 30
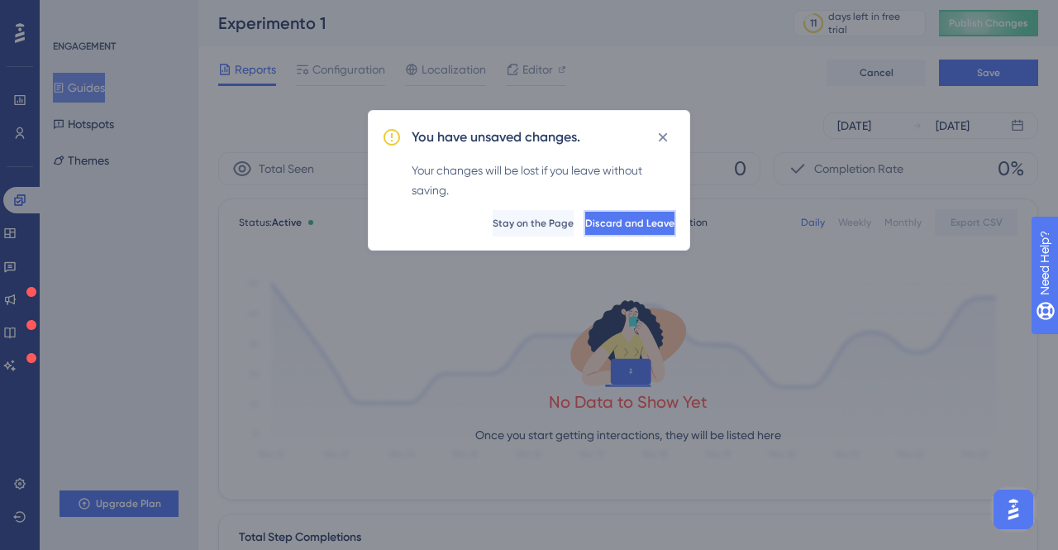
click at [603, 222] on span "Discard and Leave" at bounding box center [629, 223] width 89 height 13
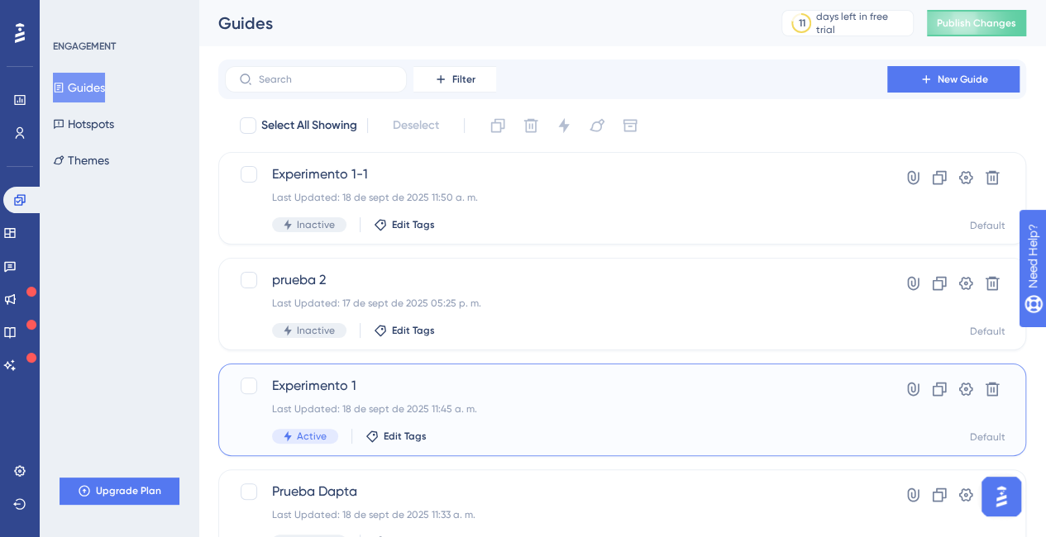
click at [334, 403] on div "Last Updated: 18 de sept de 2025 11:45 a. m." at bounding box center [556, 408] width 568 height 13
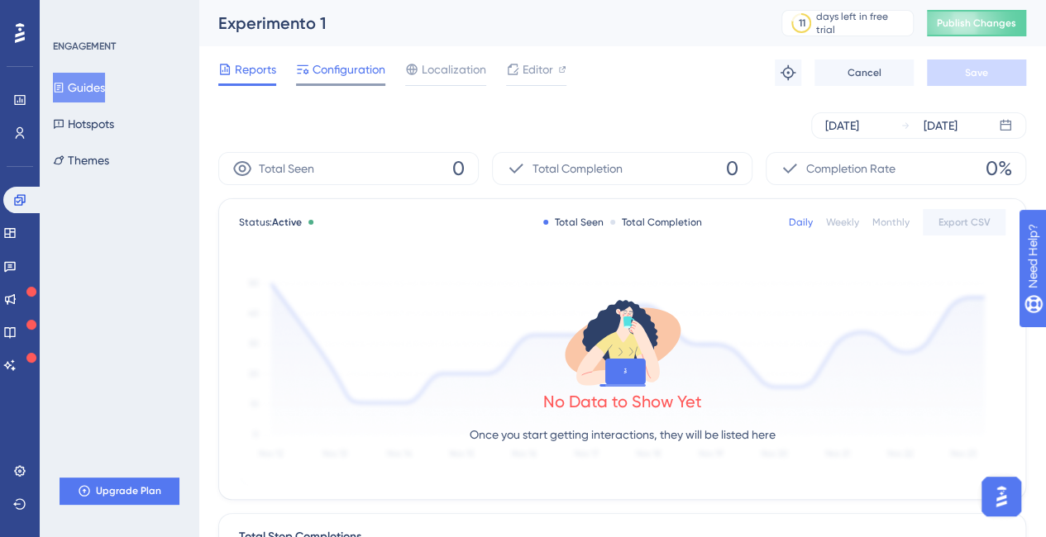
click at [354, 62] on span "Configuration" at bounding box center [348, 70] width 73 height 20
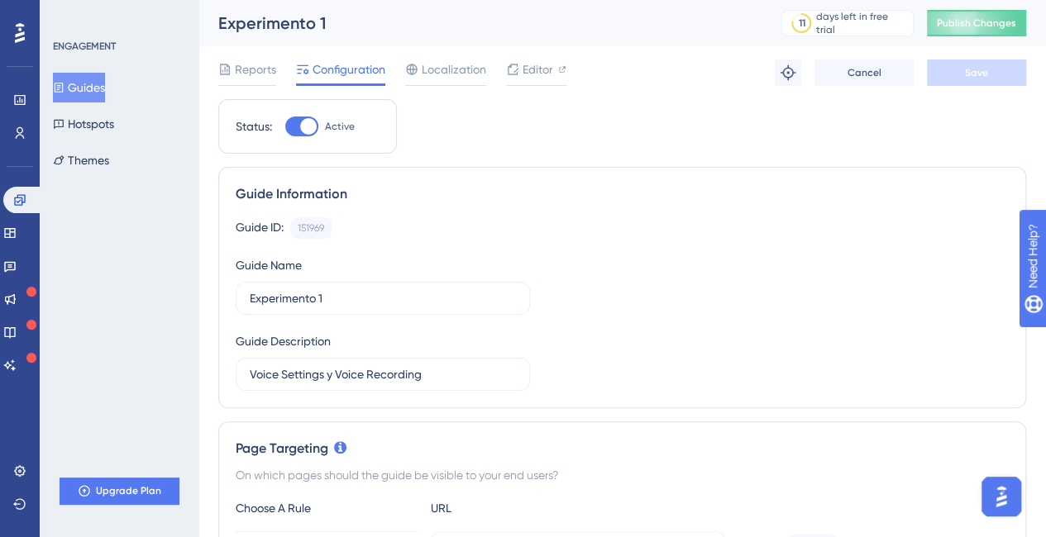
click at [315, 126] on div at bounding box center [308, 126] width 17 height 17
click at [285, 126] on input "Active" at bounding box center [284, 126] width 1 height 1
checkbox input "false"
click at [995, 72] on button "Save" at bounding box center [975, 73] width 99 height 26
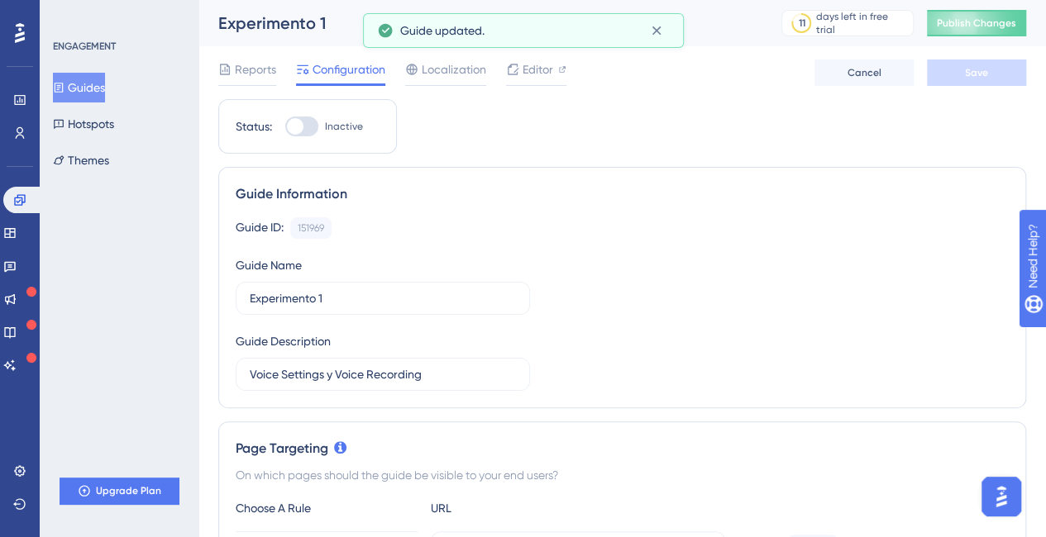
click at [96, 93] on button "Guides" at bounding box center [79, 88] width 52 height 30
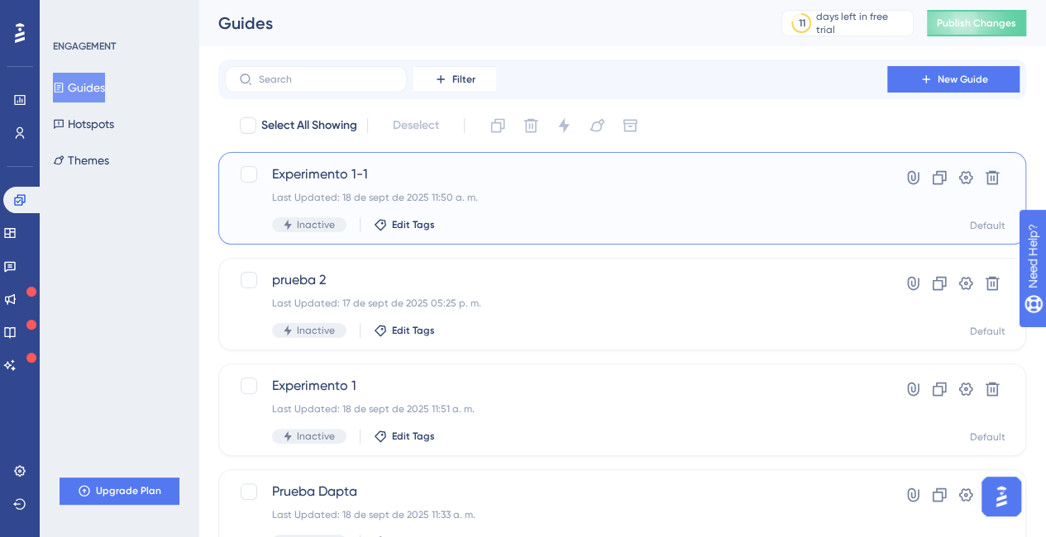
click at [333, 178] on span "Experimento 1-1" at bounding box center [556, 174] width 568 height 20
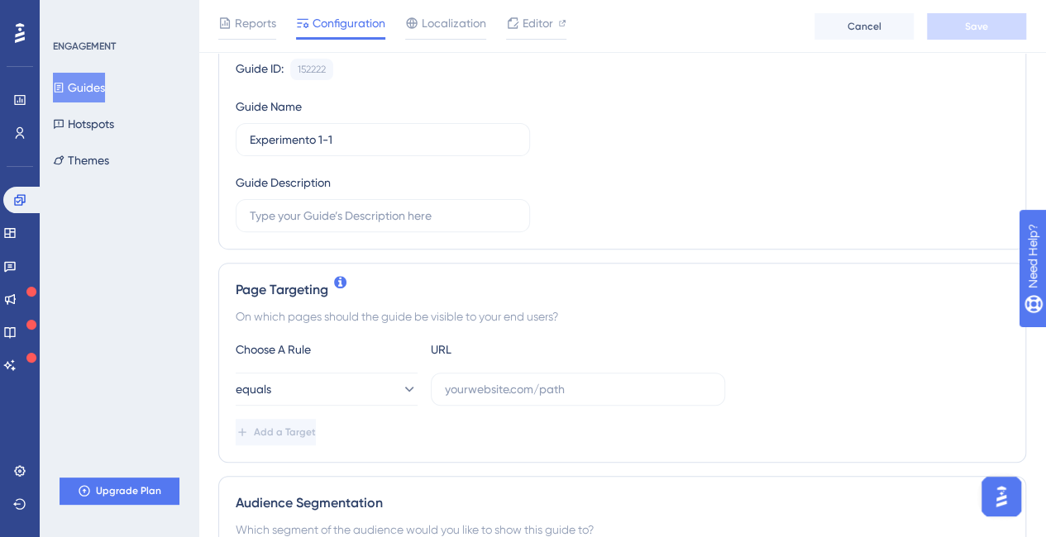
scroll to position [248, 0]
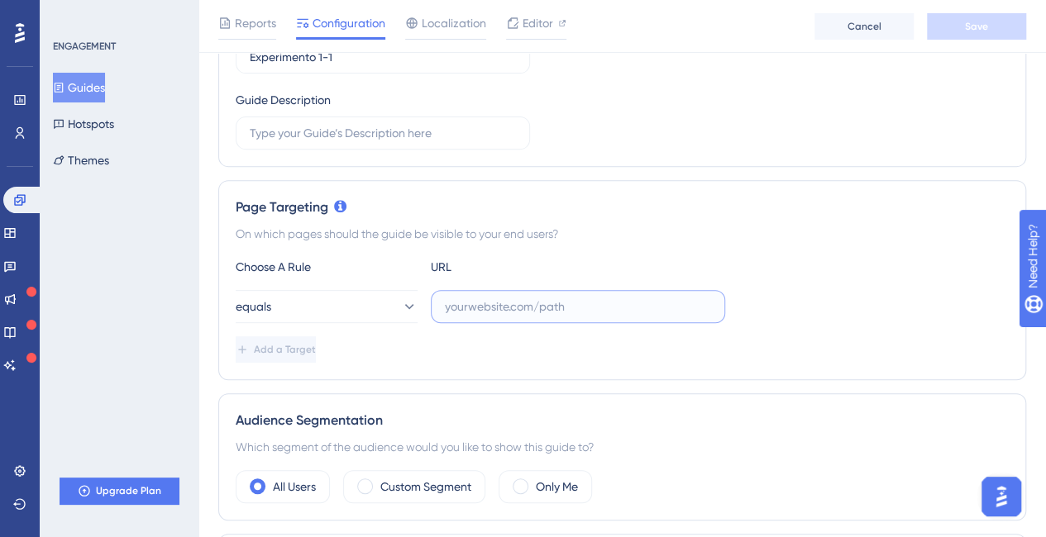
click at [503, 303] on input "text" at bounding box center [578, 307] width 266 height 18
click at [505, 302] on input "text" at bounding box center [578, 307] width 266 height 18
paste input "?segment=settings&section=voice-settings"
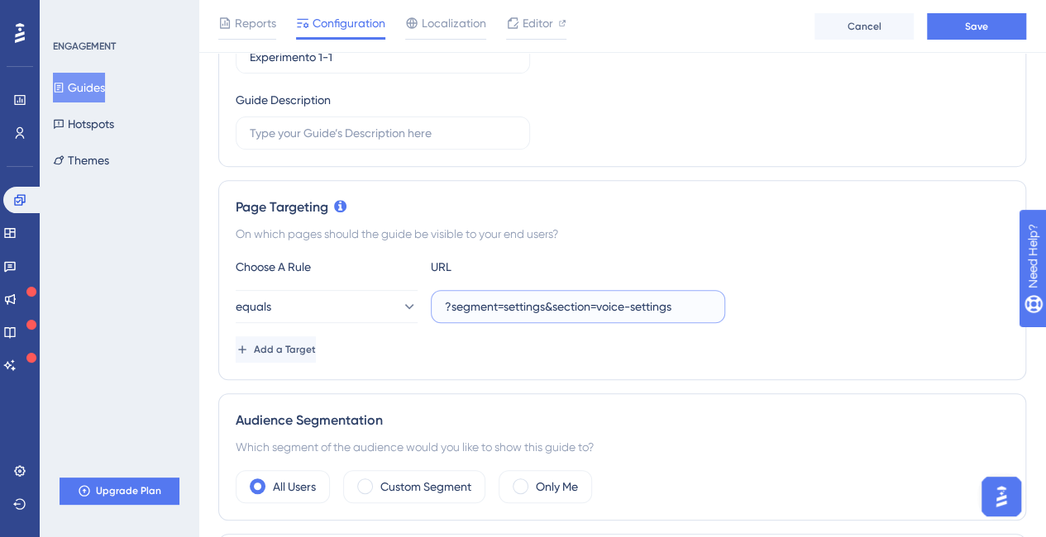
click at [463, 305] on input "?segment=settings&section=voice-settings" at bounding box center [578, 307] width 266 height 18
type input "?segment=settings&section=voice-settings"
click at [291, 336] on button "Add a Target" at bounding box center [276, 349] width 80 height 26
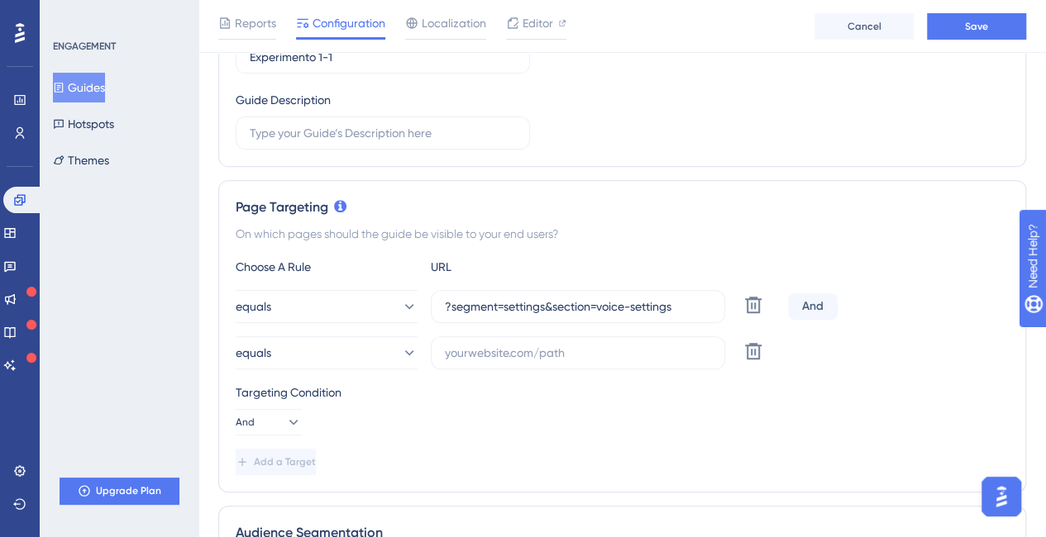
click at [556, 386] on div "Targeting Condition" at bounding box center [622, 393] width 773 height 20
click at [350, 341] on button "equals" at bounding box center [327, 352] width 182 height 33
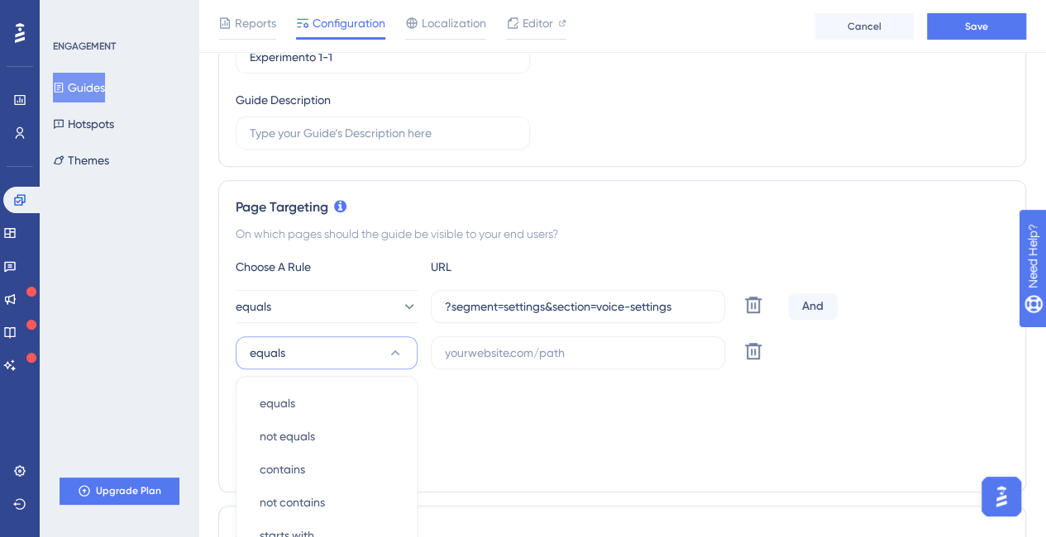
scroll to position [479, 0]
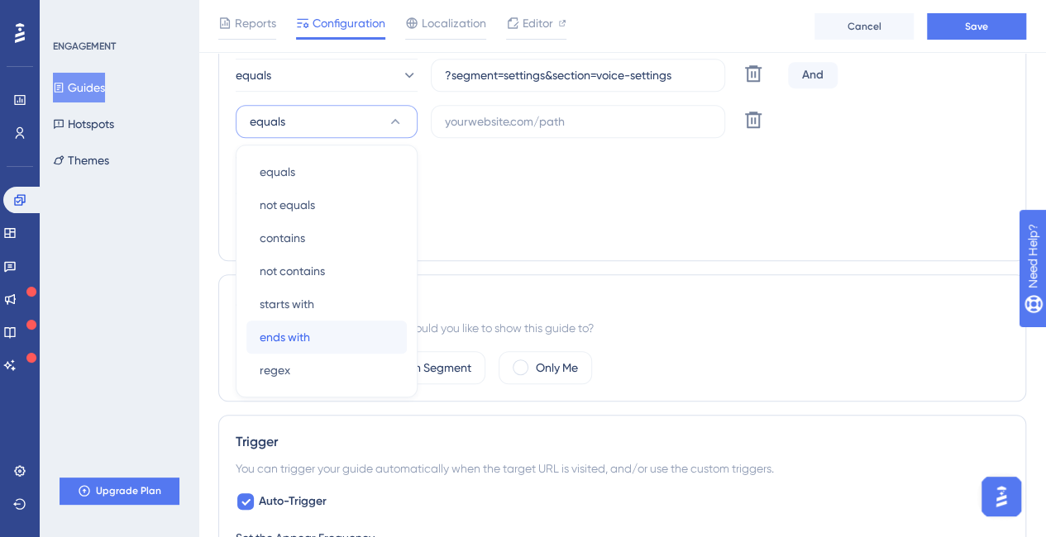
click at [312, 329] on div "ends with ends with" at bounding box center [327, 337] width 134 height 33
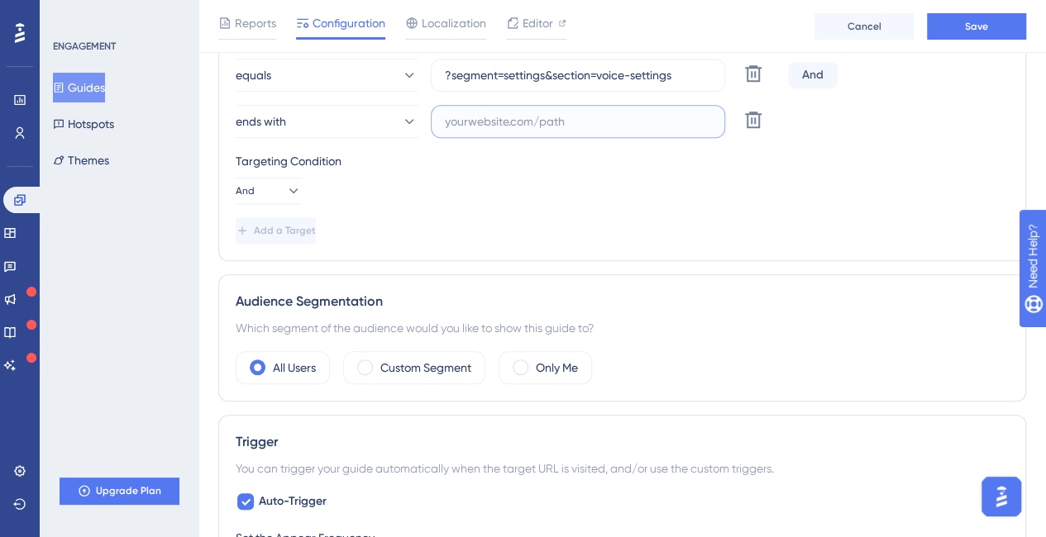
click at [548, 121] on input "text" at bounding box center [578, 121] width 266 height 18
paste input "?segment=settings&section=voice-settings"
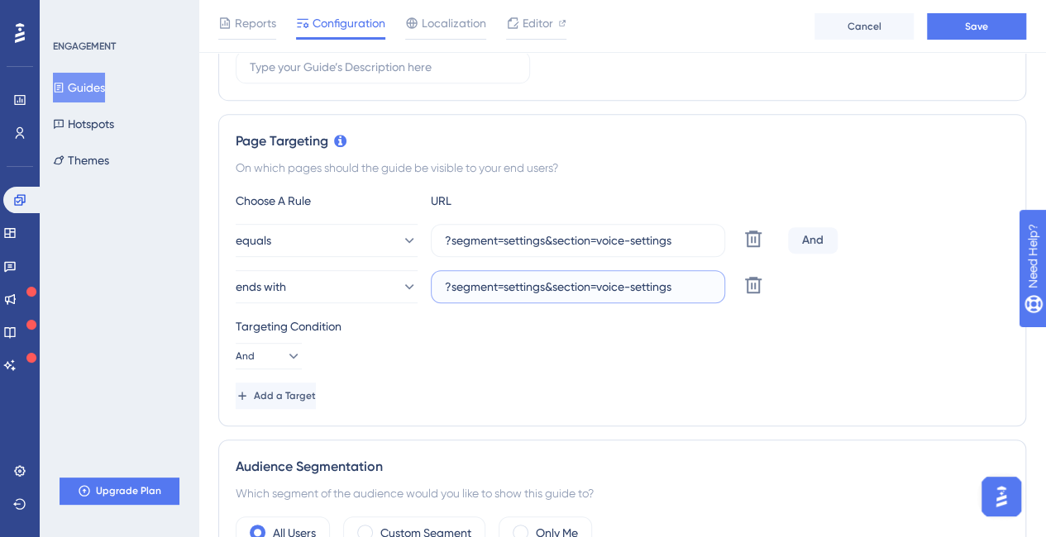
type input "?segment=settings&section=voice-settings"
click at [594, 231] on input "?segment=settings&section=voice-settings" at bounding box center [578, 240] width 266 height 18
paste input "https://app.dapta.ai/agents-studio/voice-agents"
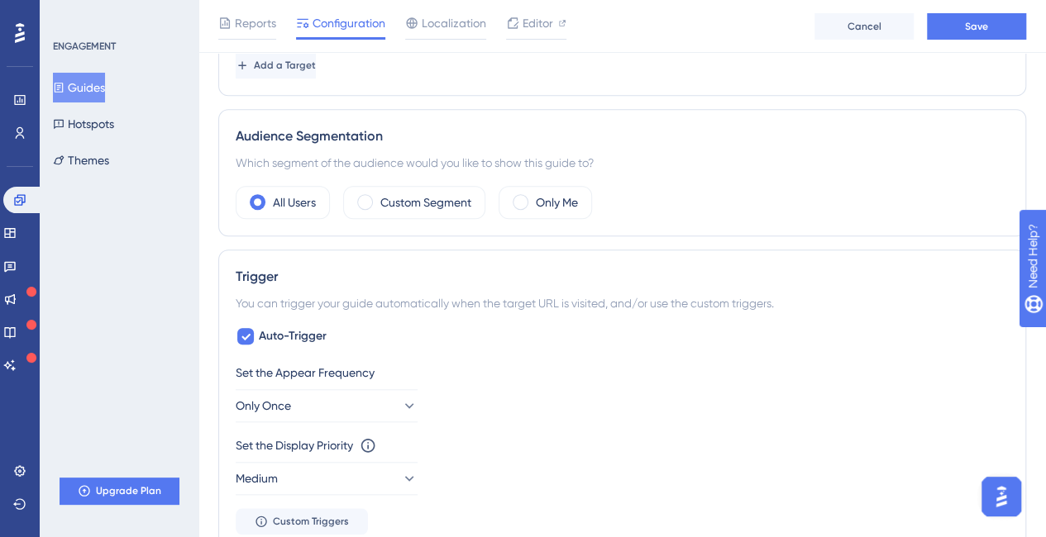
scroll to position [810, 0]
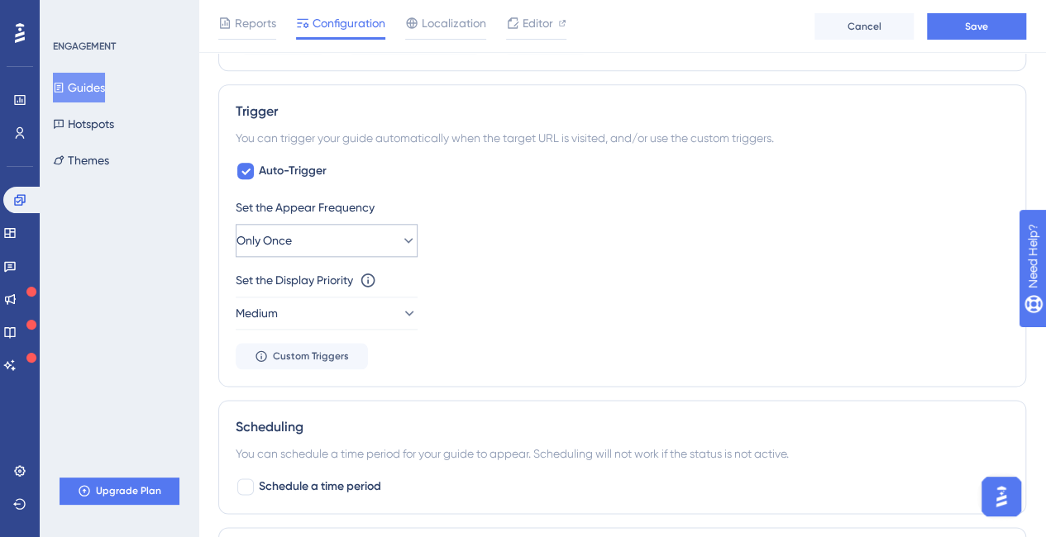
type input "https://app.dapta.ai/agents-studio/voice-agents"
click at [381, 236] on button "Only Once" at bounding box center [327, 240] width 182 height 33
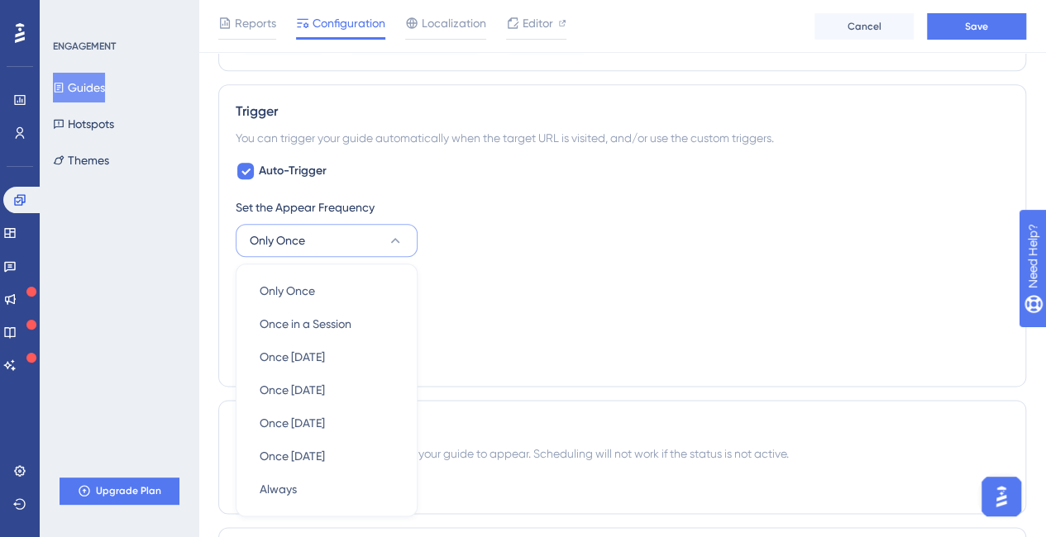
scroll to position [927, 0]
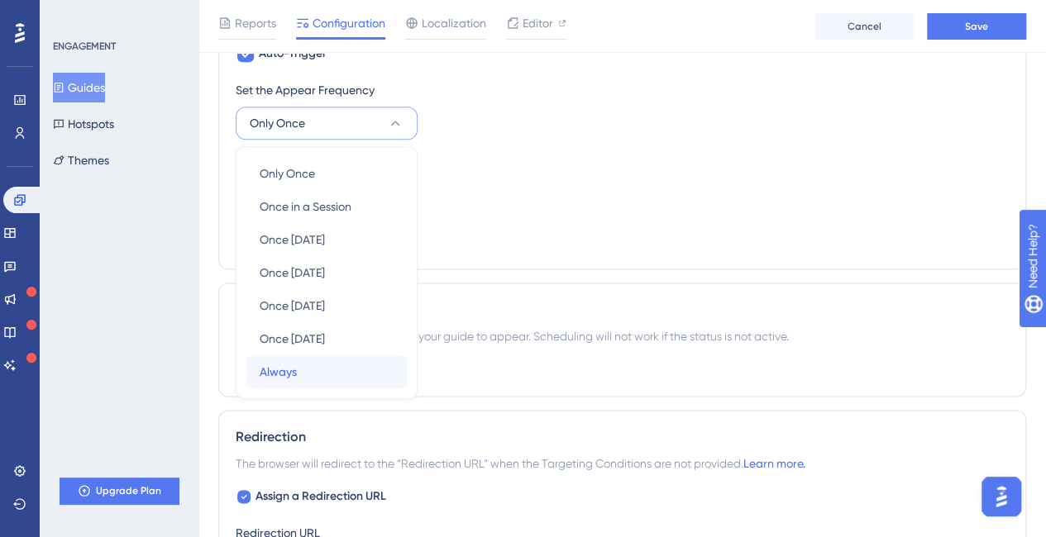
click at [293, 363] on span "Always" at bounding box center [278, 372] width 37 height 20
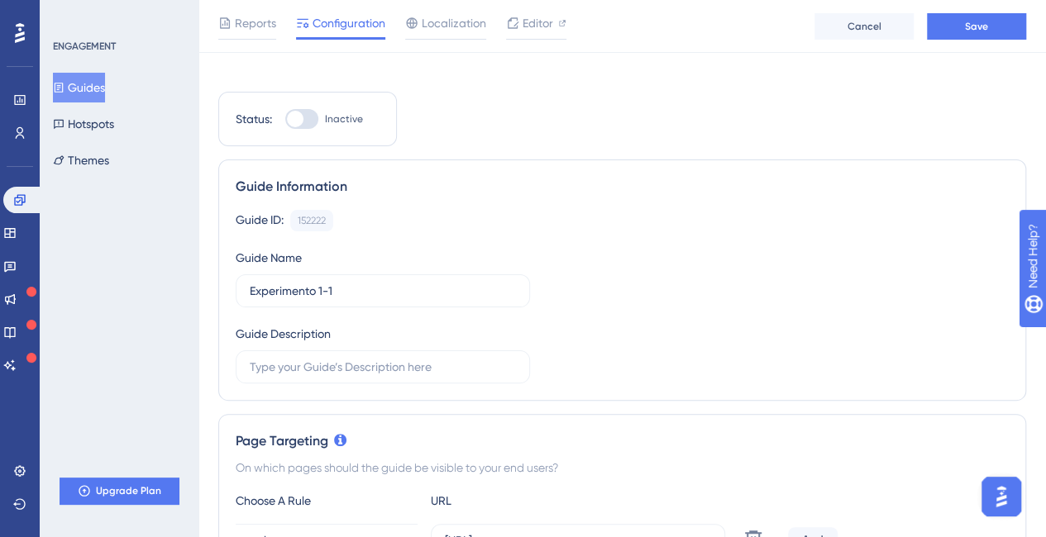
scroll to position [0, 0]
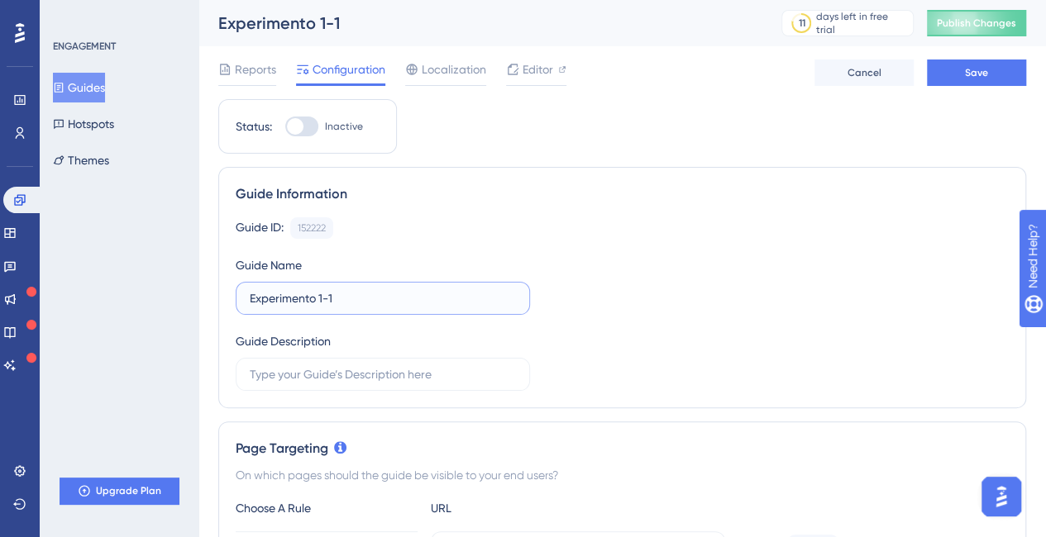
click at [386, 305] on input "Experimento 1-1" at bounding box center [383, 298] width 266 height 18
type input "Experimento 1"
click at [294, 123] on div at bounding box center [295, 126] width 17 height 17
click at [285, 126] on input "Inactive" at bounding box center [284, 126] width 1 height 1
checkbox input "false"
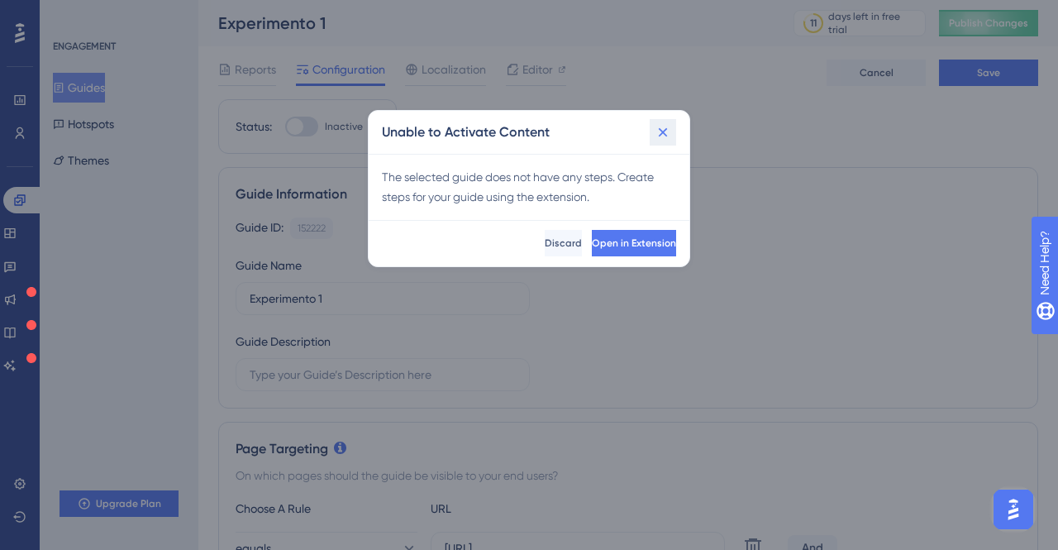
click at [666, 135] on icon at bounding box center [663, 131] width 9 height 9
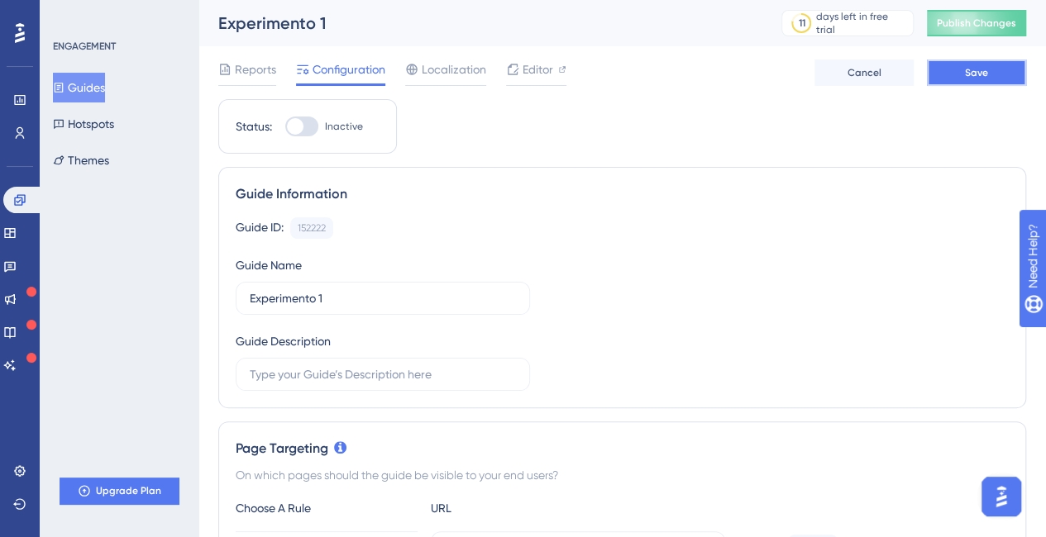
click at [964, 80] on button "Save" at bounding box center [975, 73] width 99 height 26
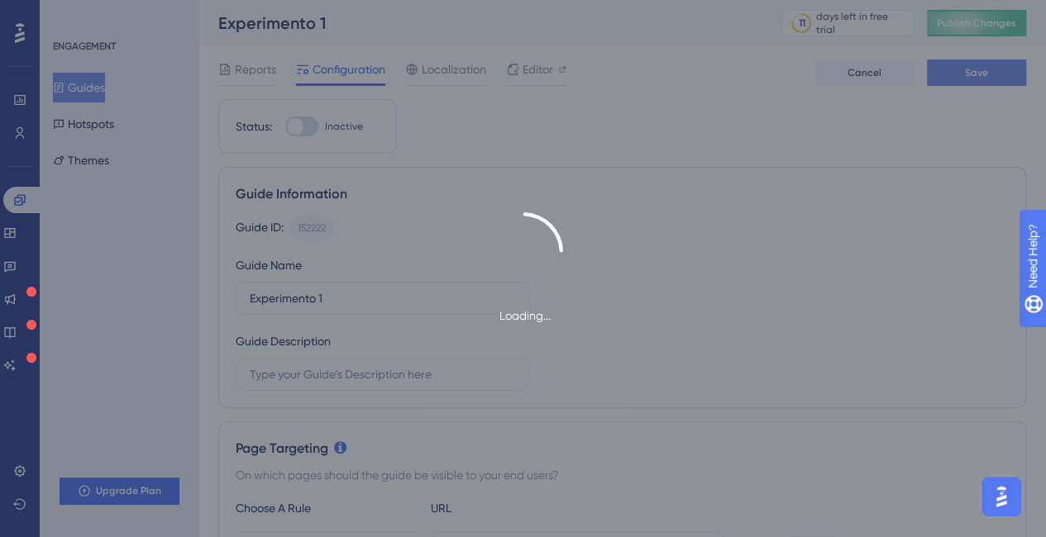
type input "Experimento 1-1"
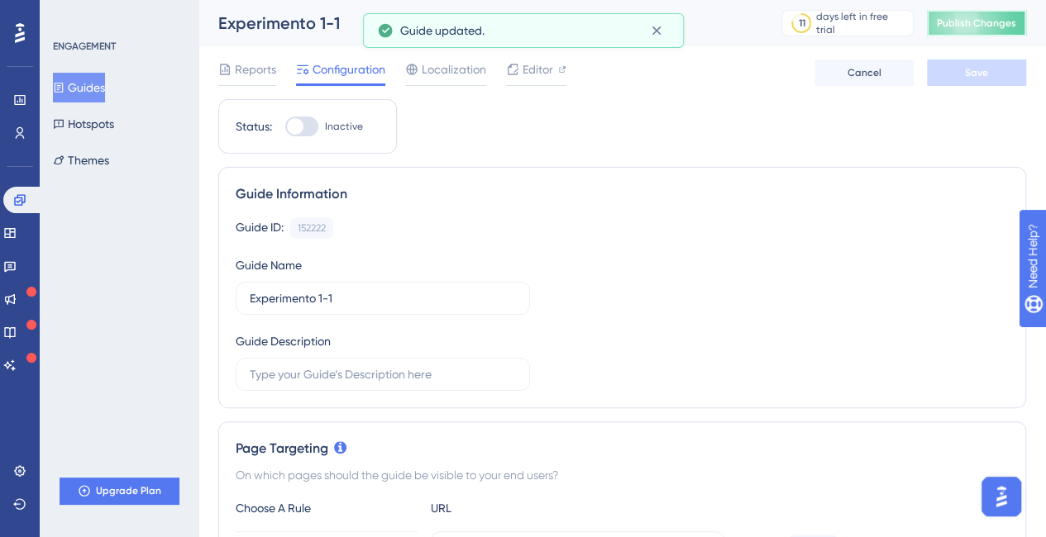
click at [977, 28] on span "Publish Changes" at bounding box center [975, 23] width 79 height 13
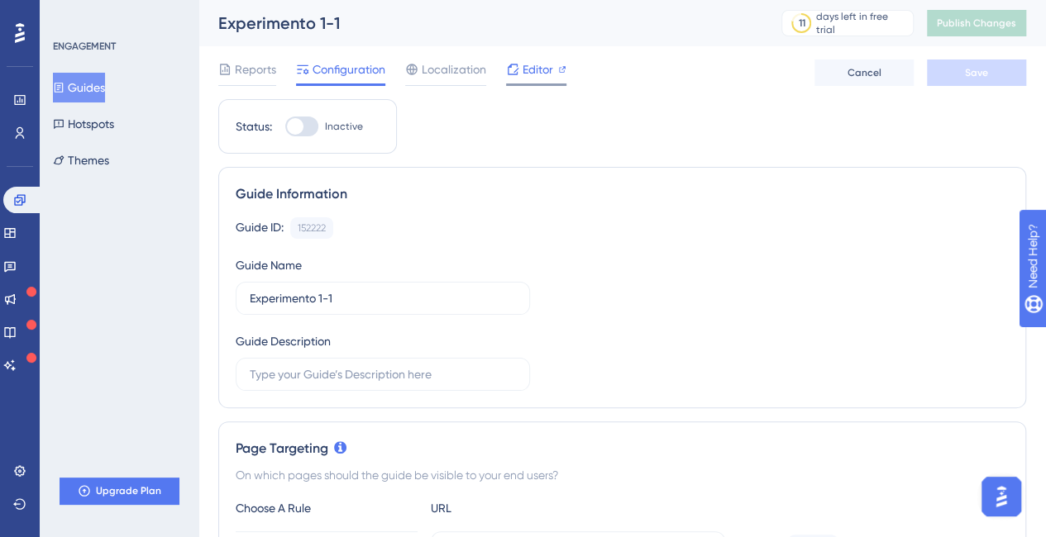
click at [531, 70] on span "Editor" at bounding box center [537, 70] width 31 height 20
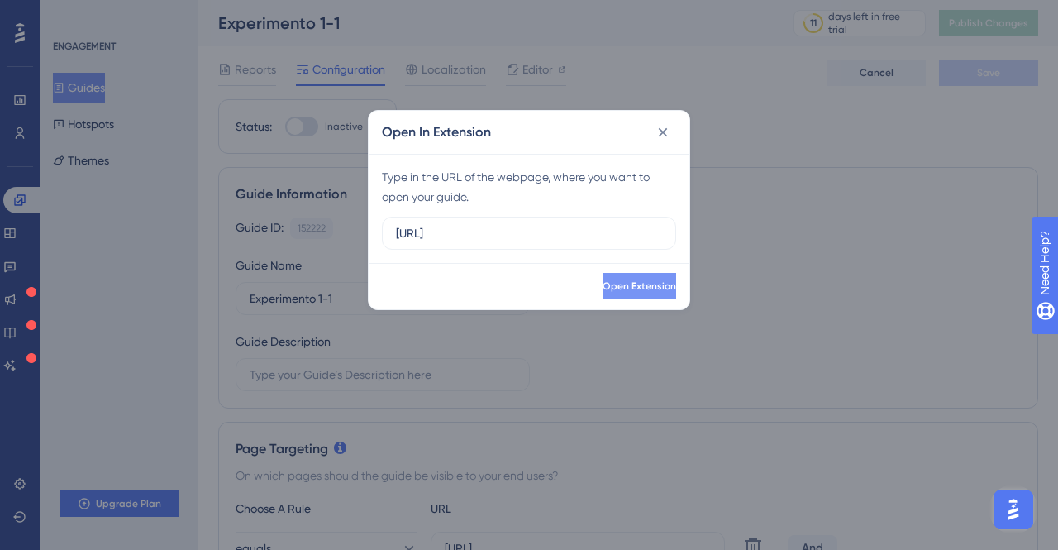
click at [603, 283] on span "Open Extension" at bounding box center [640, 285] width 74 height 13
click at [474, 234] on input "https://app.dev.dapta.ai" at bounding box center [529, 233] width 266 height 18
type input "https://app.dapta.ai"
click at [609, 286] on span "Open Extension" at bounding box center [638, 285] width 74 height 13
click at [661, 136] on icon at bounding box center [663, 132] width 17 height 17
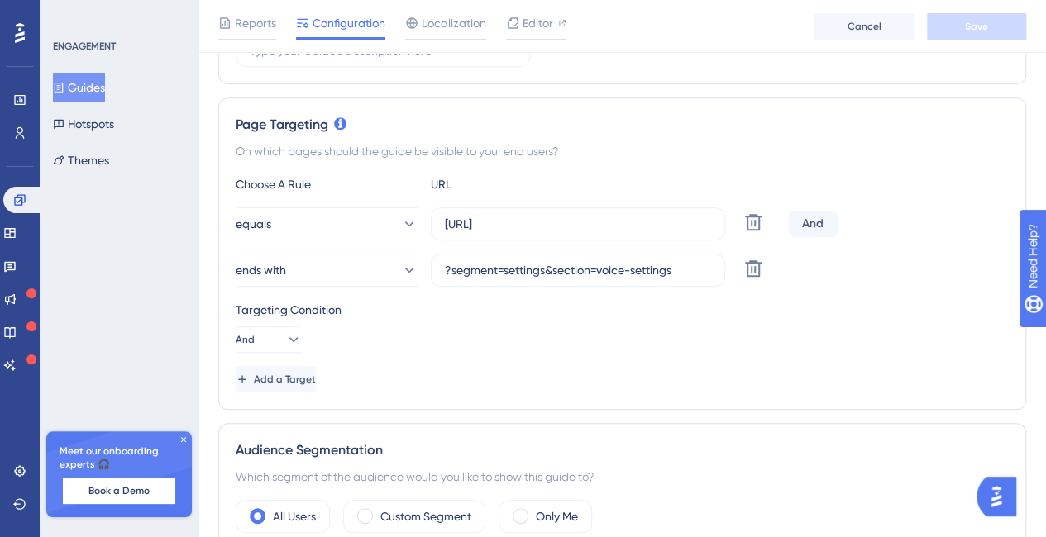
scroll to position [413, 0]
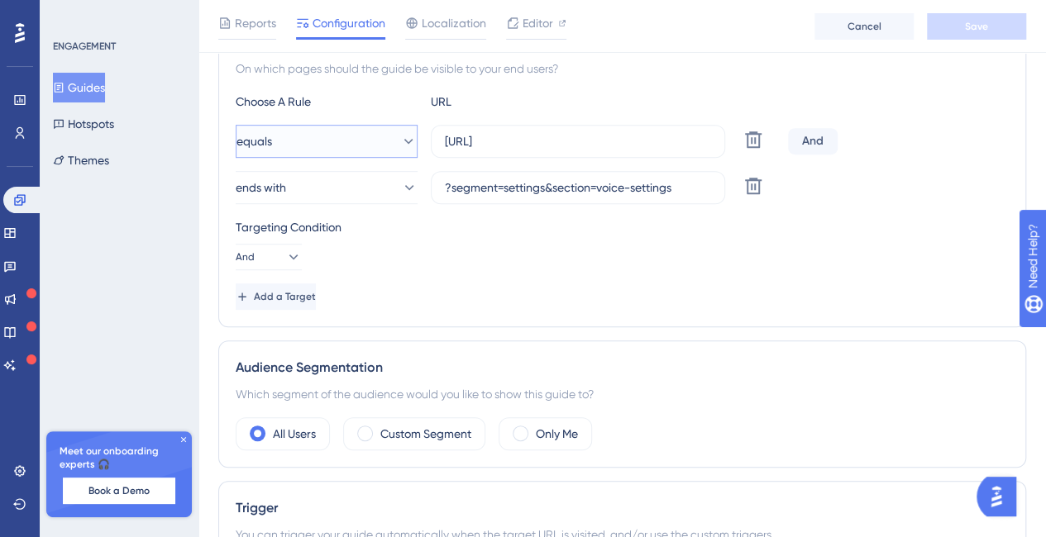
click at [388, 153] on button "equals" at bounding box center [327, 141] width 182 height 33
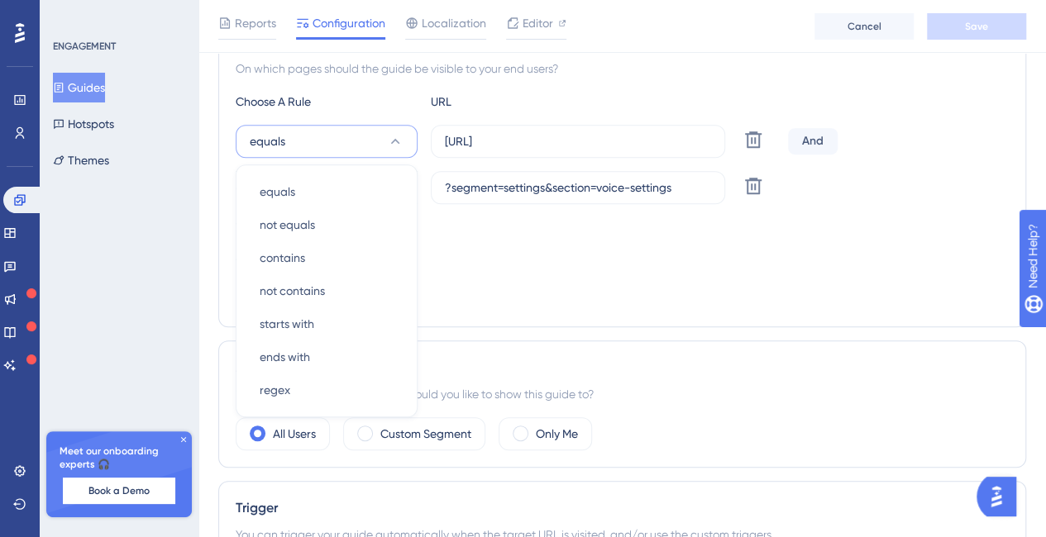
scroll to position [431, 0]
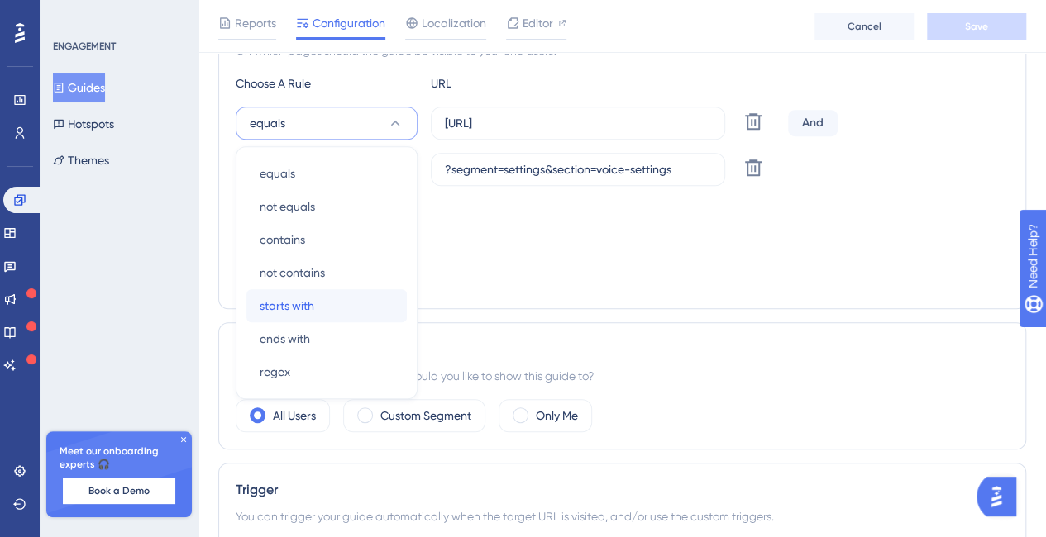
click at [327, 293] on div "starts with starts with" at bounding box center [327, 305] width 134 height 33
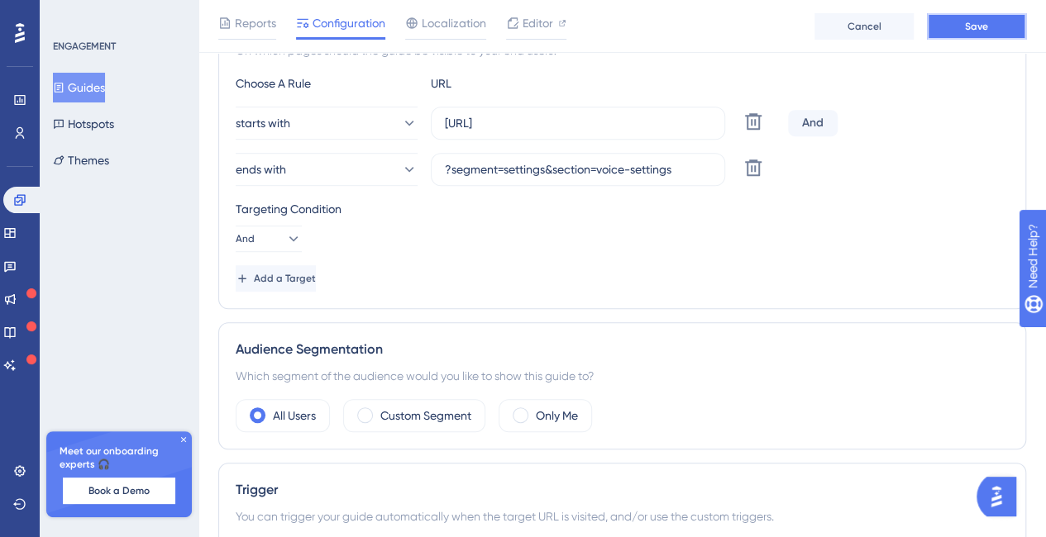
click at [952, 29] on button "Save" at bounding box center [975, 26] width 99 height 26
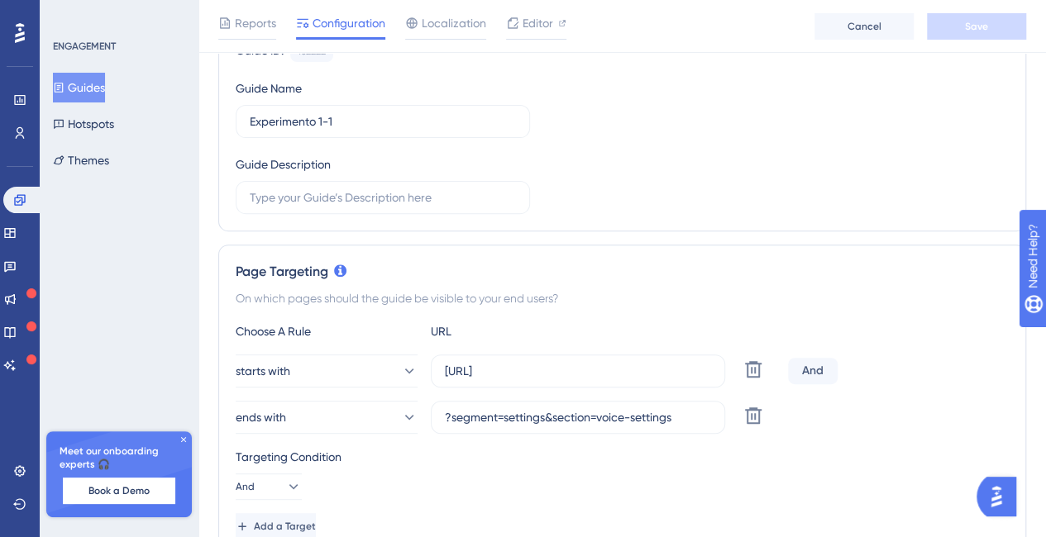
scroll to position [101, 0]
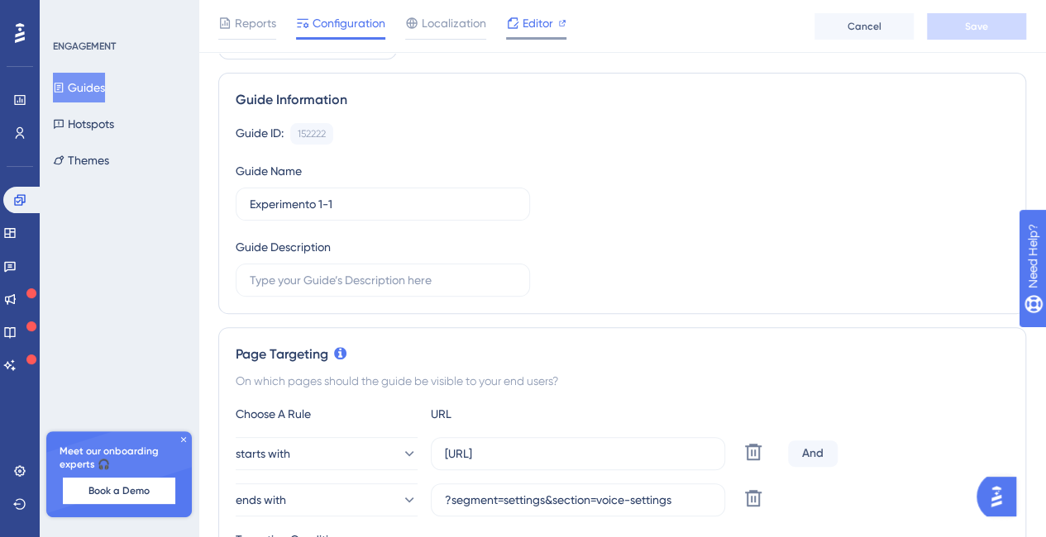
click at [531, 29] on span "Editor" at bounding box center [537, 23] width 31 height 20
click at [553, 495] on input "?segment=settings&section=voice-settings" at bounding box center [578, 500] width 266 height 18
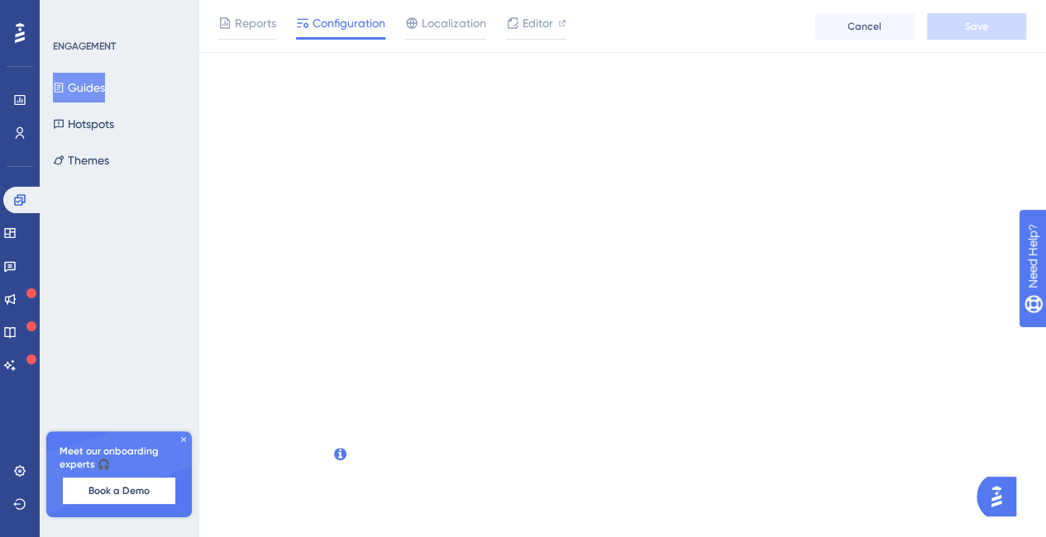
scroll to position [0, 0]
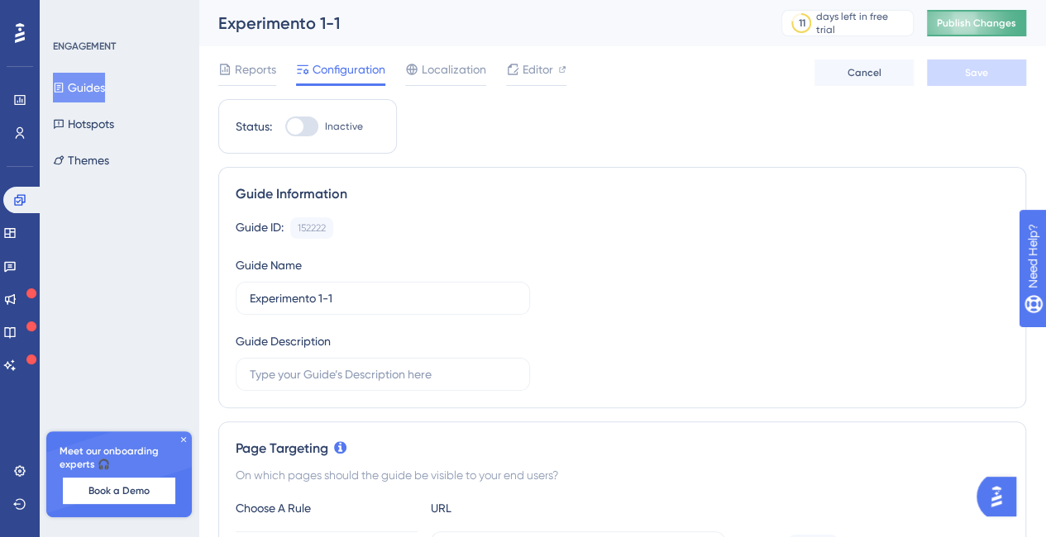
click at [987, 17] on span "Publish Changes" at bounding box center [975, 23] width 79 height 13
click at [306, 120] on div at bounding box center [301, 127] width 33 height 20
click at [285, 126] on input "Inactive" at bounding box center [284, 126] width 1 height 1
checkbox input "true"
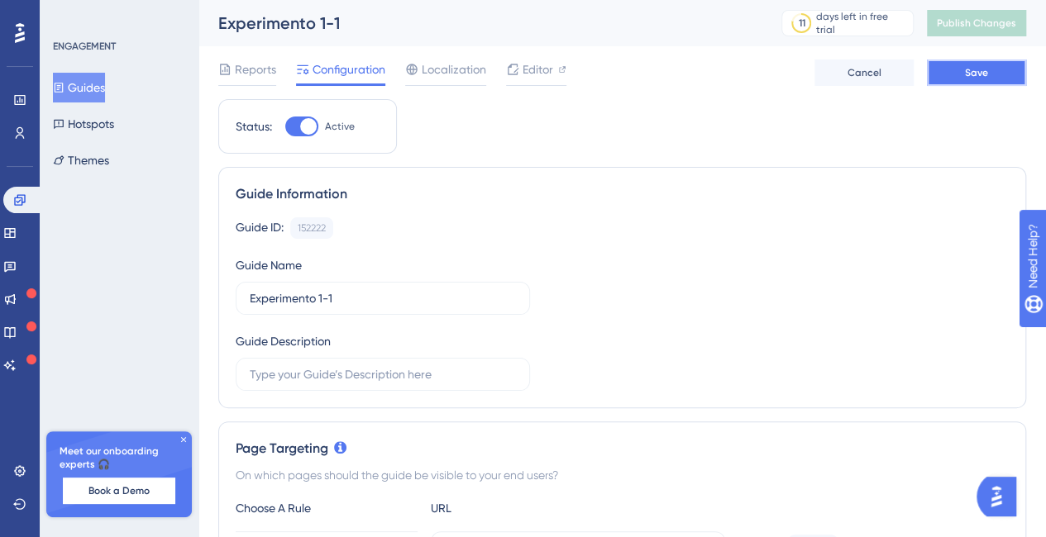
click at [986, 70] on span "Save" at bounding box center [976, 72] width 23 height 13
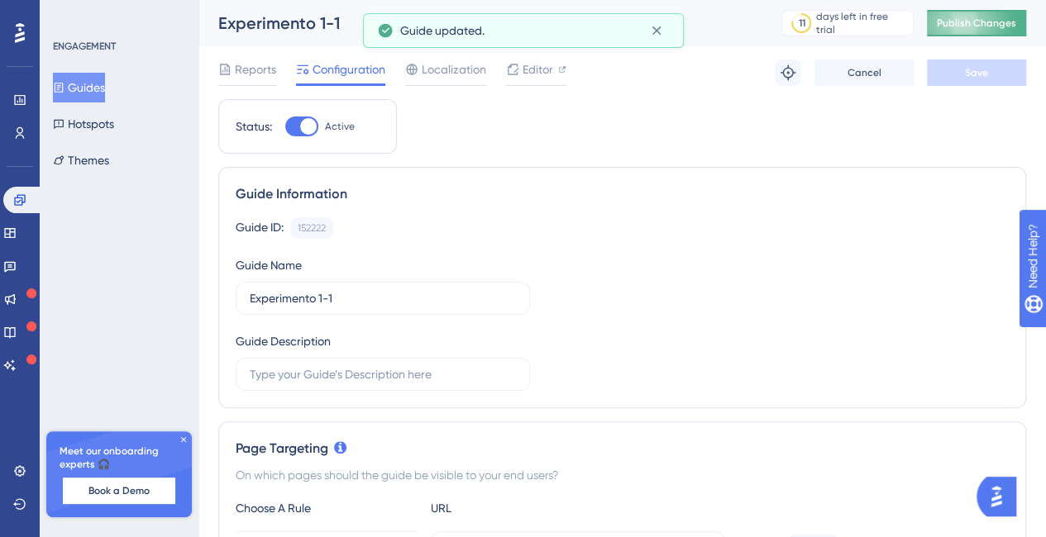
click at [969, 22] on span "Publish Changes" at bounding box center [975, 23] width 79 height 13
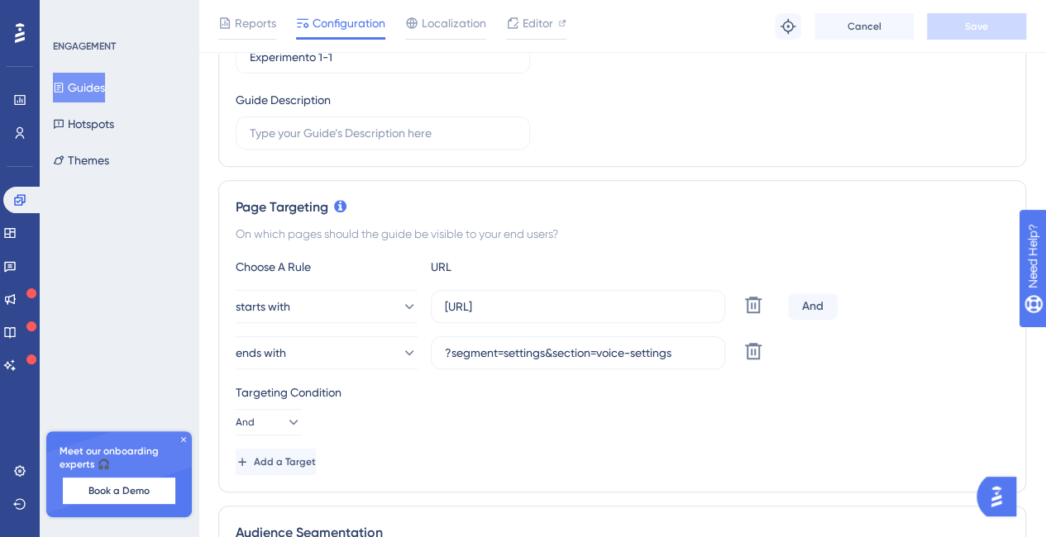
scroll to position [413, 0]
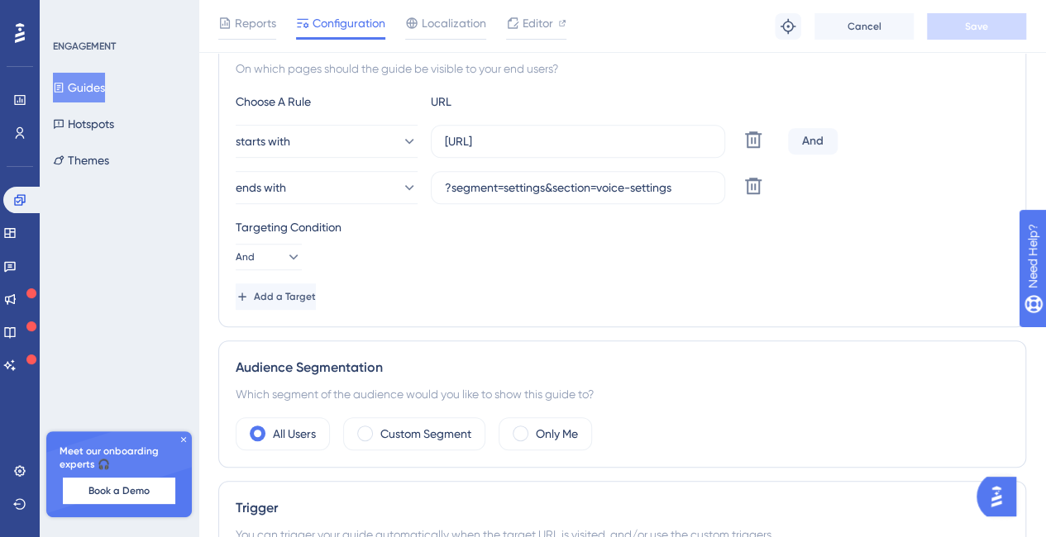
click at [182, 441] on icon at bounding box center [183, 439] width 5 height 5
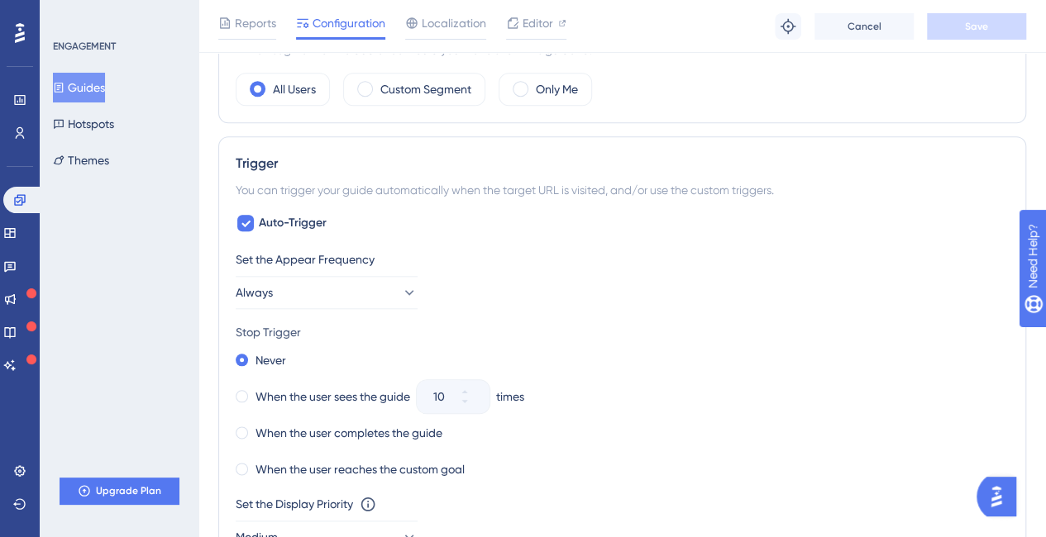
scroll to position [510, 0]
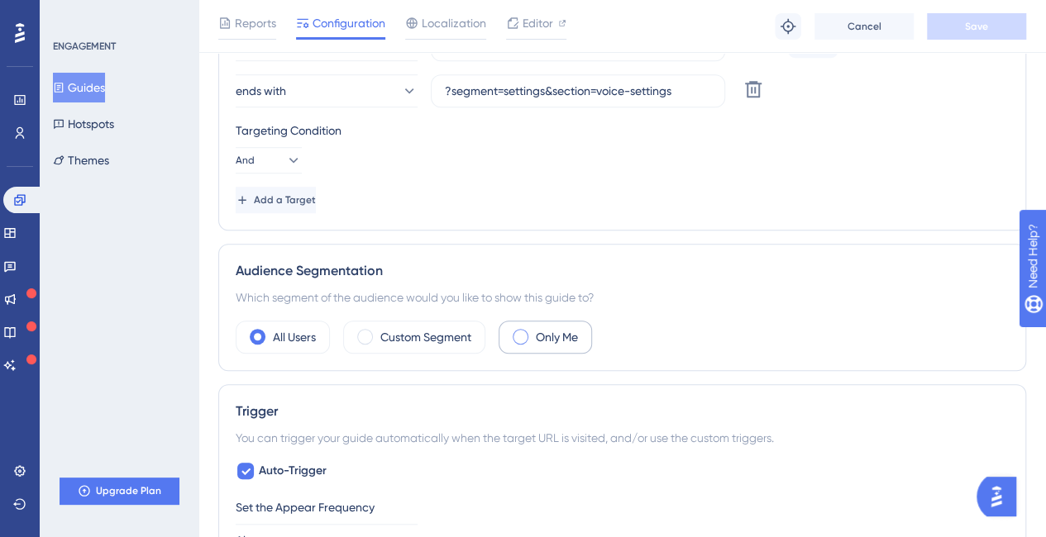
click at [522, 334] on span at bounding box center [520, 337] width 16 height 16
click at [533, 331] on input "radio" at bounding box center [533, 331] width 0 height 0
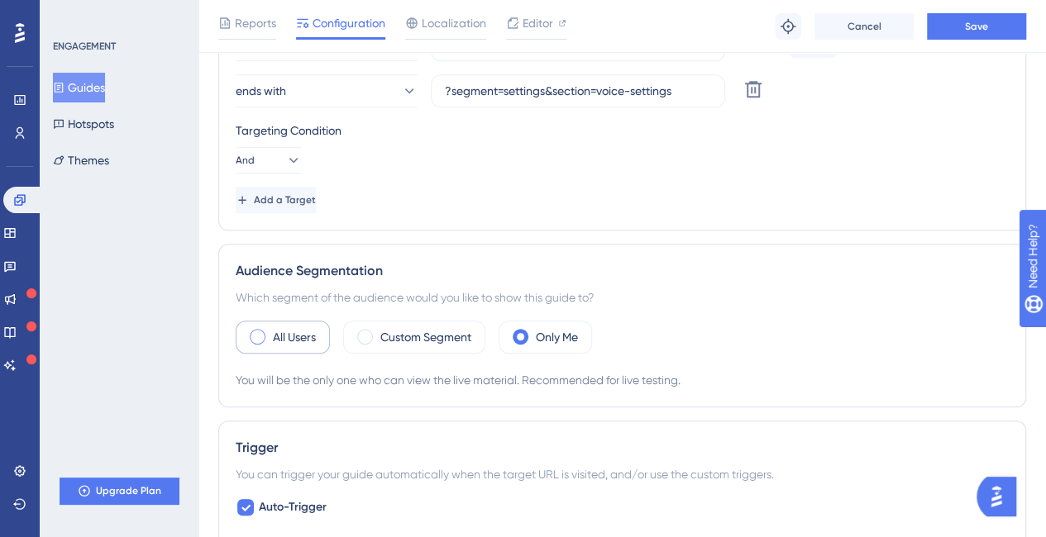
click at [263, 334] on span at bounding box center [258, 337] width 16 height 16
click at [270, 331] on input "radio" at bounding box center [270, 331] width 0 height 0
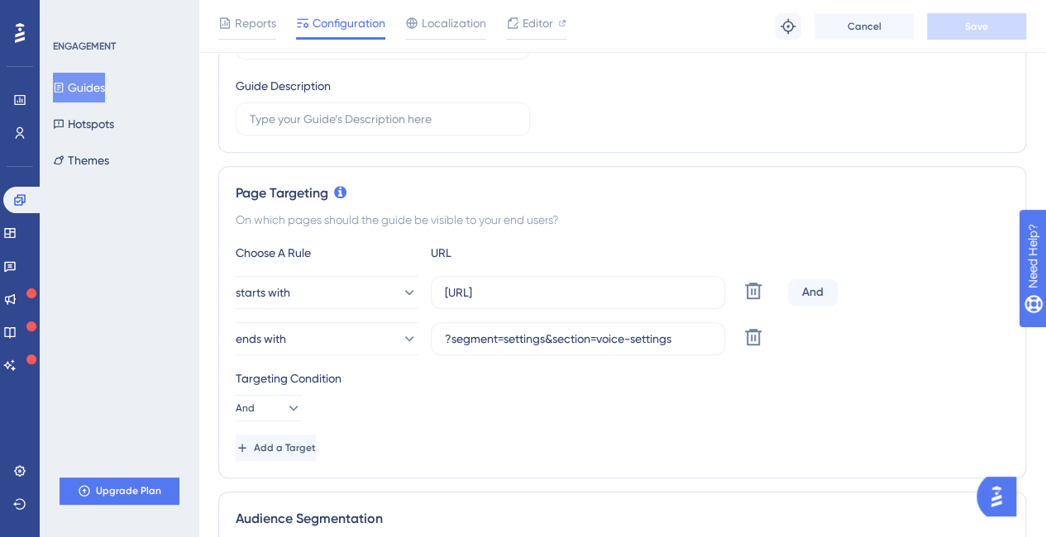
scroll to position [0, 0]
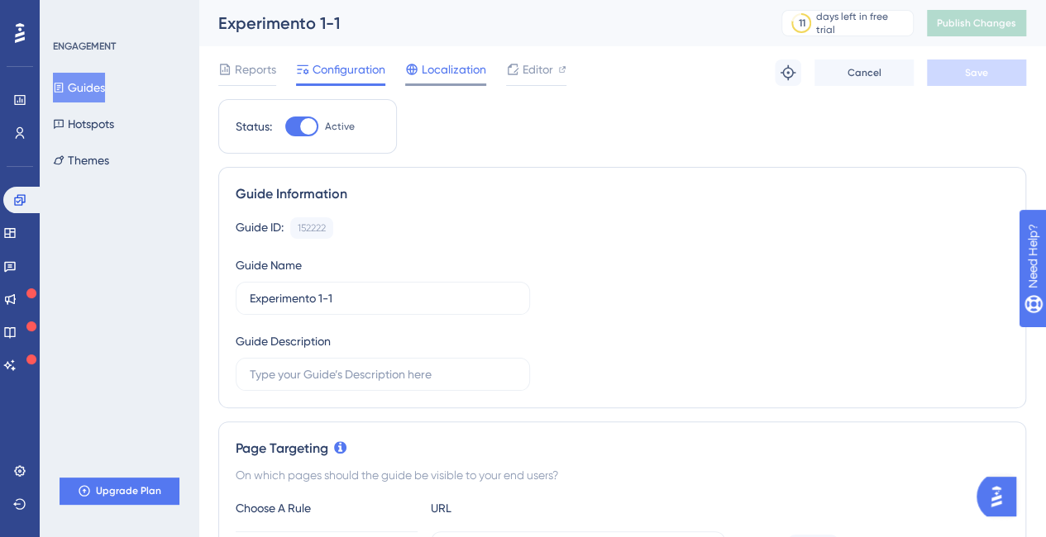
click at [441, 60] on span "Localization" at bounding box center [454, 70] width 64 height 20
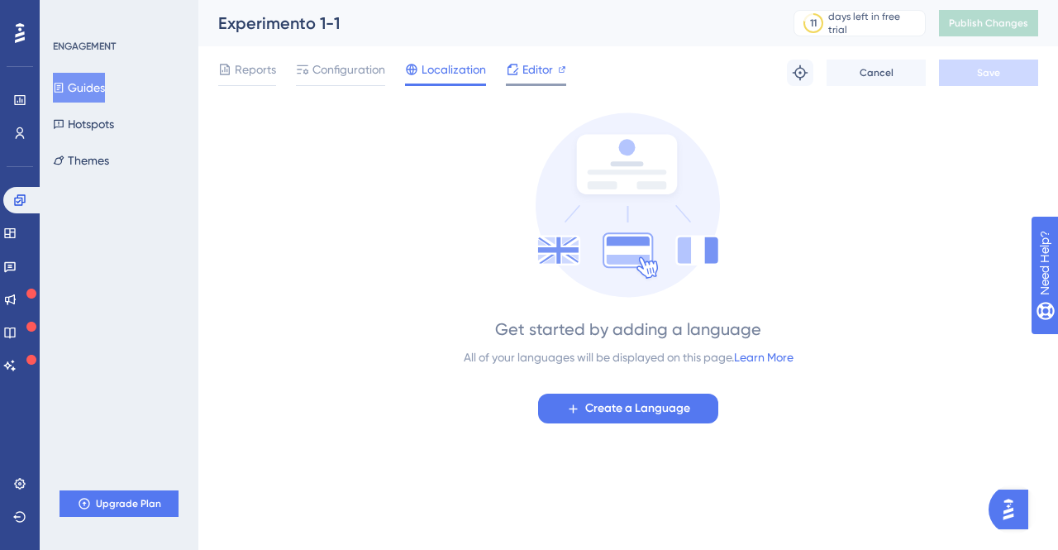
click at [551, 65] on span "Editor" at bounding box center [537, 70] width 31 height 20
click at [650, 411] on span "Create a Language" at bounding box center [637, 408] width 105 height 20
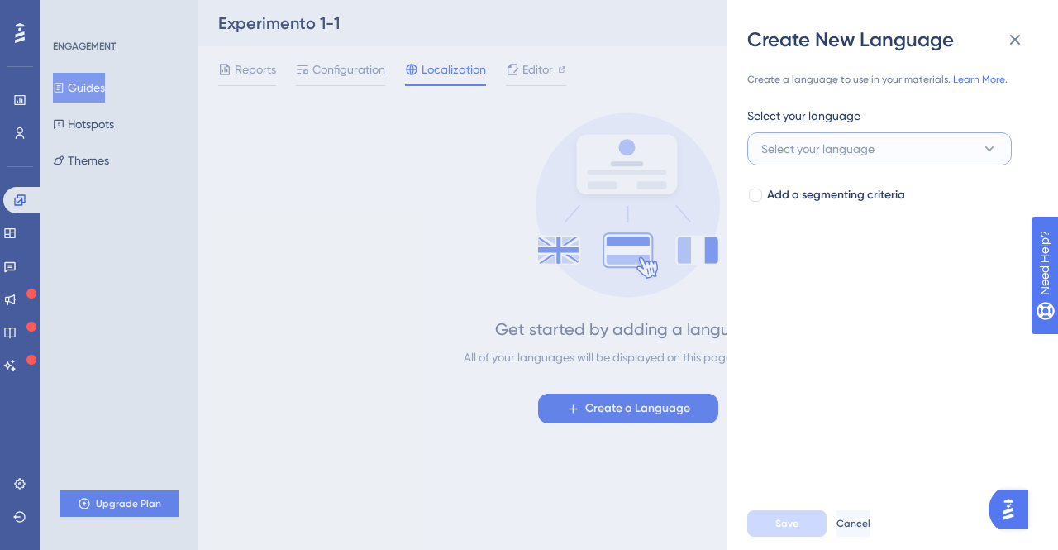
click at [813, 146] on span "Select your language" at bounding box center [817, 149] width 113 height 20
type input "Spanish"
click at [868, 141] on span "Select your language" at bounding box center [817, 149] width 113 height 20
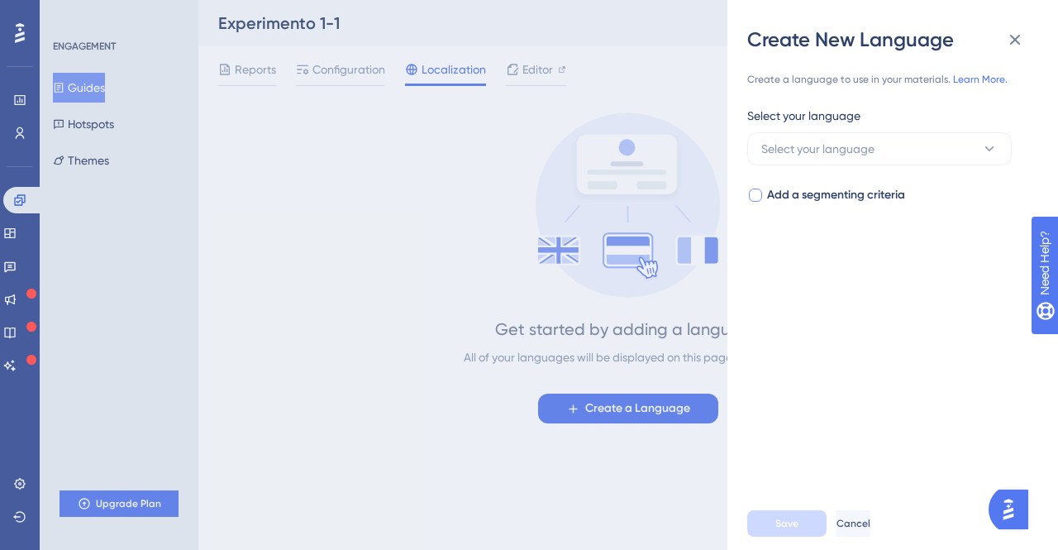
click at [759, 201] on div at bounding box center [755, 195] width 17 height 17
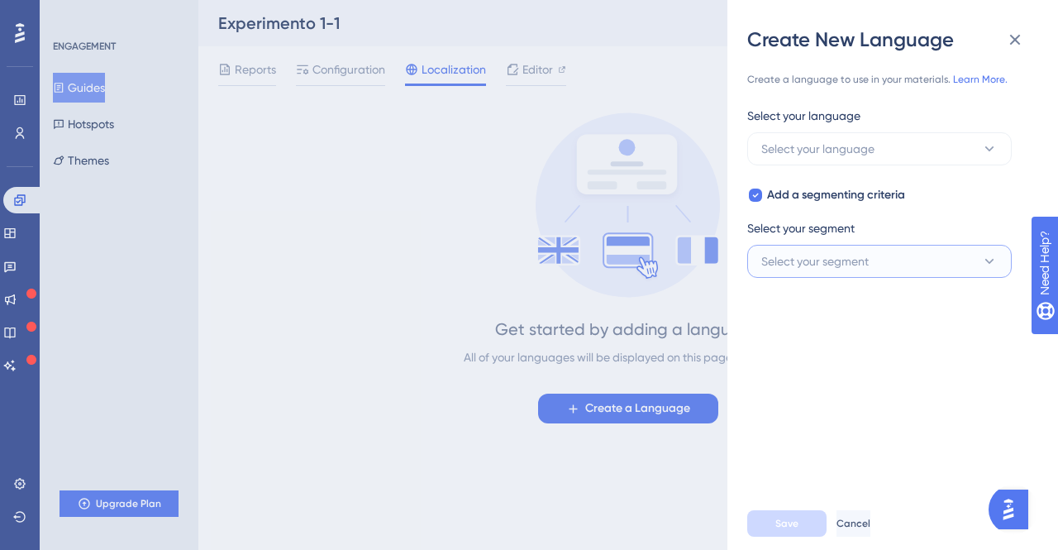
click at [798, 255] on span "Select your segment" at bounding box center [814, 261] width 107 height 20
click at [754, 189] on icon at bounding box center [755, 194] width 7 height 13
checkbox input "false"
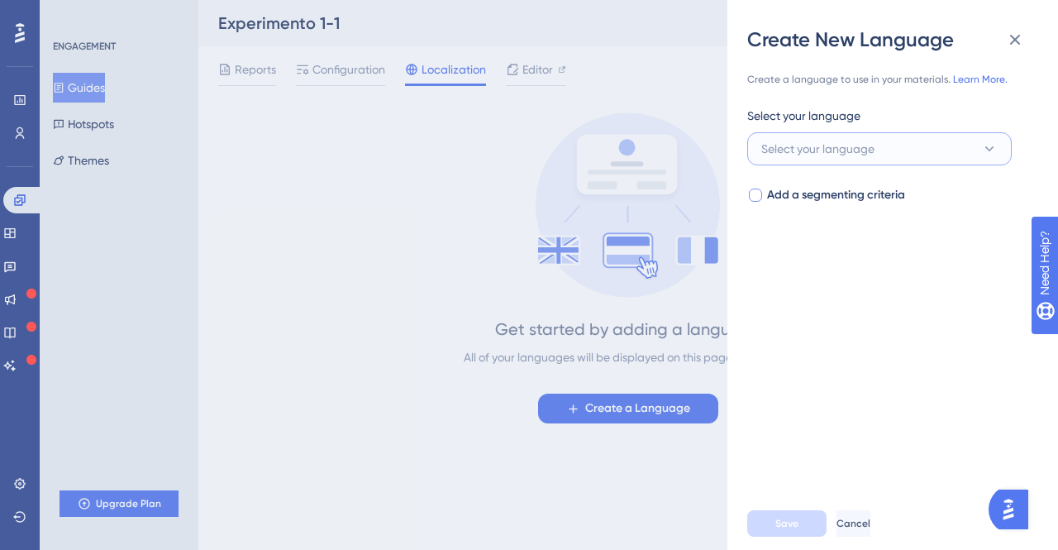
click at [849, 154] on span "Select your language" at bounding box center [817, 149] width 113 height 20
click at [848, 204] on label at bounding box center [879, 198] width 243 height 30
click at [848, 204] on input at bounding box center [868, 197] width 192 height 13
type input "S"
type input "E"
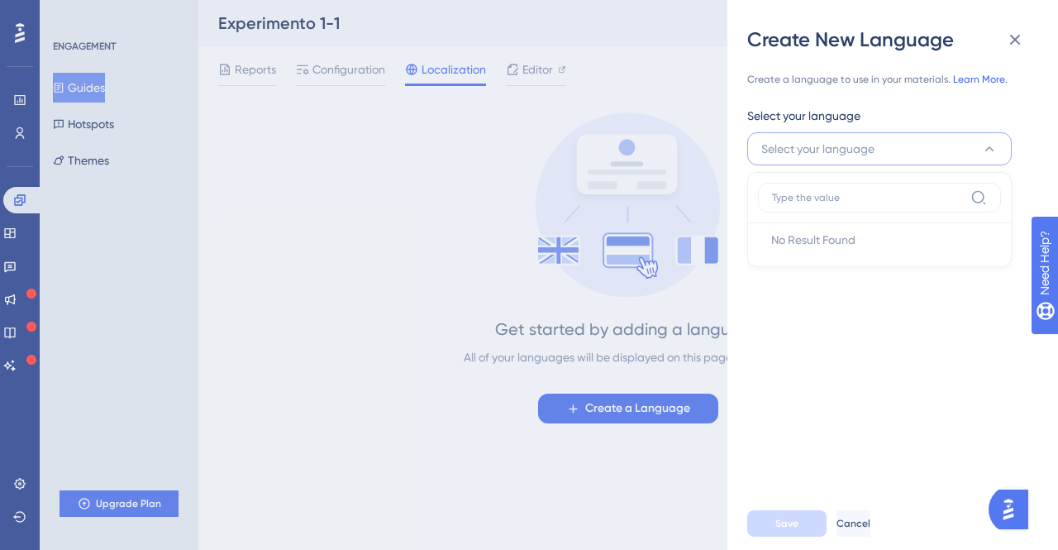
click at [979, 76] on link "Learn More." at bounding box center [980, 80] width 55 height 12
click at [1026, 30] on button at bounding box center [1014, 39] width 33 height 33
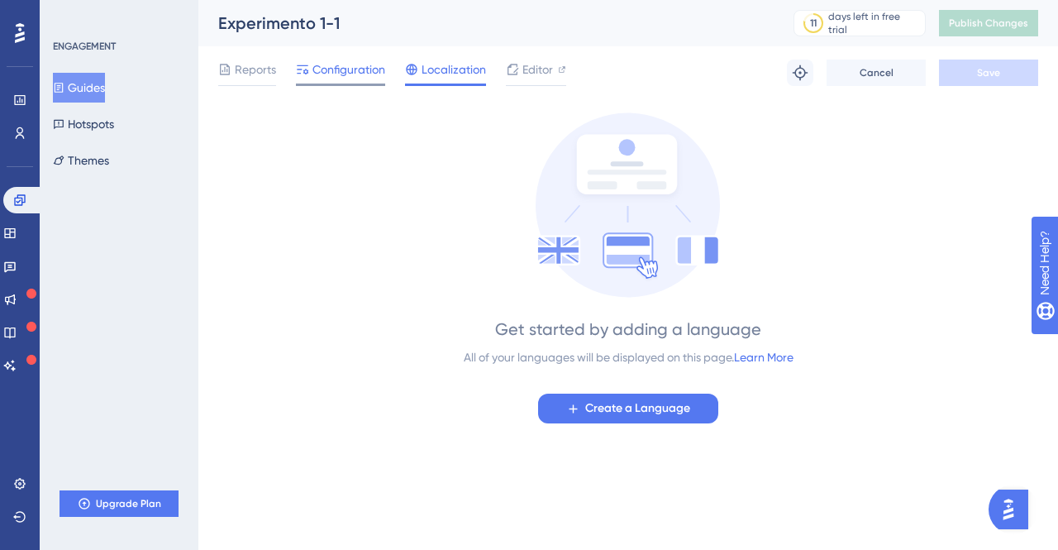
click at [321, 69] on span "Configuration" at bounding box center [348, 70] width 73 height 20
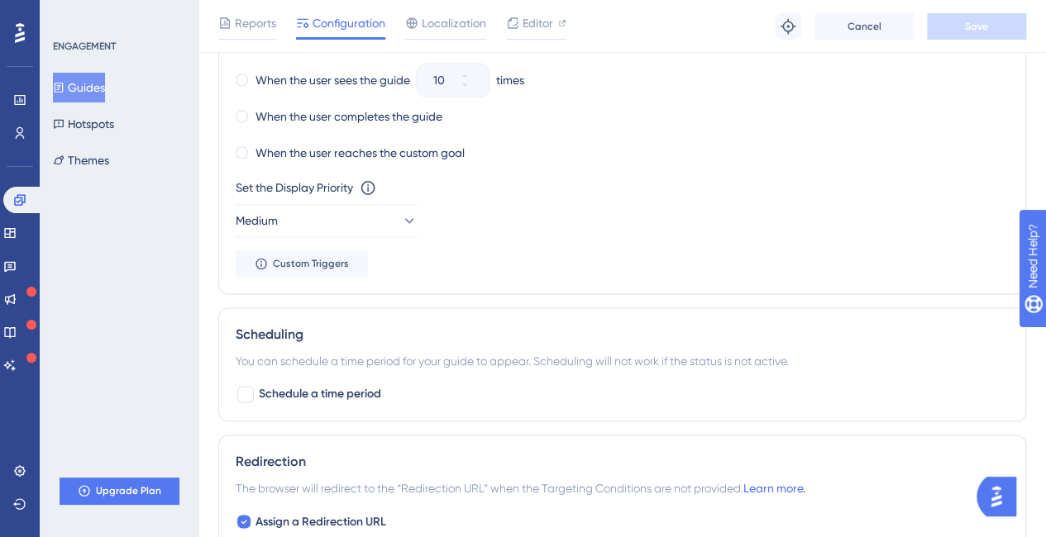
scroll to position [992, 0]
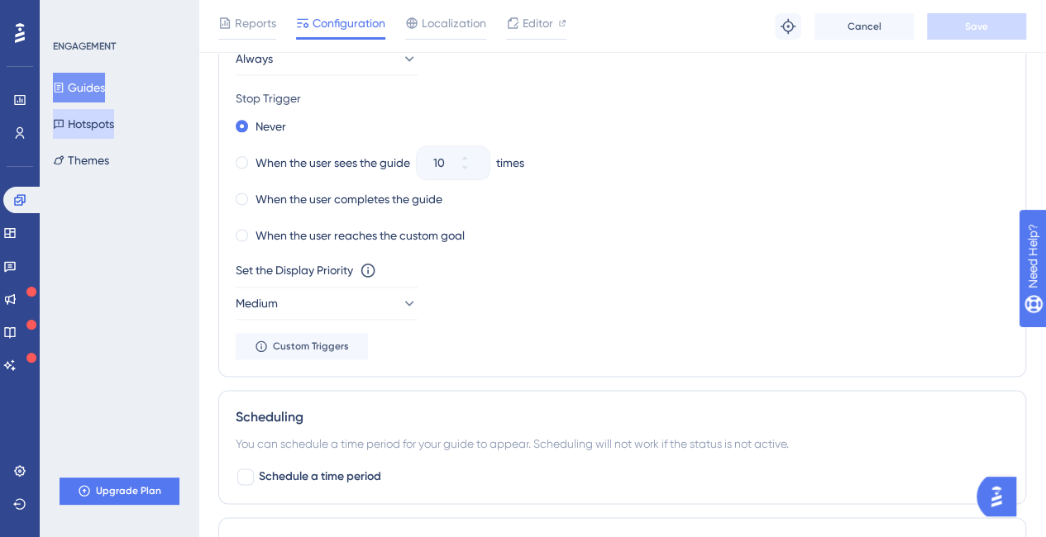
drag, startPoint x: 74, startPoint y: 118, endPoint x: 78, endPoint y: 107, distance: 12.0
click at [74, 118] on button "Hotspots" at bounding box center [83, 124] width 61 height 30
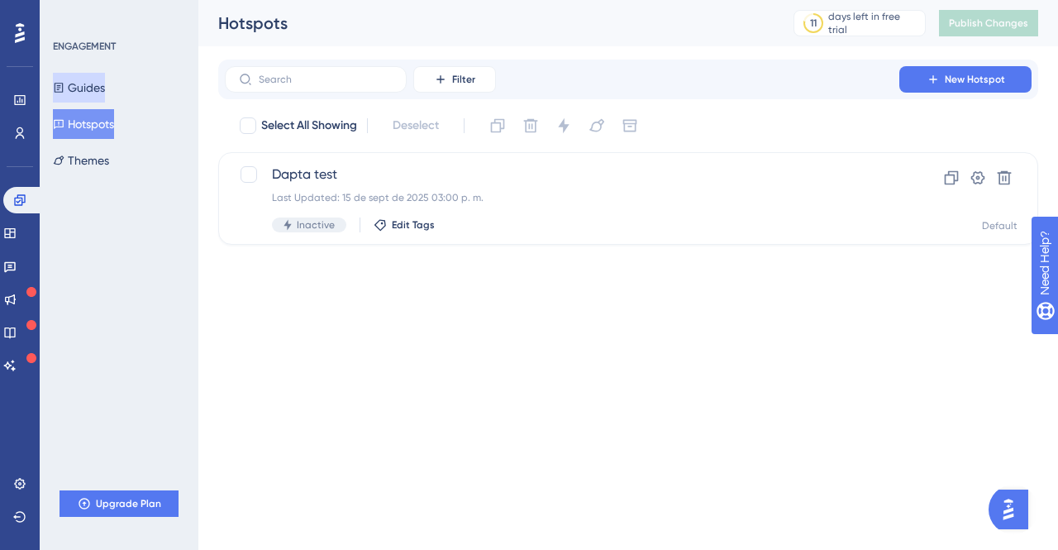
click at [91, 80] on button "Guides" at bounding box center [79, 88] width 52 height 30
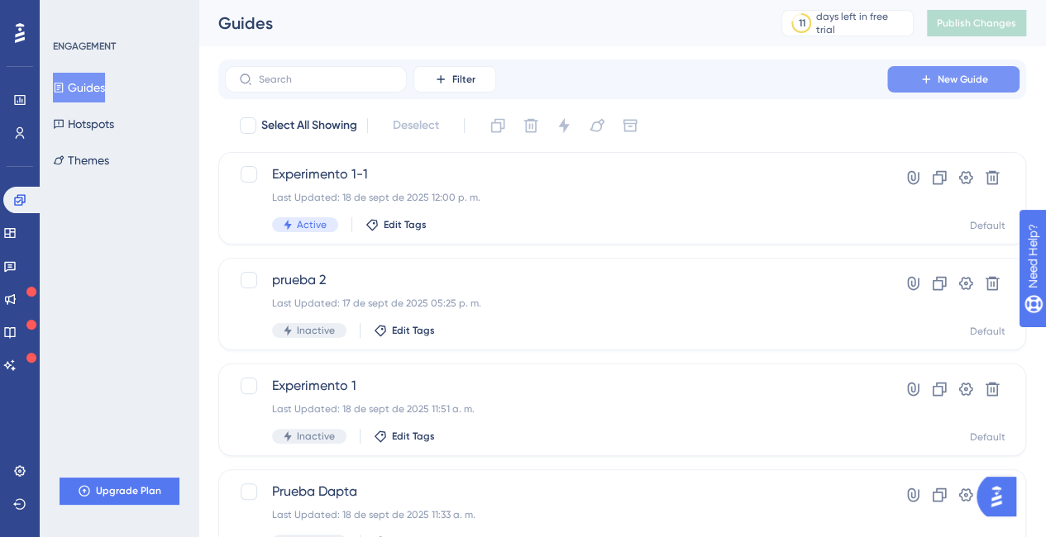
click at [903, 82] on button "New Guide" at bounding box center [953, 79] width 132 height 26
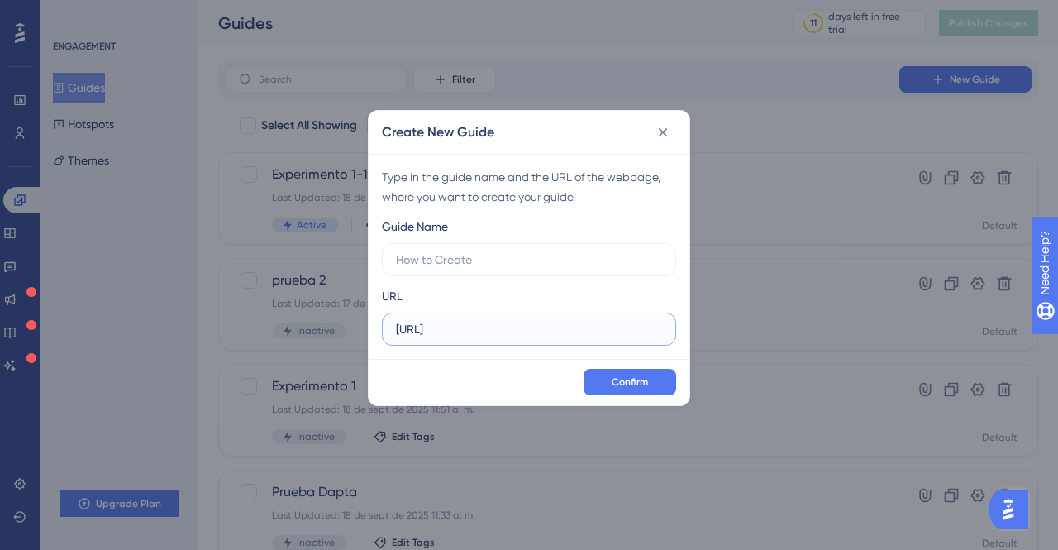
drag, startPoint x: 484, startPoint y: 330, endPoint x: 491, endPoint y: 360, distance: 30.5
click at [483, 329] on input "https://app.dev.dapta.ai" at bounding box center [529, 329] width 266 height 18
type input "https://app.dapta.ai"
click at [547, 322] on input "https://app.dapta.ai" at bounding box center [529, 329] width 266 height 18
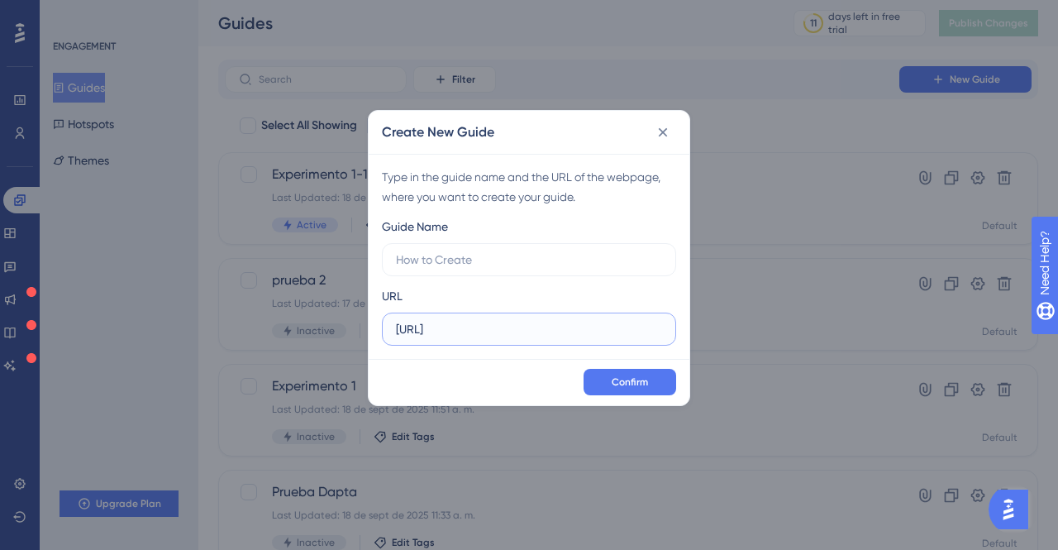
click at [547, 322] on input "https://app.dapta.ai" at bounding box center [529, 329] width 266 height 18
click at [664, 135] on icon at bounding box center [663, 132] width 17 height 17
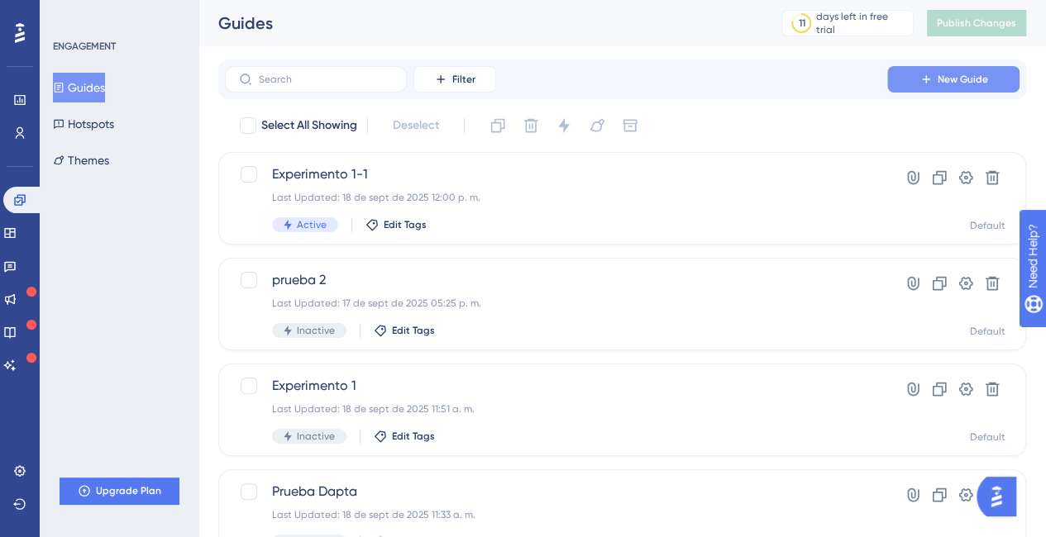
click at [947, 81] on span "New Guide" at bounding box center [962, 79] width 50 height 13
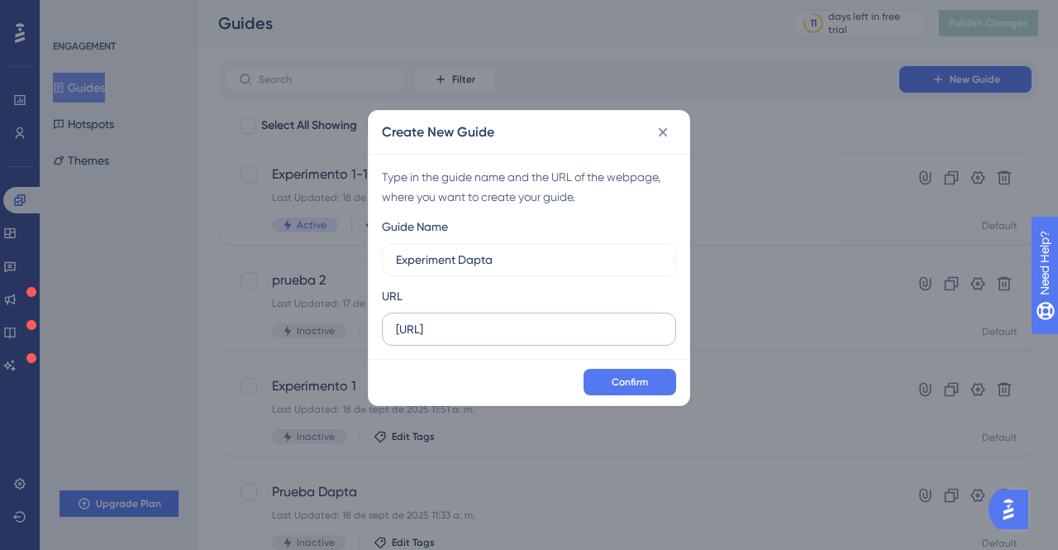
type input "Experiment Dapta"
click at [483, 331] on input "https://app.dev.dapta.ai" at bounding box center [529, 329] width 266 height 18
type input "https://app.dapta.ai"
click at [625, 384] on span "Confirm" at bounding box center [630, 381] width 36 height 13
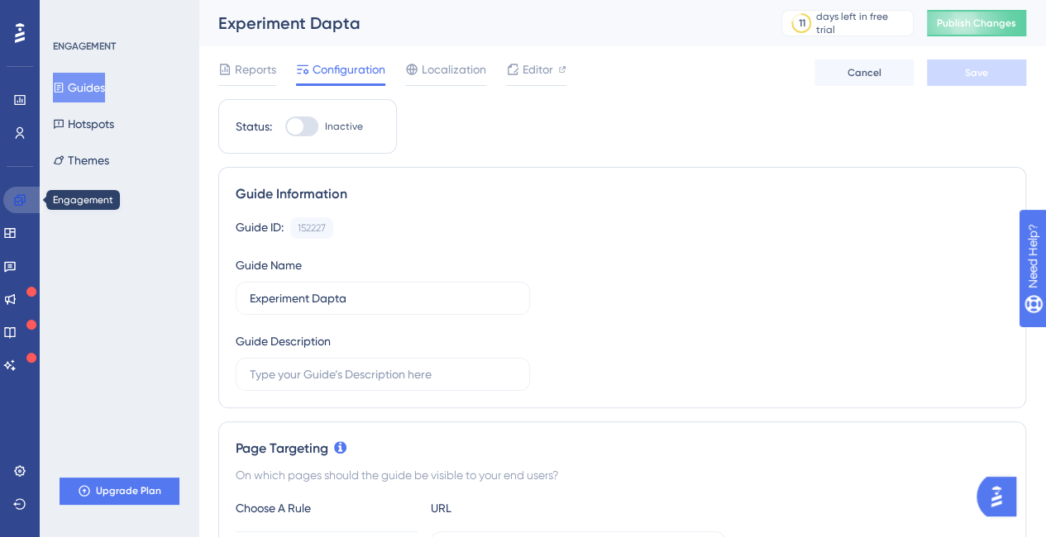
click at [28, 200] on link at bounding box center [23, 200] width 40 height 26
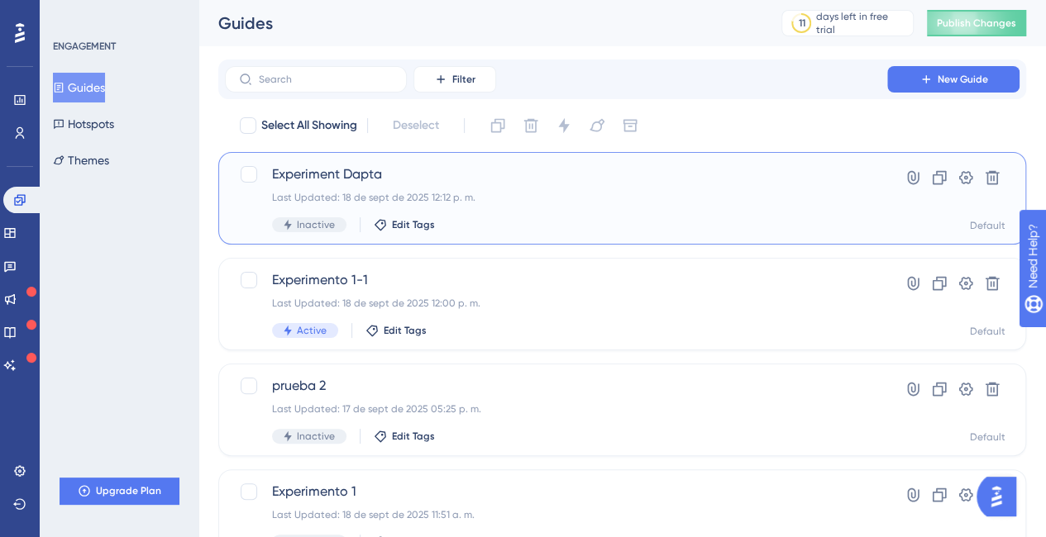
click at [366, 173] on span "Experiment Dapta" at bounding box center [556, 174] width 568 height 20
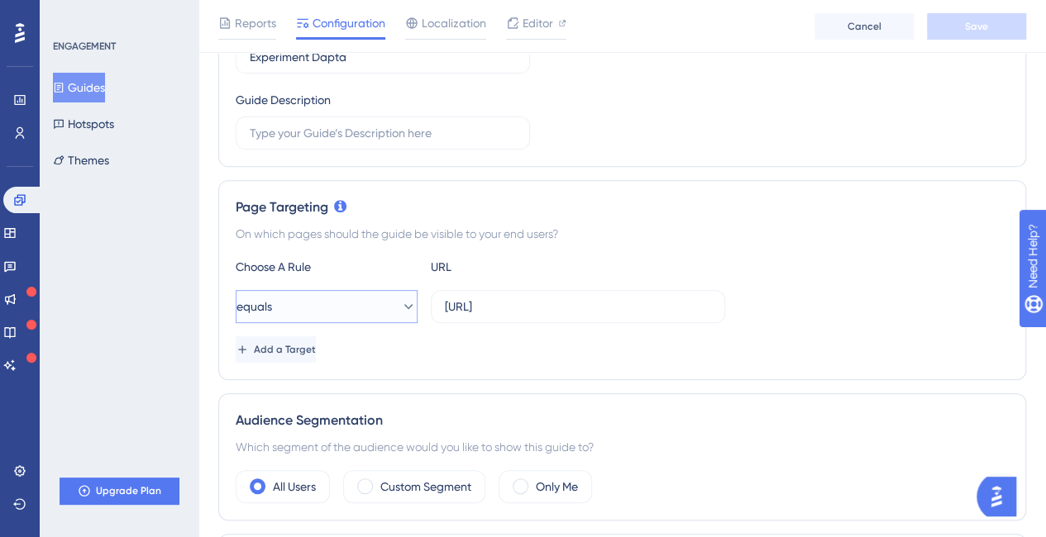
click at [381, 301] on button "equals" at bounding box center [327, 306] width 182 height 33
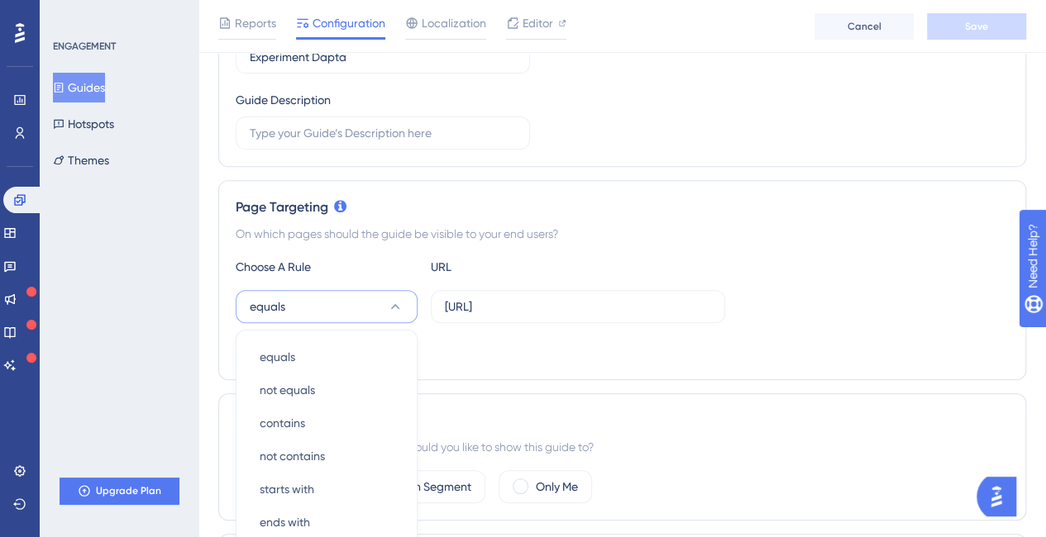
scroll to position [433, 0]
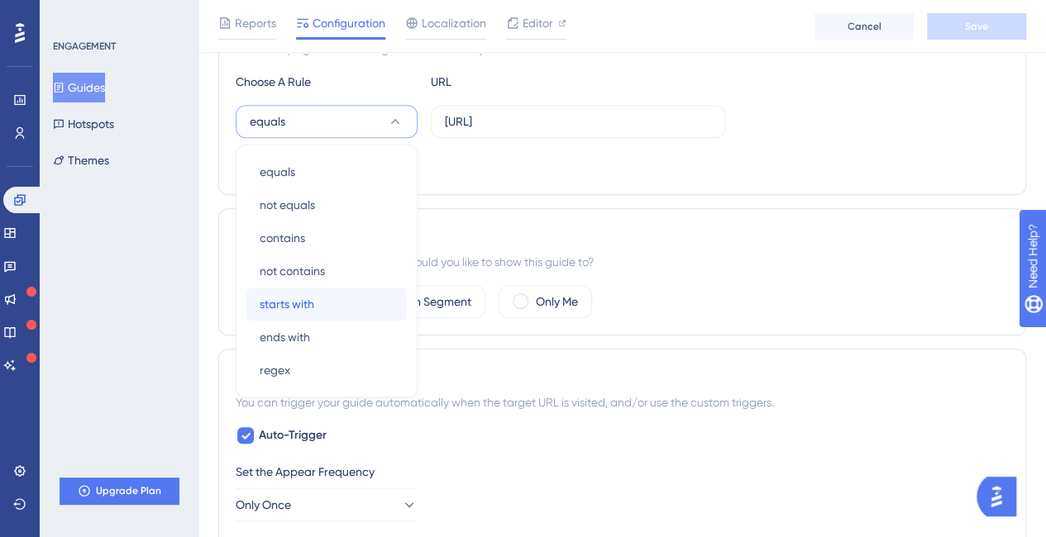
click at [360, 302] on div "starts with starts with" at bounding box center [327, 304] width 134 height 33
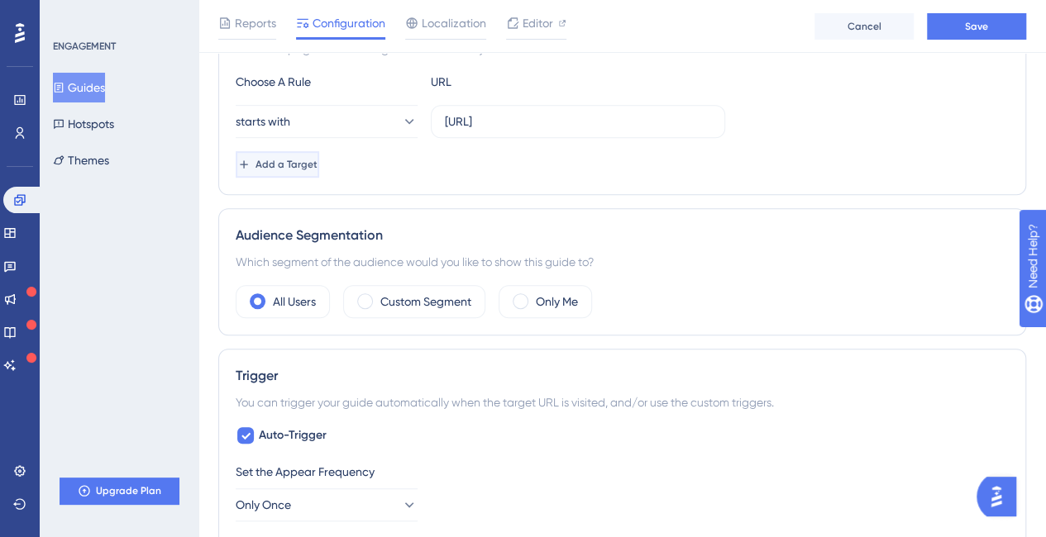
click at [317, 161] on span "Add a Target" at bounding box center [286, 164] width 62 height 13
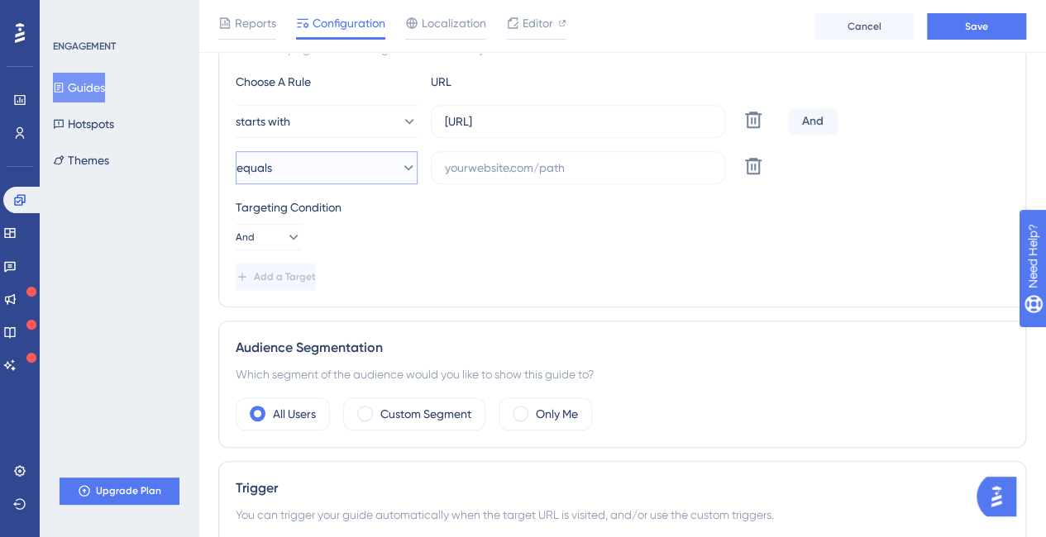
click at [400, 166] on icon at bounding box center [408, 168] width 17 height 17
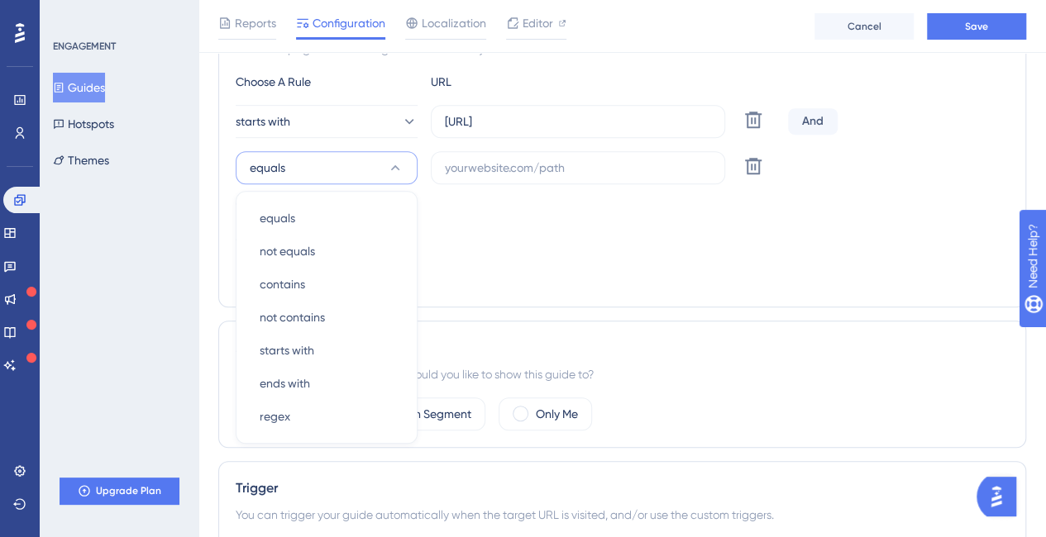
scroll to position [478, 0]
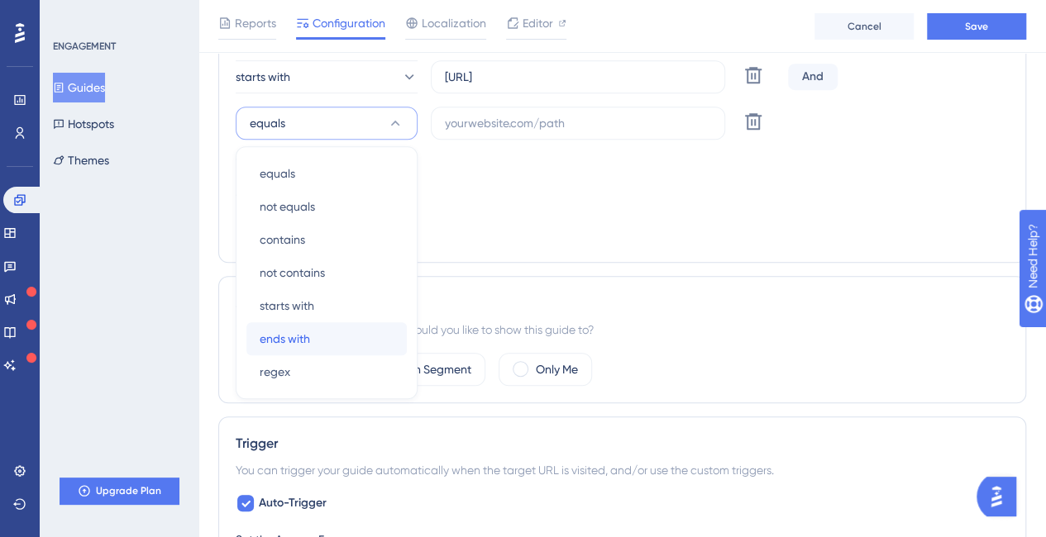
click at [345, 338] on div "ends with ends with" at bounding box center [327, 338] width 134 height 33
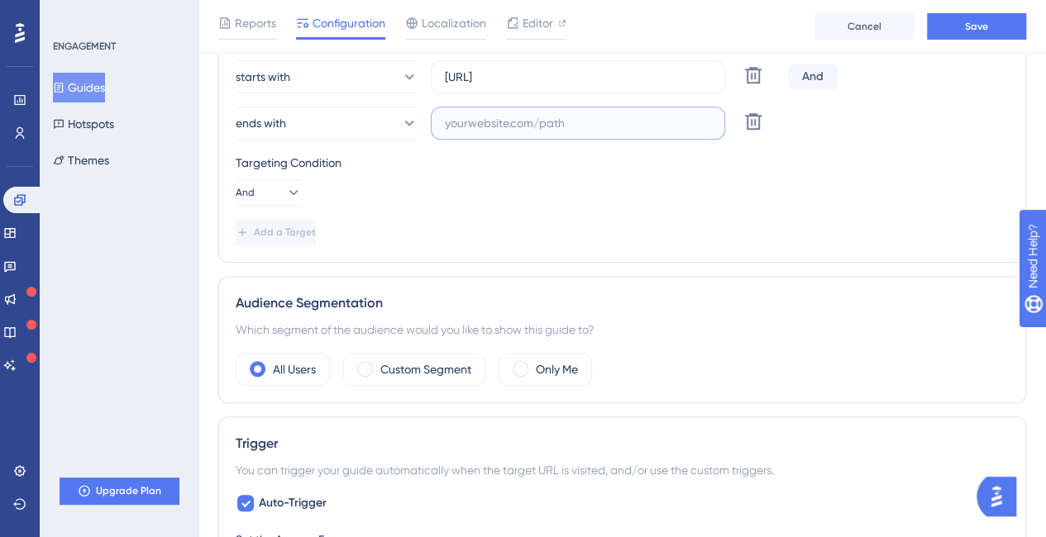
click at [476, 127] on input "text" at bounding box center [578, 123] width 266 height 18
paste input "?segment=settings&section=voice-settings"
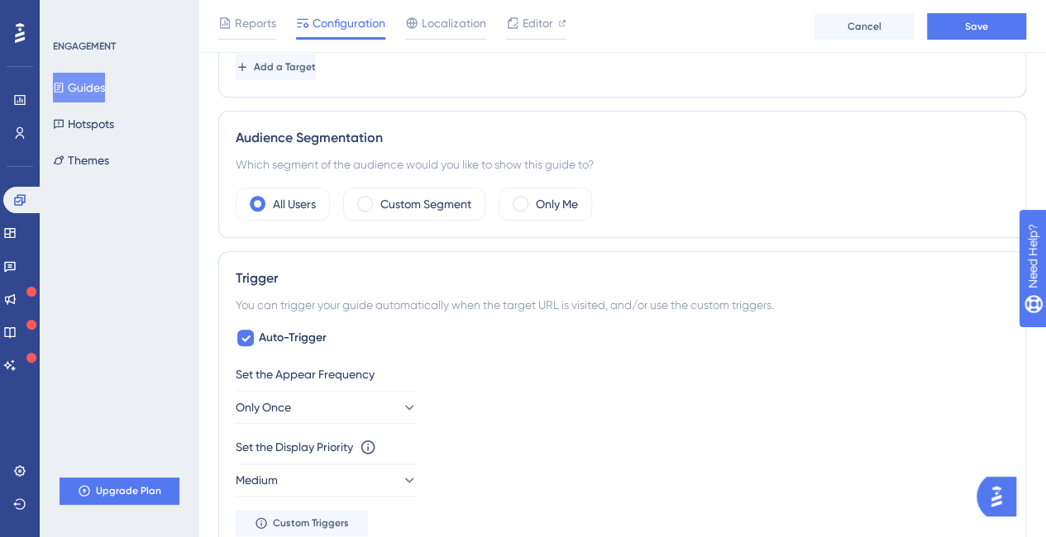
scroll to position [726, 0]
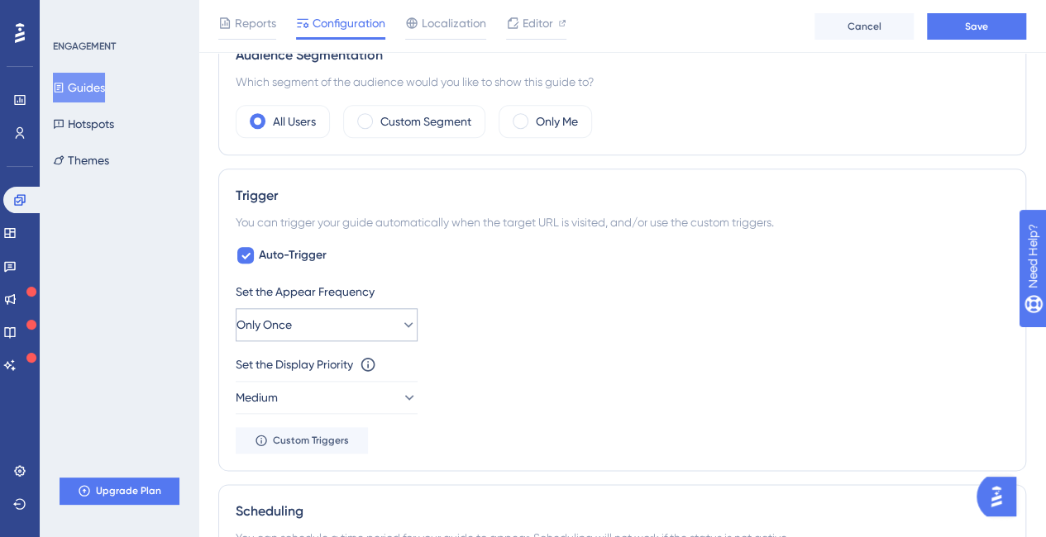
type input "?segment=settings&section=voice-settings"
click at [382, 318] on button "Only Once" at bounding box center [327, 324] width 182 height 33
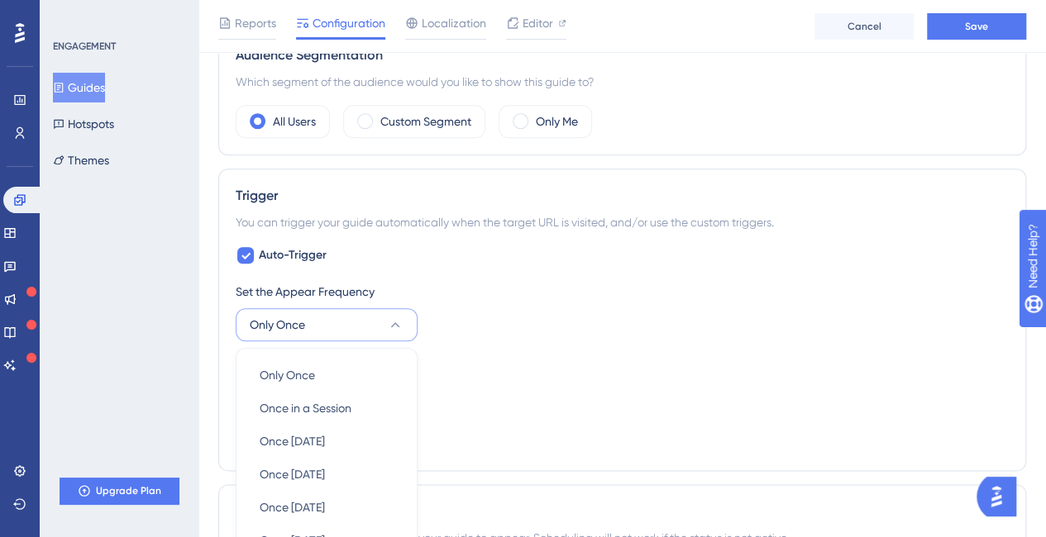
scroll to position [927, 0]
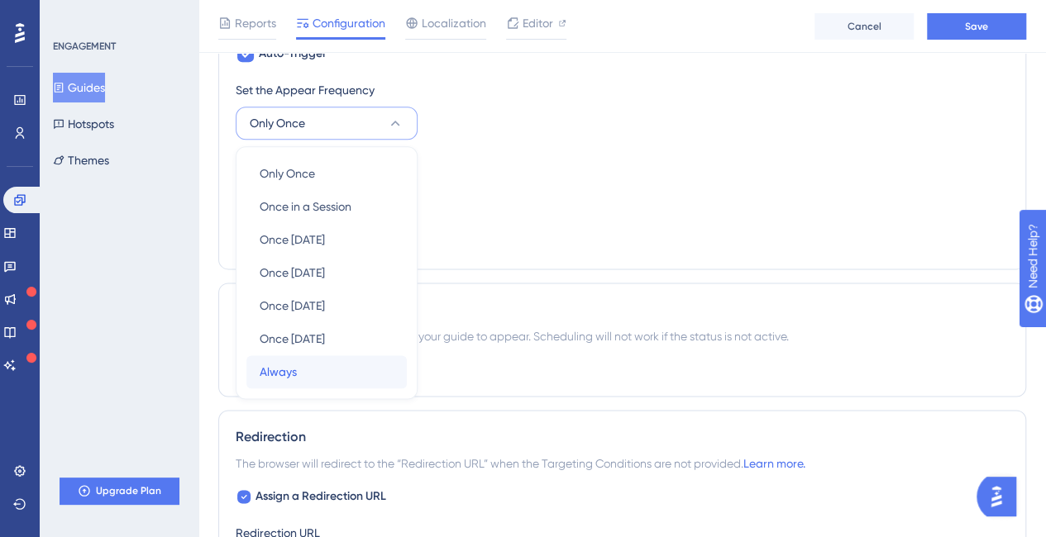
click at [324, 364] on div "Always Always" at bounding box center [327, 371] width 134 height 33
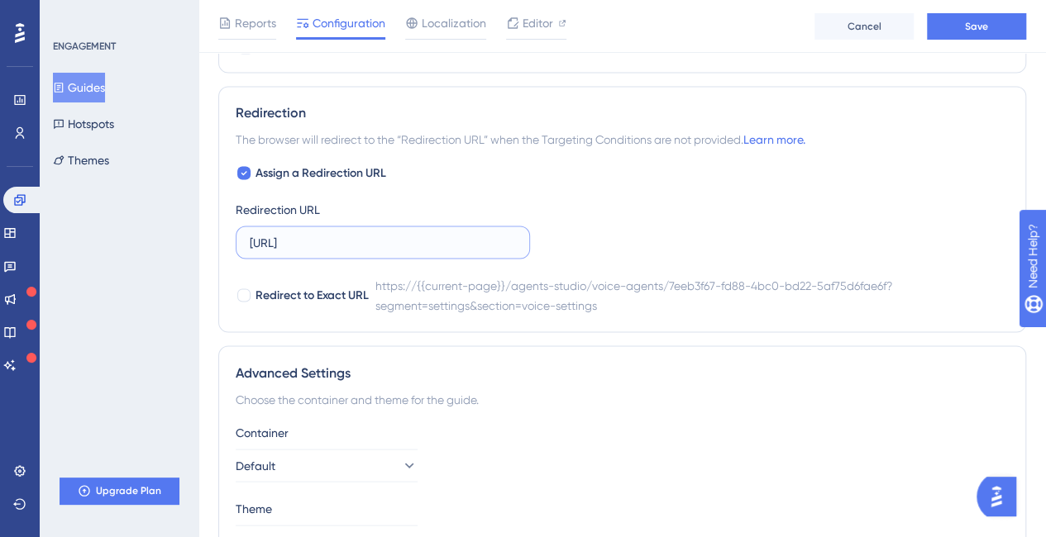
scroll to position [0, 458]
drag, startPoint x: 474, startPoint y: 245, endPoint x: 640, endPoint y: 251, distance: 165.4
click at [640, 251] on div "Assign a Redirection URL Redirection URL https://app.dapta.ai/agents-studio/voi…" at bounding box center [622, 239] width 773 height 152
click at [459, 239] on input "https://app.dapta.ai/agents-studio/voice-agents/7eeb3f67-fd88-4bc0-bd22-5af75d6…" at bounding box center [383, 242] width 266 height 18
click at [249, 169] on div at bounding box center [243, 172] width 13 height 13
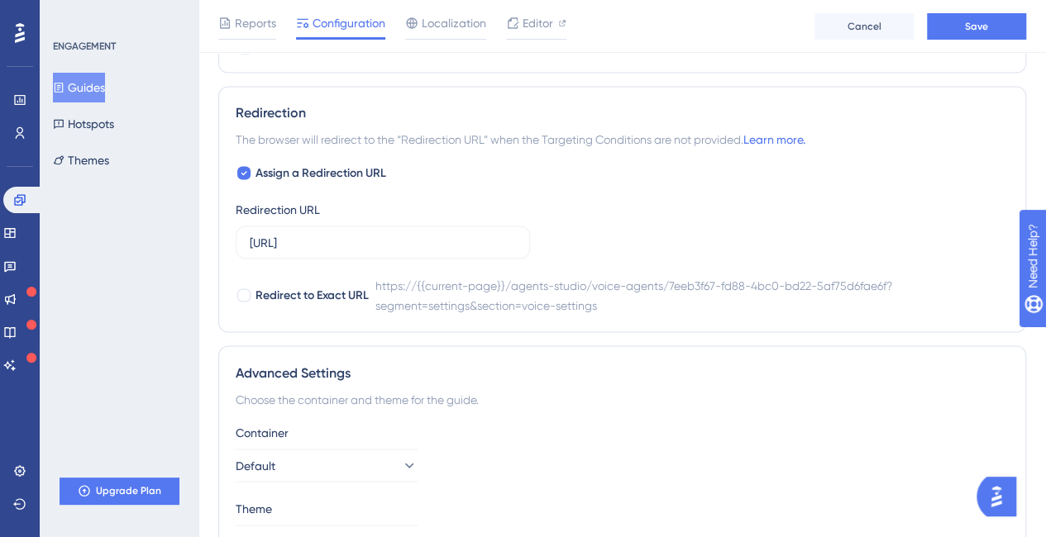
checkbox input "false"
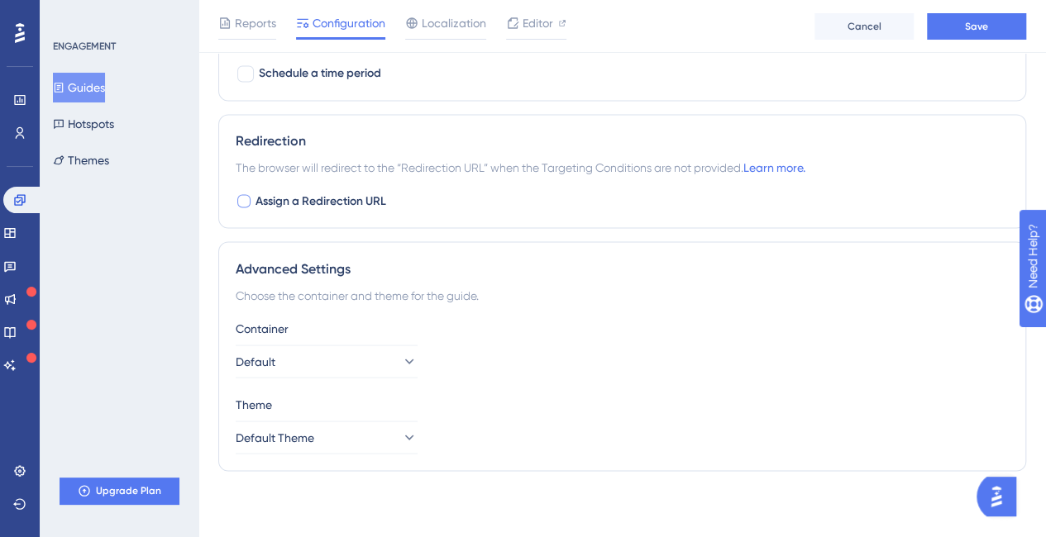
scroll to position [1389, 0]
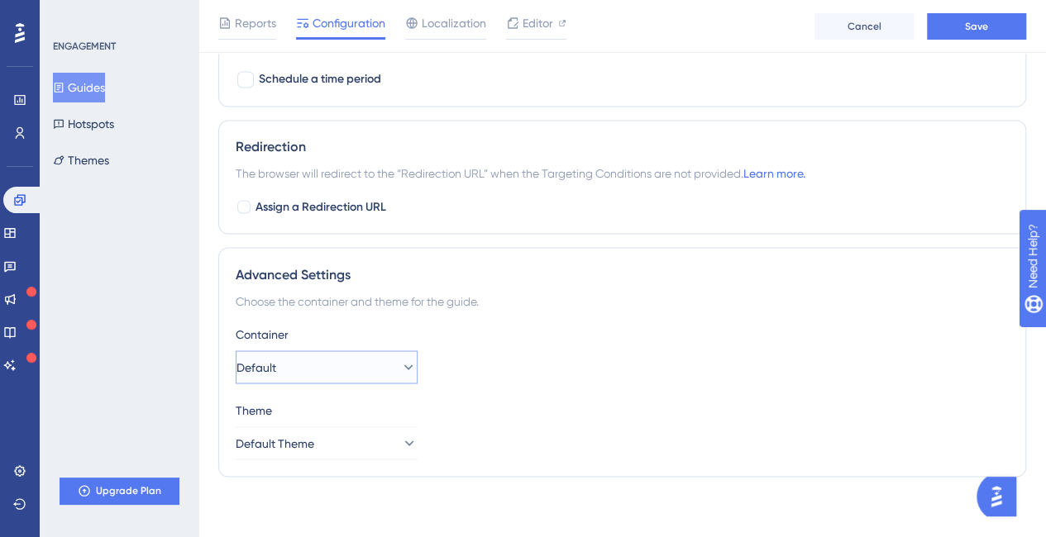
click at [368, 358] on button "Default" at bounding box center [327, 366] width 182 height 33
click at [537, 312] on div "Advanced Settings Choose the container and theme for the guide. Container Defau…" at bounding box center [621, 362] width 807 height 230
click at [980, 24] on span "Save" at bounding box center [976, 26] width 23 height 13
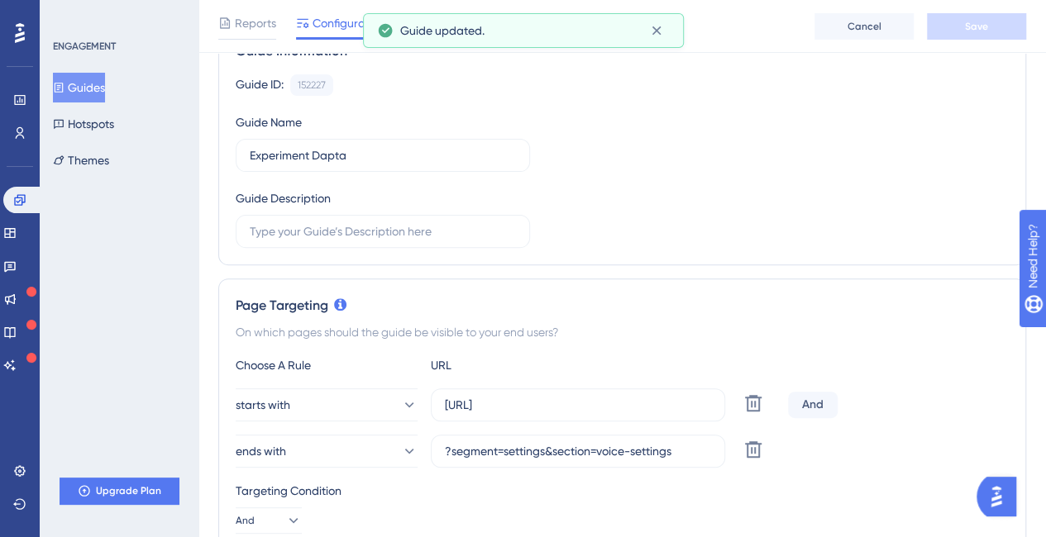
scroll to position [0, 0]
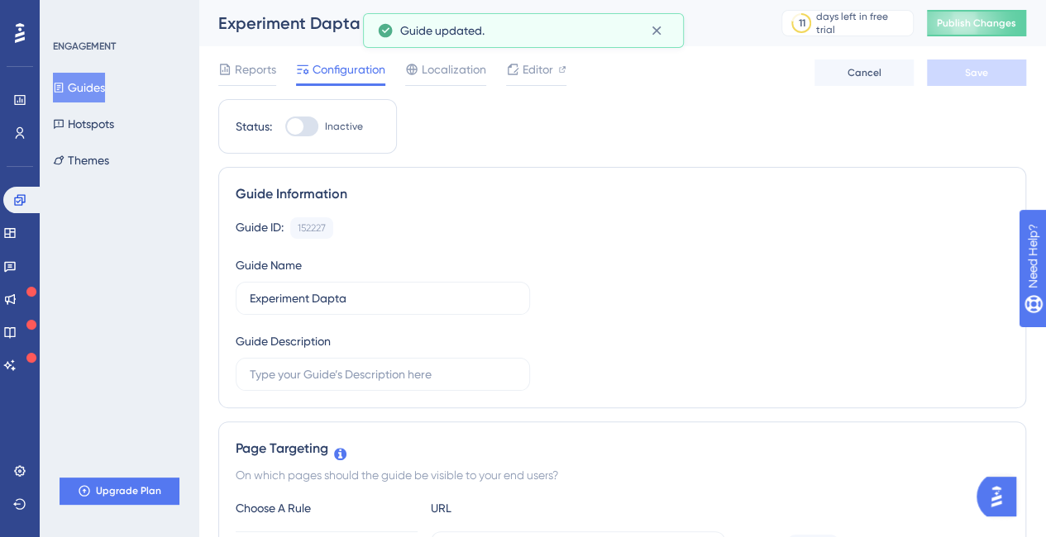
click at [311, 126] on div at bounding box center [301, 127] width 33 height 20
click at [285, 126] on input "Inactive" at bounding box center [284, 126] width 1 height 1
checkbox input "true"
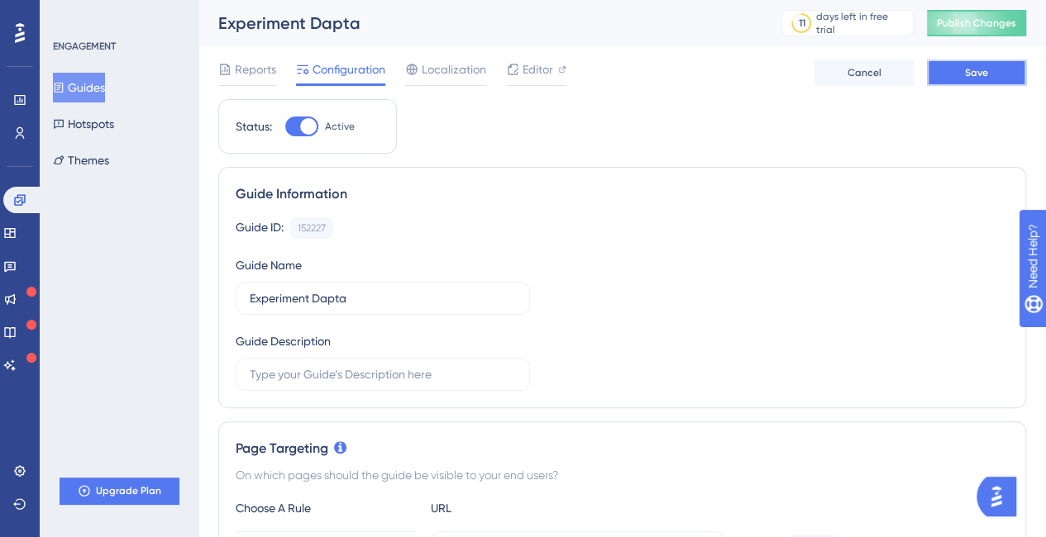
click at [972, 74] on span "Save" at bounding box center [976, 72] width 23 height 13
click at [998, 21] on button "Publish Changes" at bounding box center [975, 23] width 99 height 26
click at [531, 64] on span "Editor" at bounding box center [537, 70] width 31 height 20
